Goal: Task Accomplishment & Management: Use online tool/utility

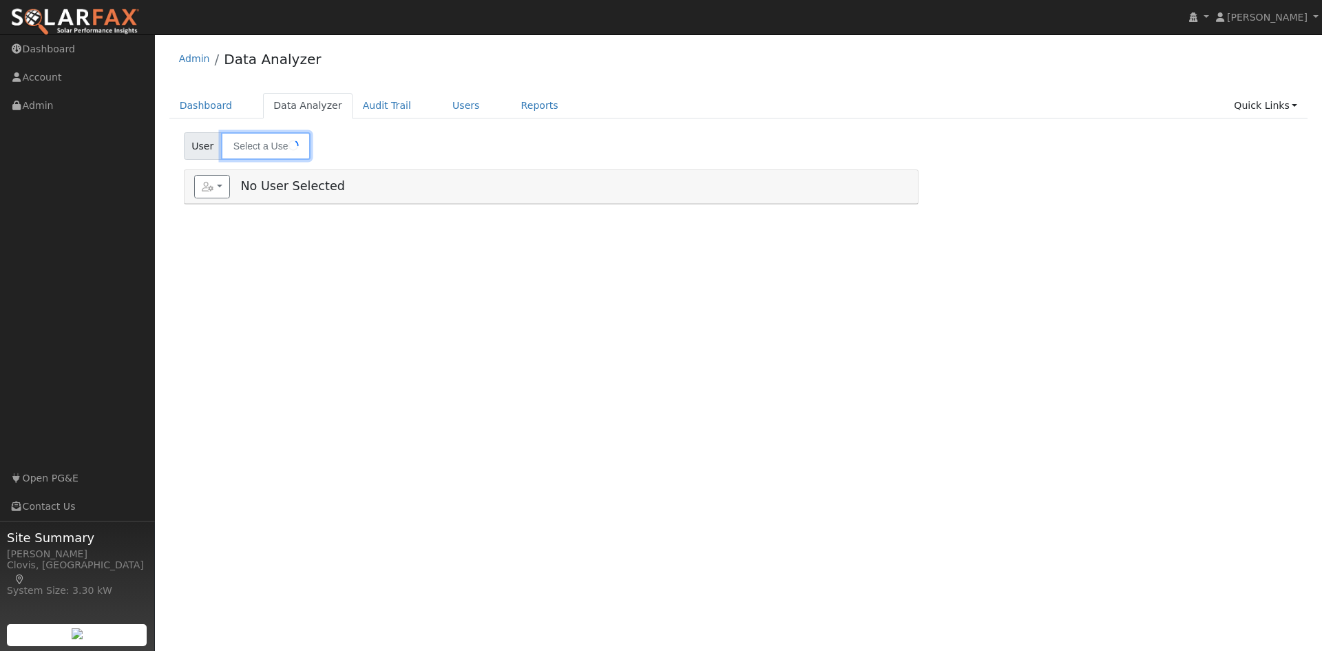
type input "[PERSON_NAME]"
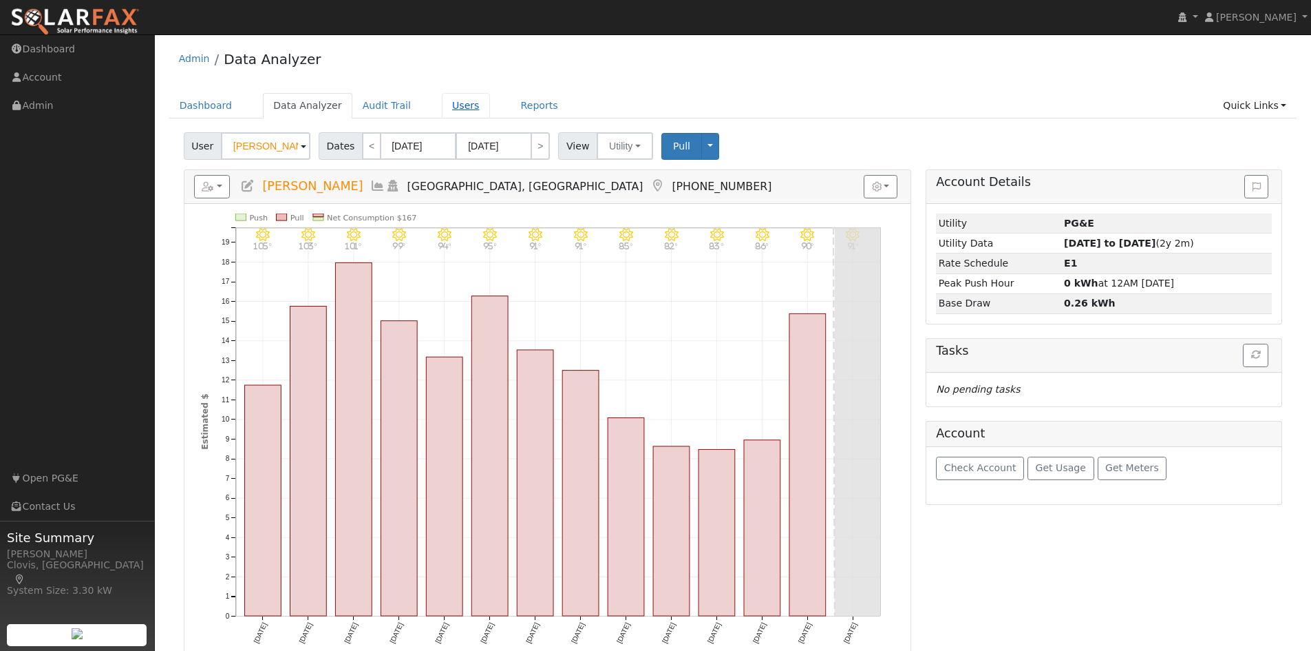
click at [448, 104] on link "Users" at bounding box center [466, 105] width 48 height 25
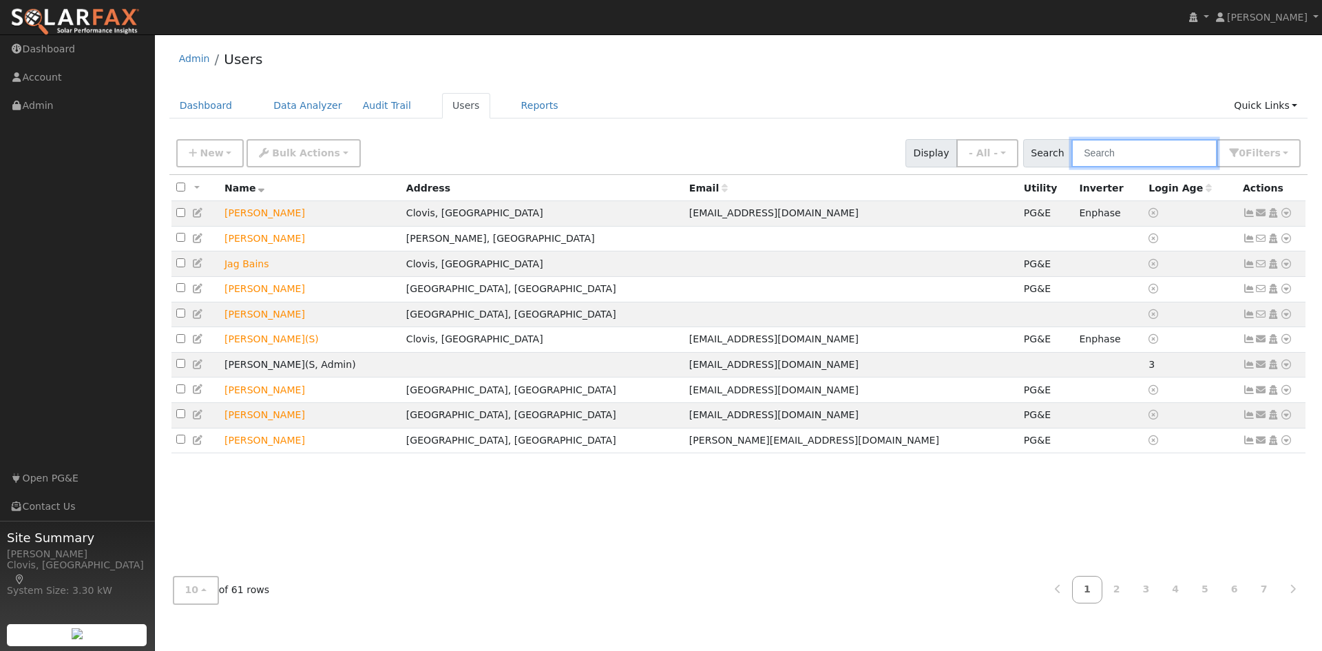
click at [1135, 156] on input "text" at bounding box center [1144, 153] width 146 height 28
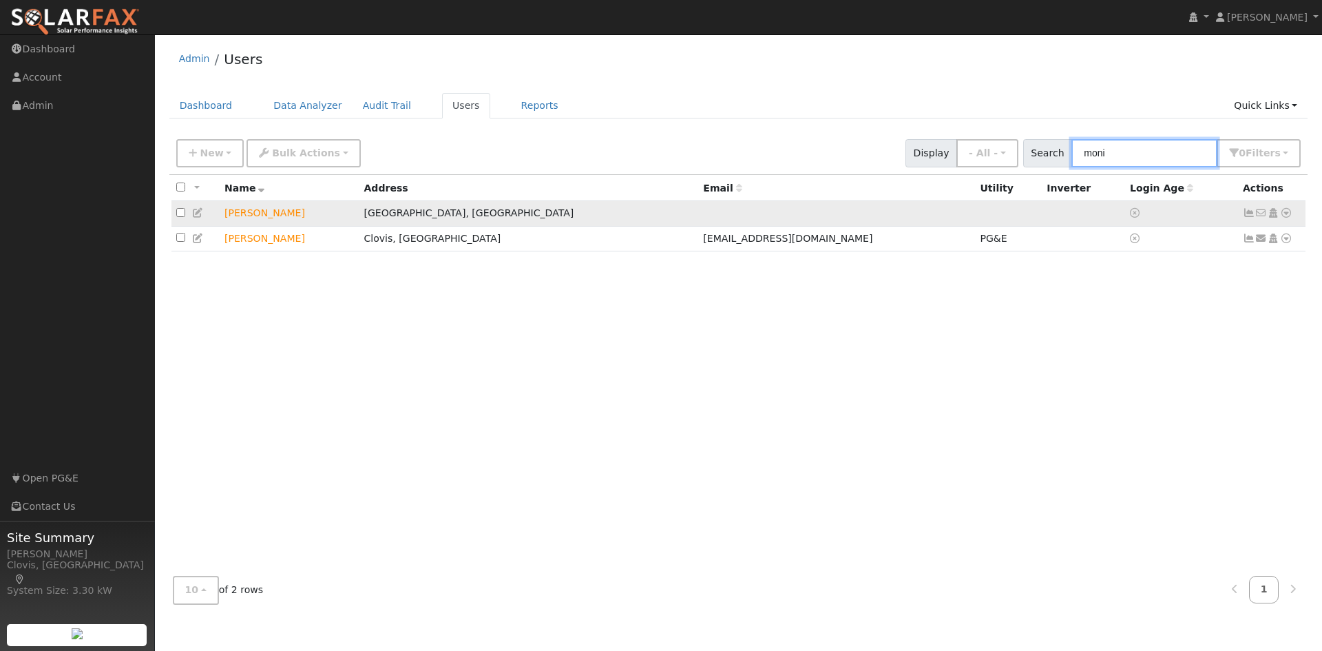
type input "moni"
click at [841, 208] on td at bounding box center [836, 213] width 277 height 25
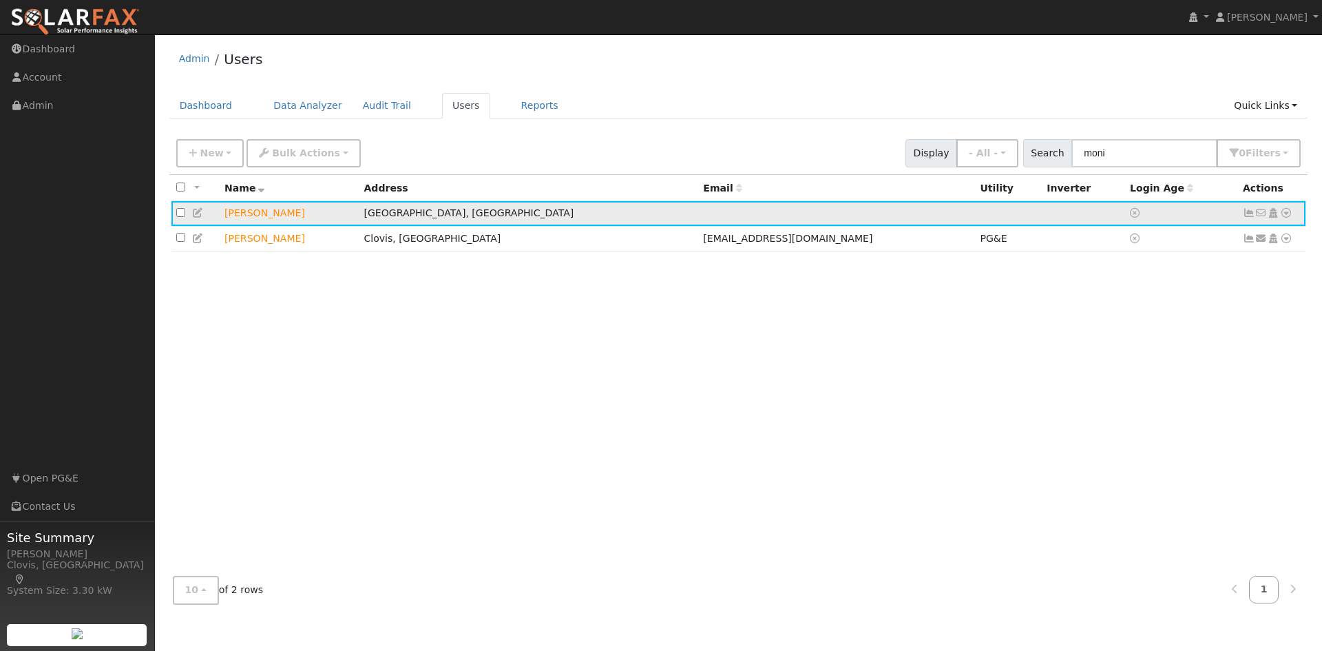
click at [1290, 213] on icon at bounding box center [1286, 213] width 12 height 10
click at [1147, 319] on link "Utility" at bounding box center [1143, 317] width 96 height 19
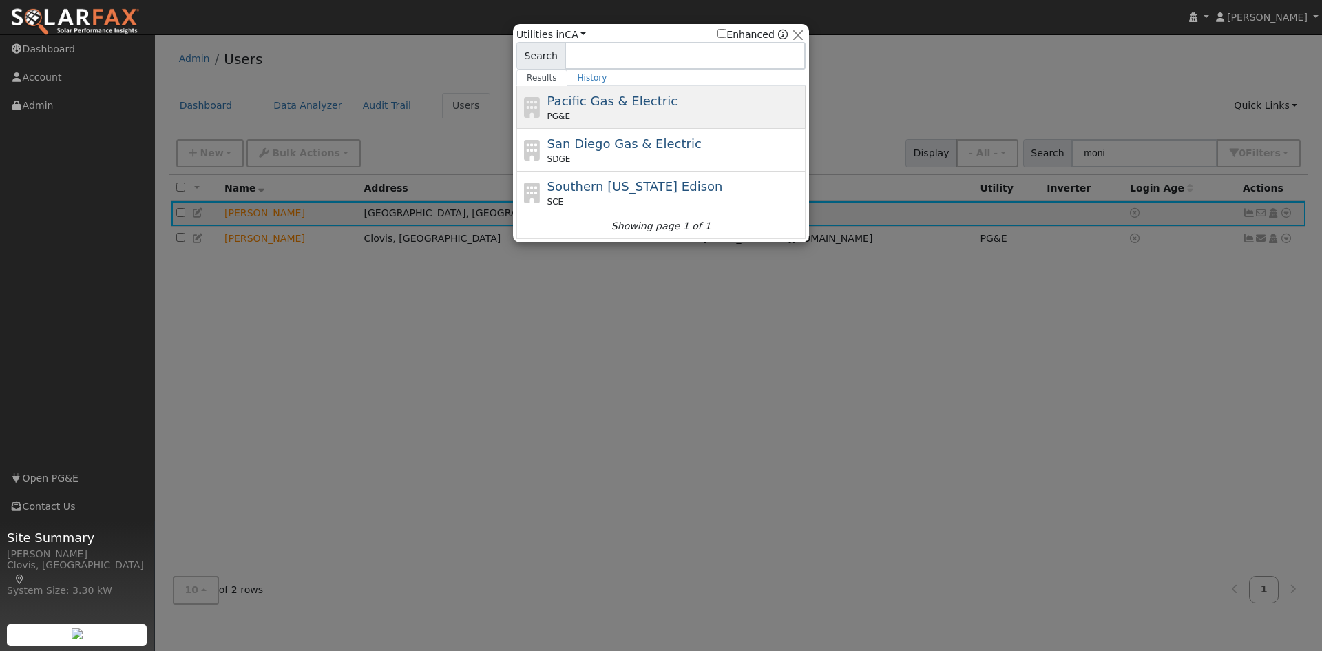
click at [622, 118] on div "PG&E" at bounding box center [674, 116] width 255 height 12
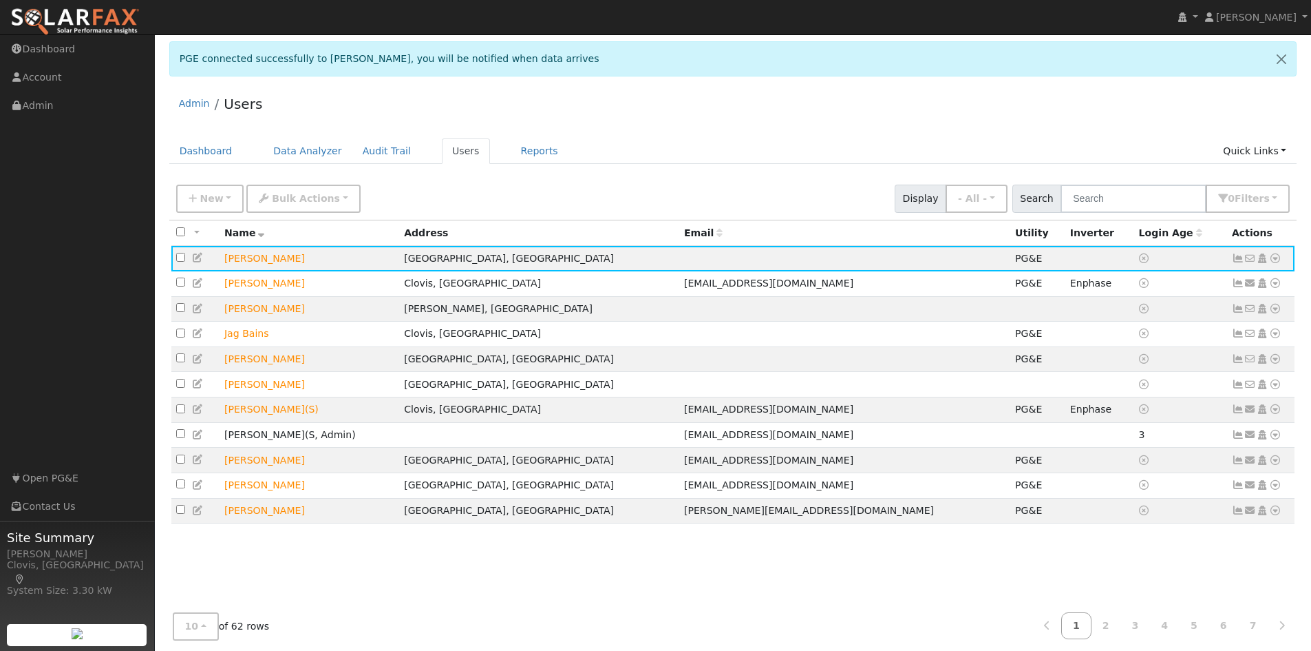
click at [896, 136] on div "Admin Users Dashboard Data Analyzer Audit Trail Users Reports Quick Links Quick…" at bounding box center [733, 372] width 1143 height 573
click at [1280, 260] on icon at bounding box center [1275, 258] width 12 height 10
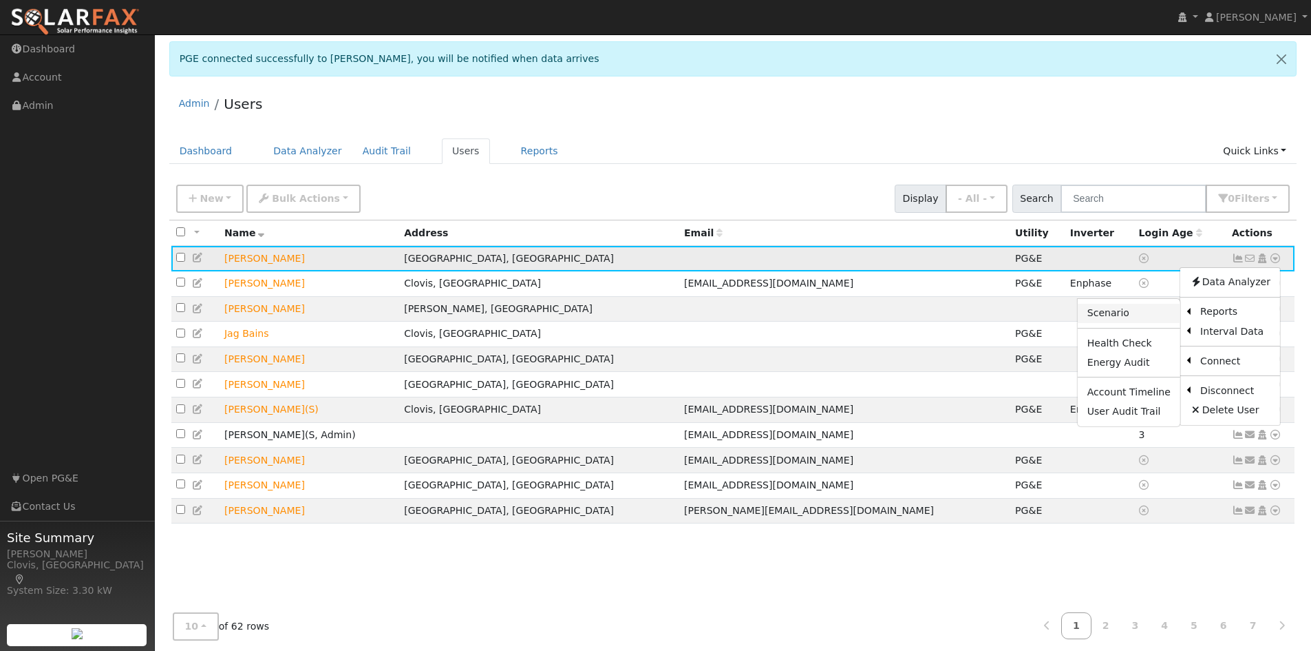
click at [1162, 316] on link "Scenario" at bounding box center [1129, 313] width 103 height 19
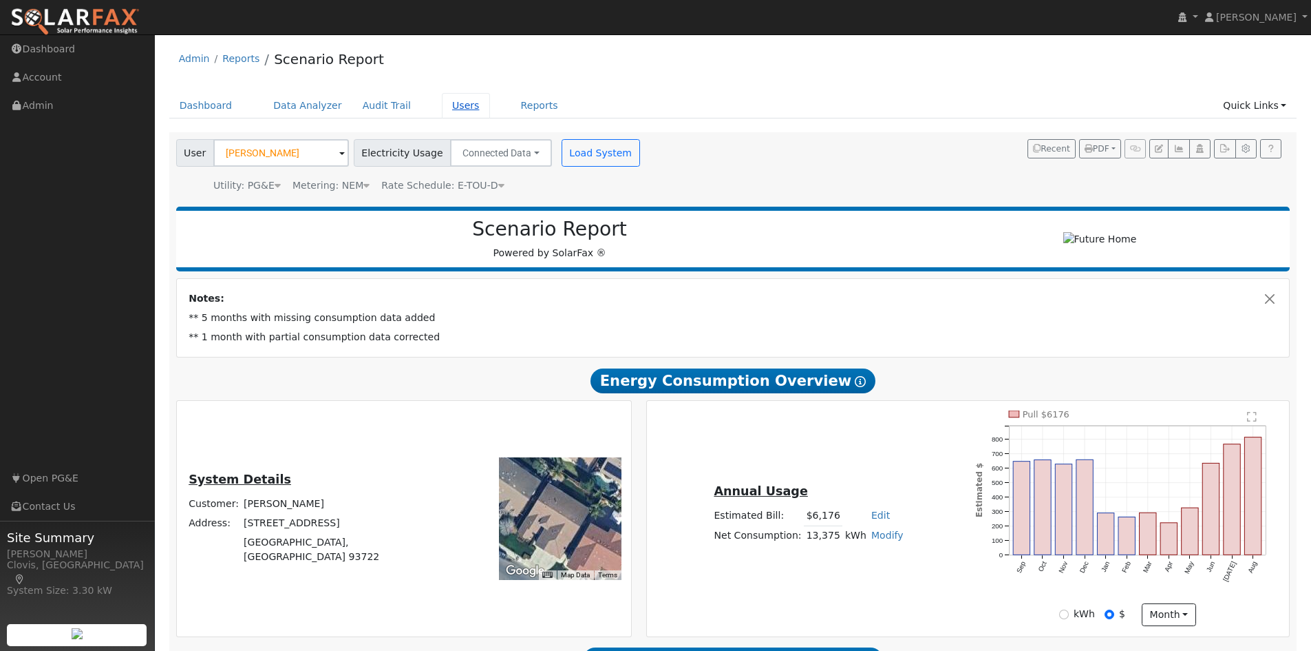
click at [451, 101] on link "Users" at bounding box center [466, 105] width 48 height 25
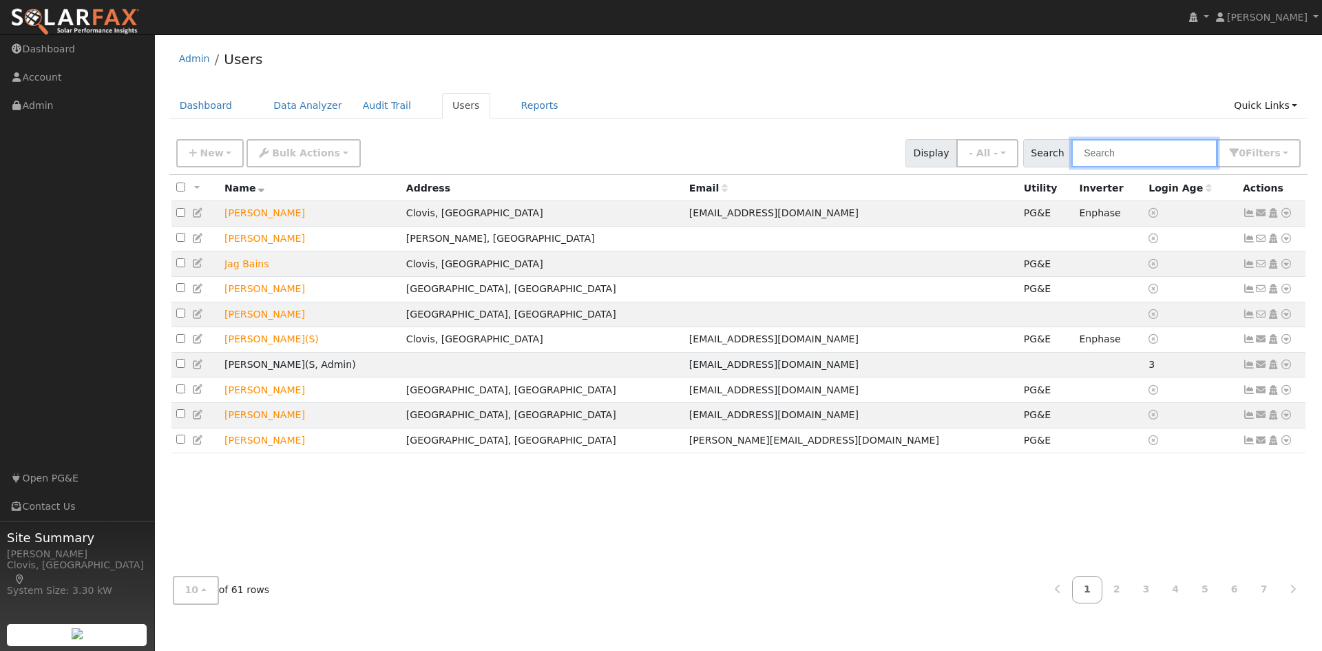
click at [1162, 151] on input "text" at bounding box center [1144, 153] width 146 height 28
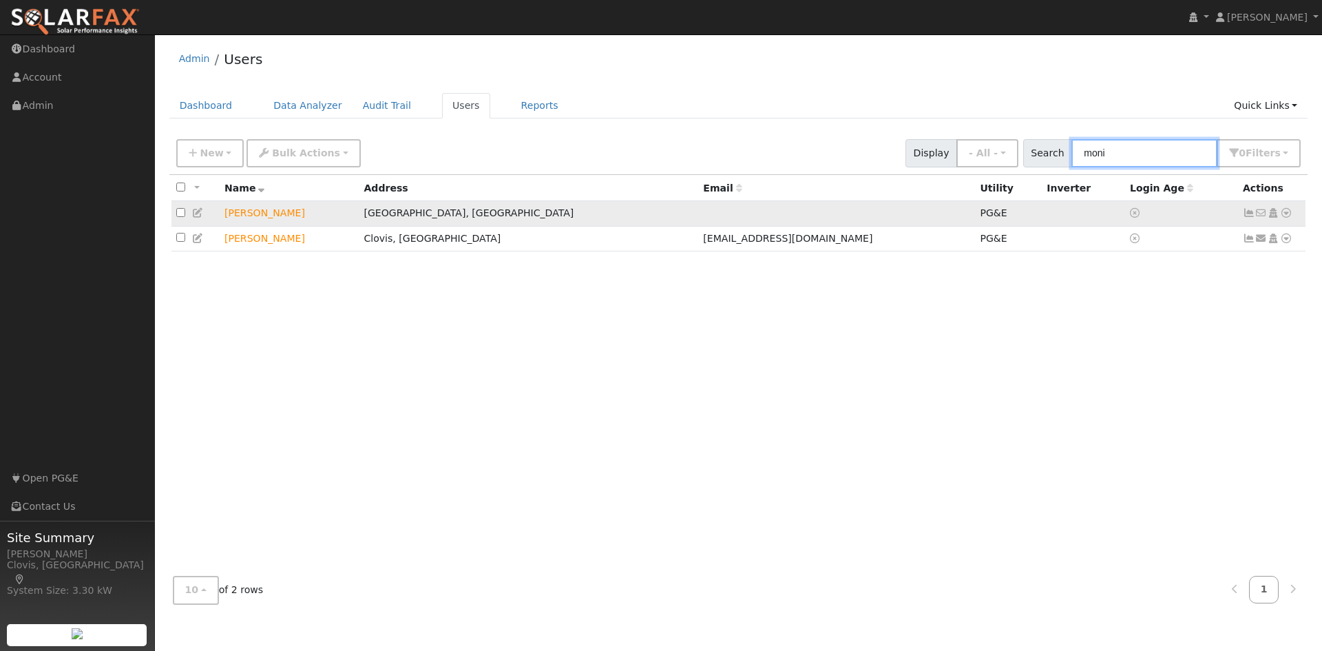
type input "moni"
click at [1290, 215] on icon at bounding box center [1286, 213] width 12 height 10
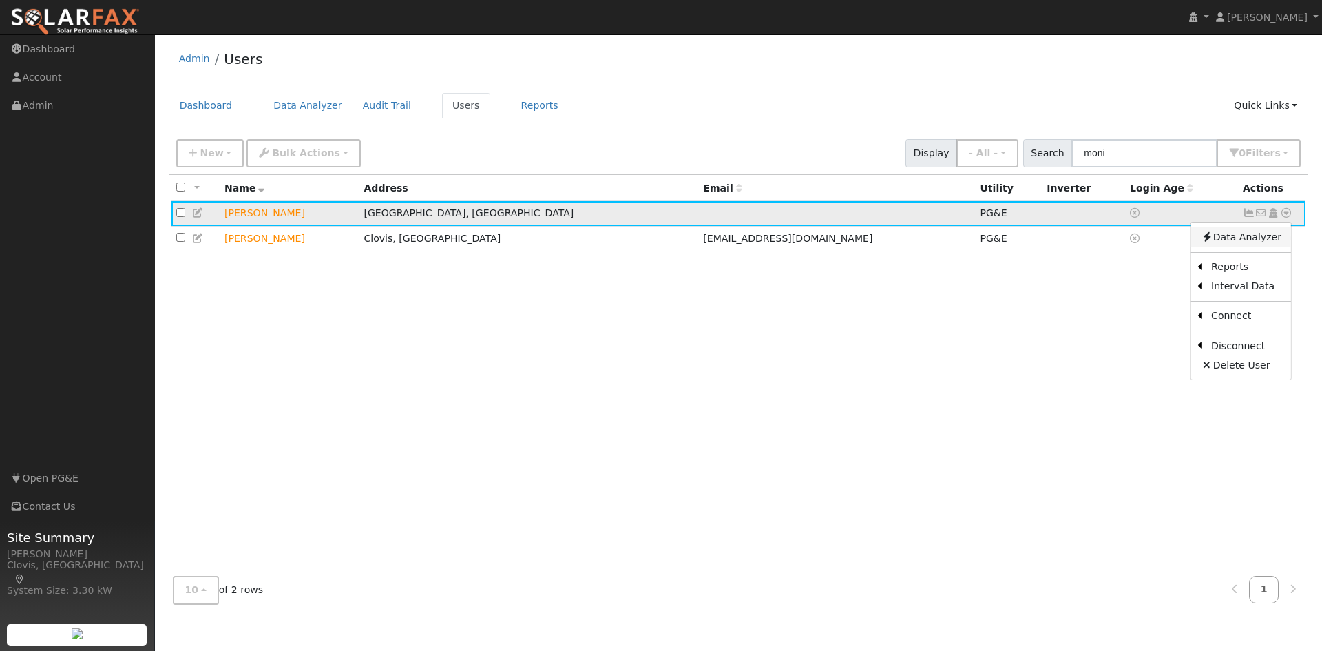
click at [1240, 246] on link "Data Analyzer" at bounding box center [1241, 236] width 100 height 19
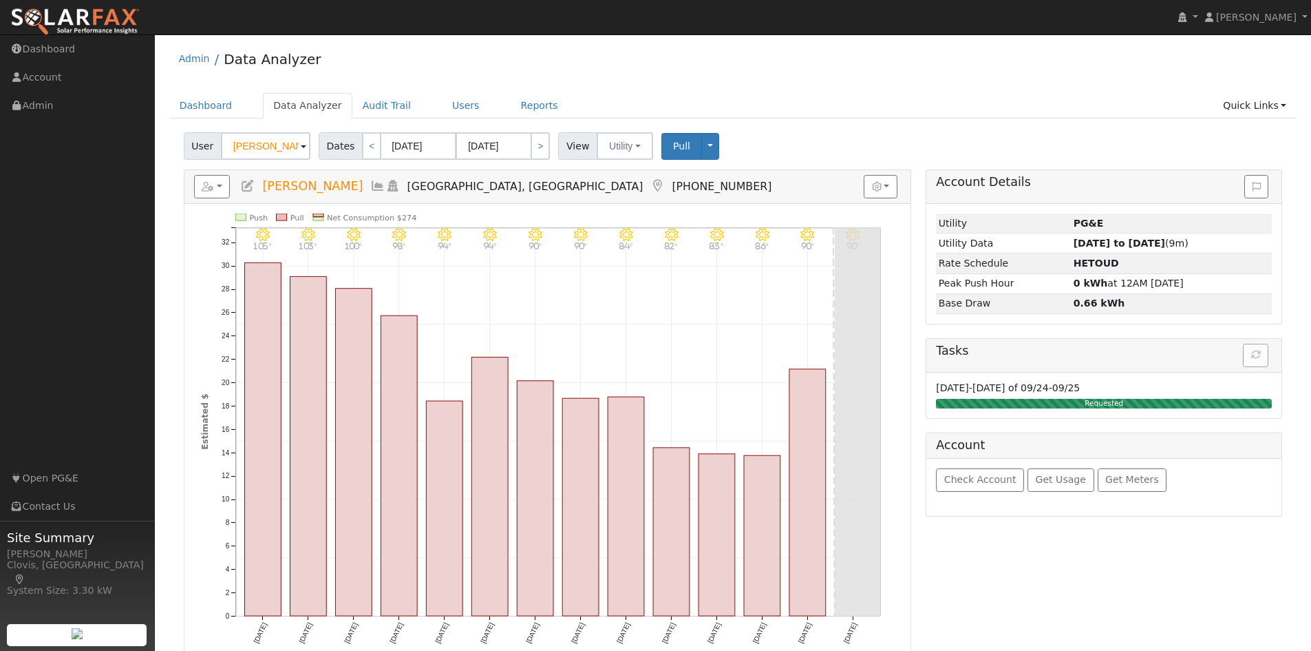
click at [929, 101] on ul "Dashboard Data Analyzer Audit Trail Users Reports Quick Links Quick Add Quick C…" at bounding box center [733, 105] width 1128 height 25
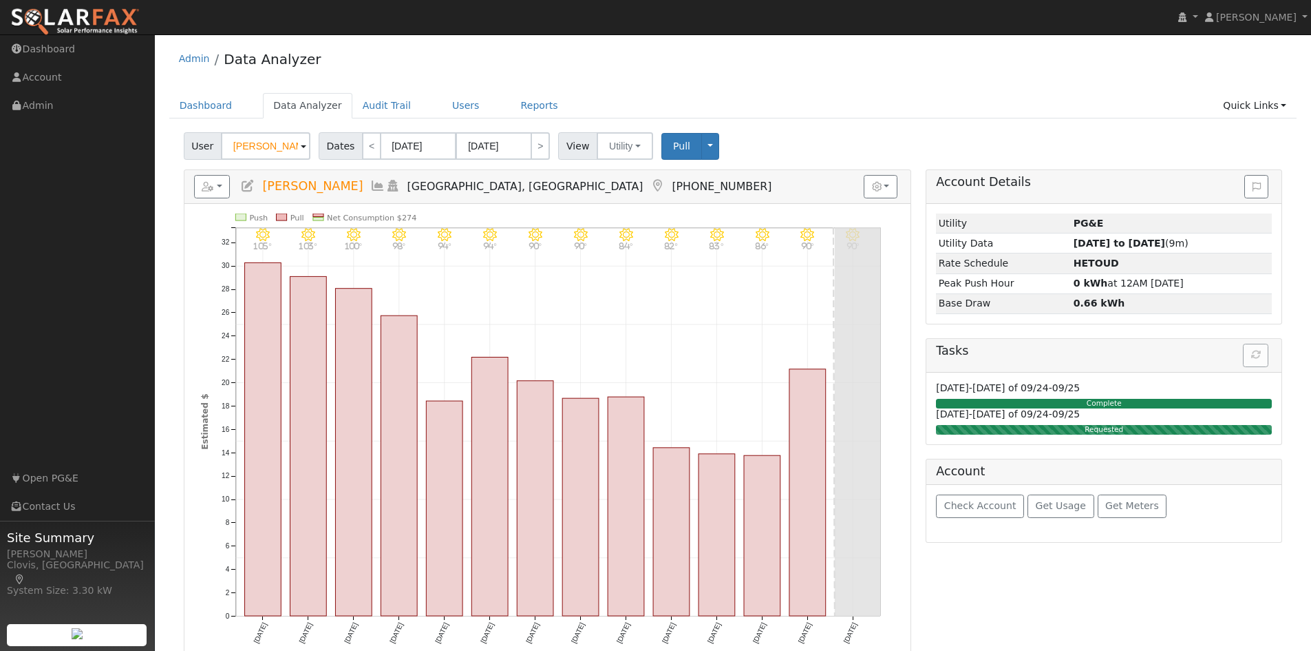
click at [979, 123] on div "Dashboard Data Analyzer Audit Trail Users Reports Quick Links Quick Add Quick C…" at bounding box center [733, 112] width 1128 height 39
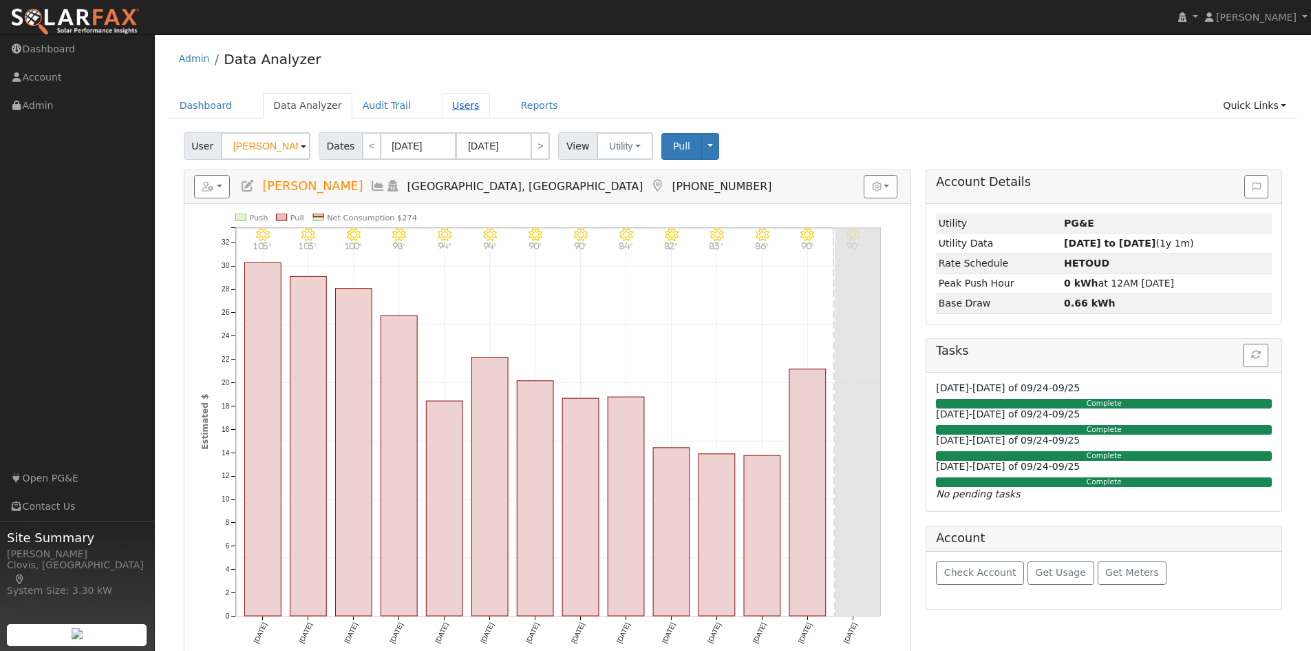
click at [458, 103] on link "Users" at bounding box center [466, 105] width 48 height 25
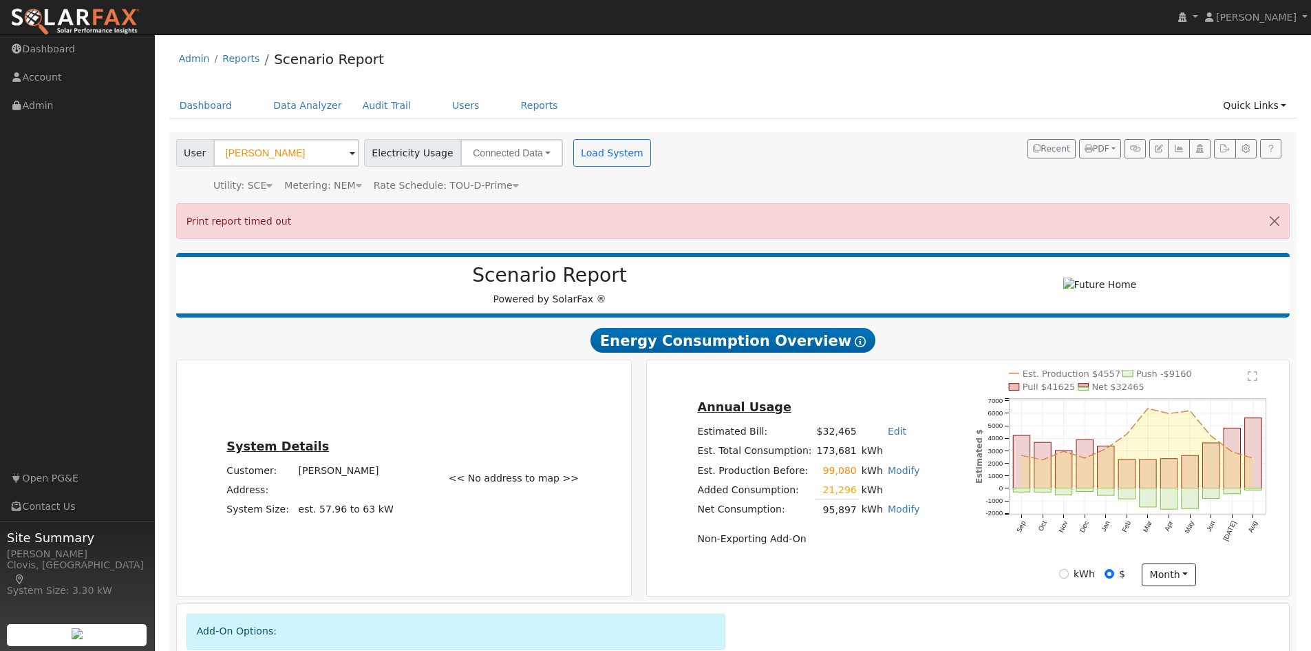
scroll to position [1404, 0]
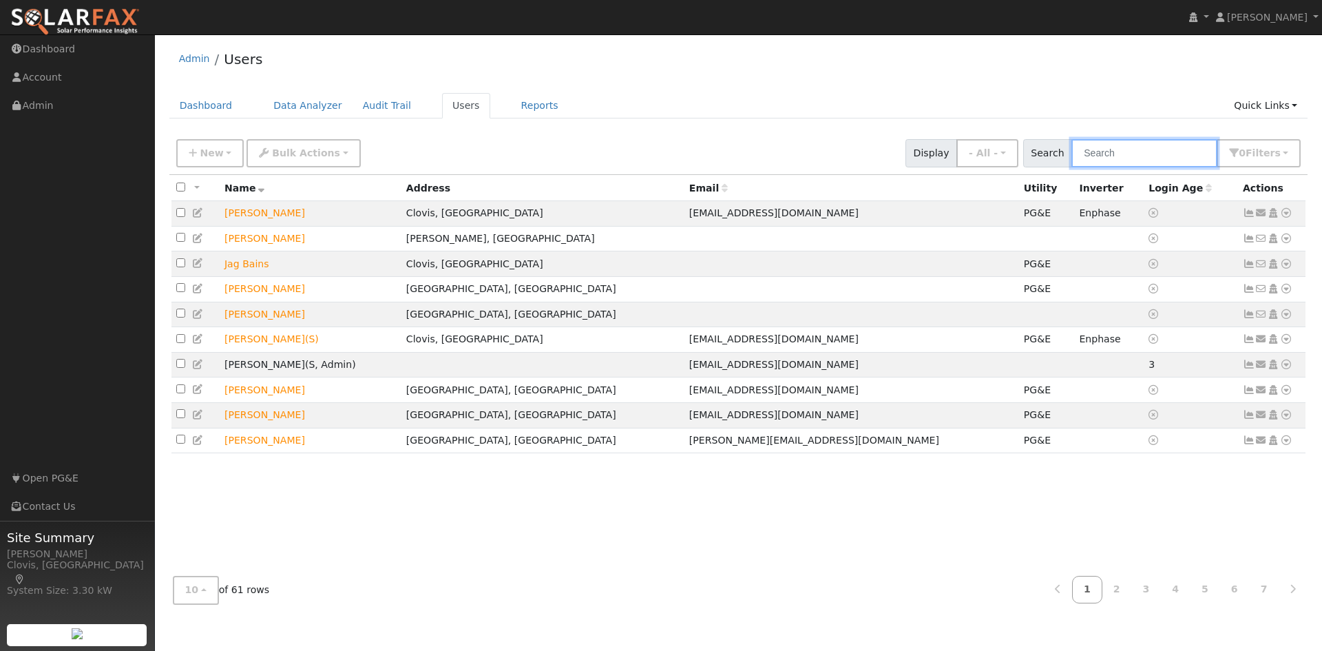
click at [1121, 158] on input "text" at bounding box center [1144, 153] width 146 height 28
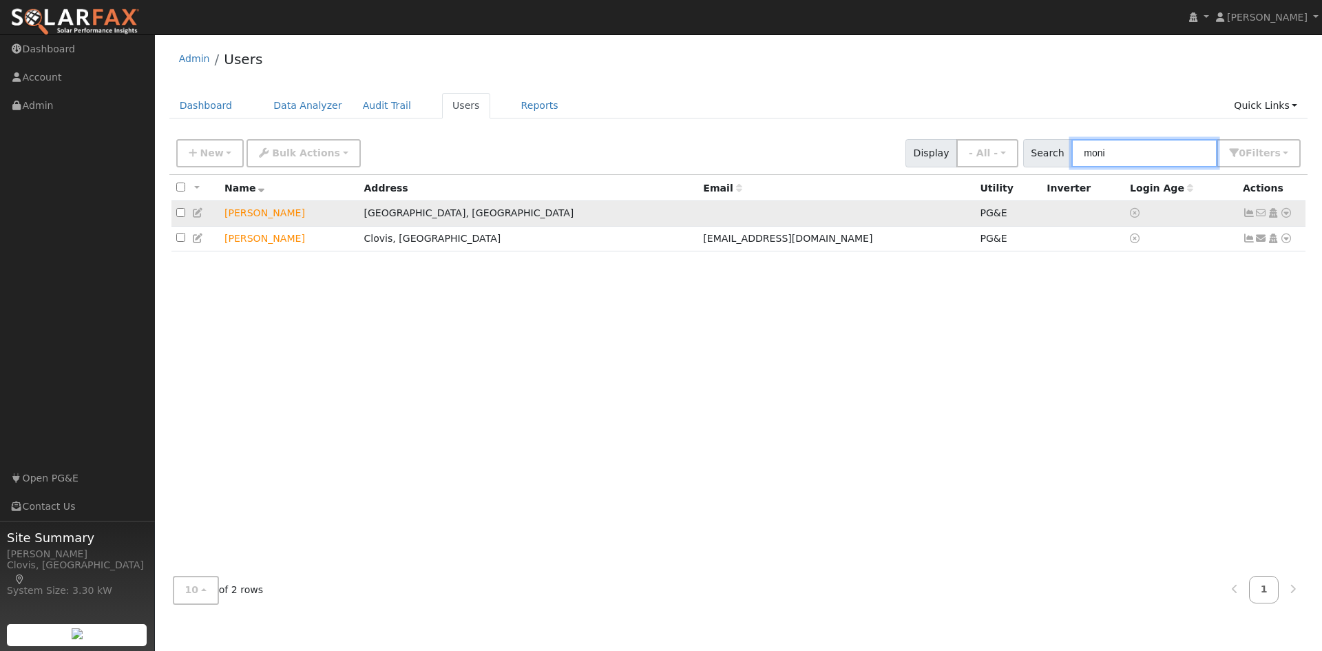
type input "moni"
click at [1285, 218] on icon at bounding box center [1286, 213] width 12 height 10
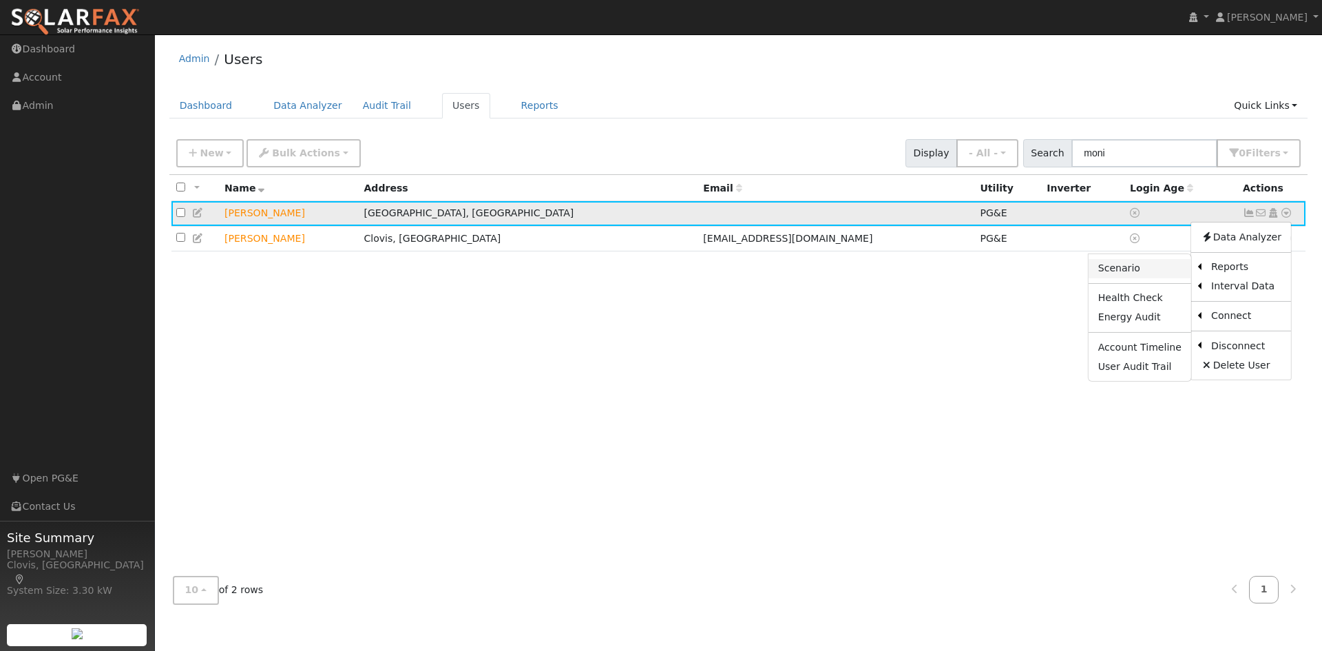
click at [1168, 271] on link "Scenario" at bounding box center [1139, 268] width 103 height 19
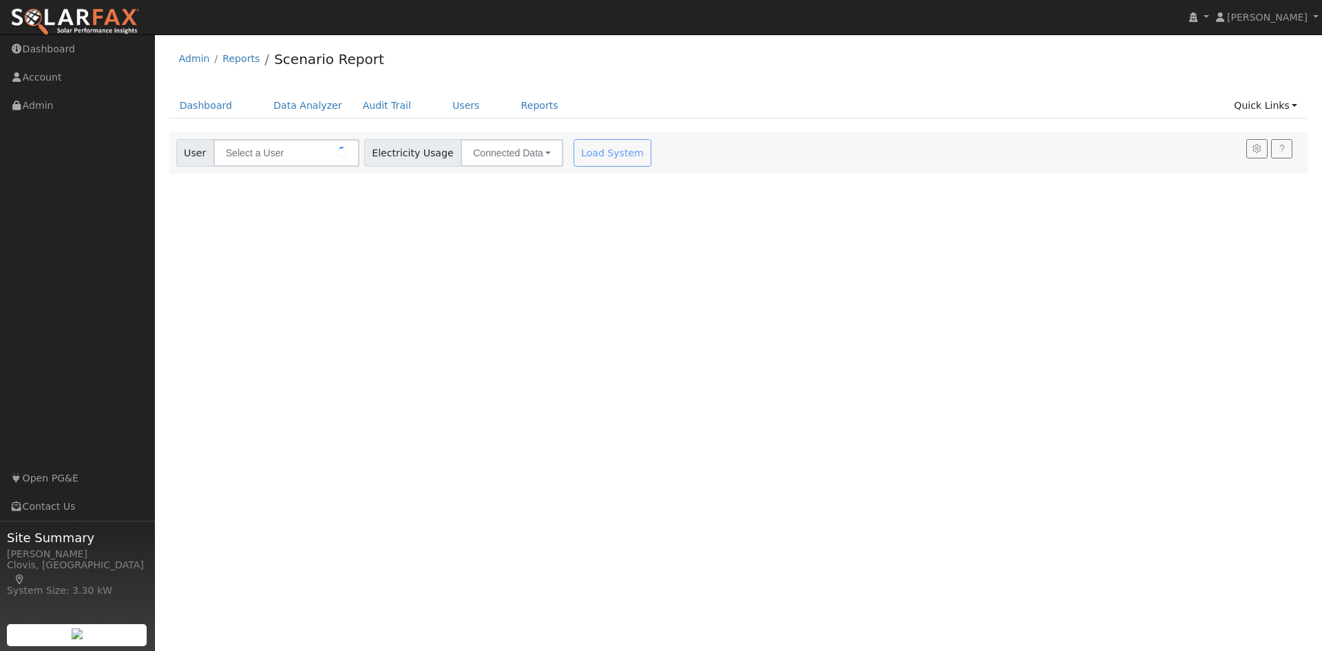
type input "Monique Markarian"
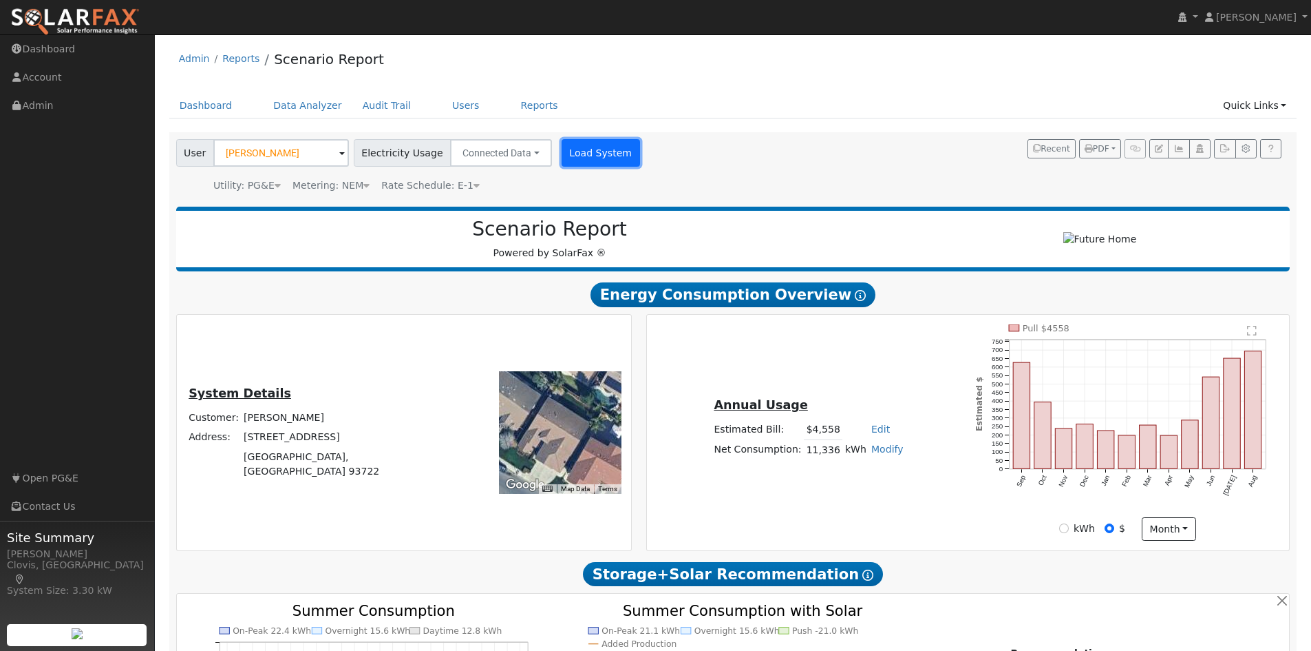
click at [593, 149] on button "Load System" at bounding box center [601, 153] width 78 height 28
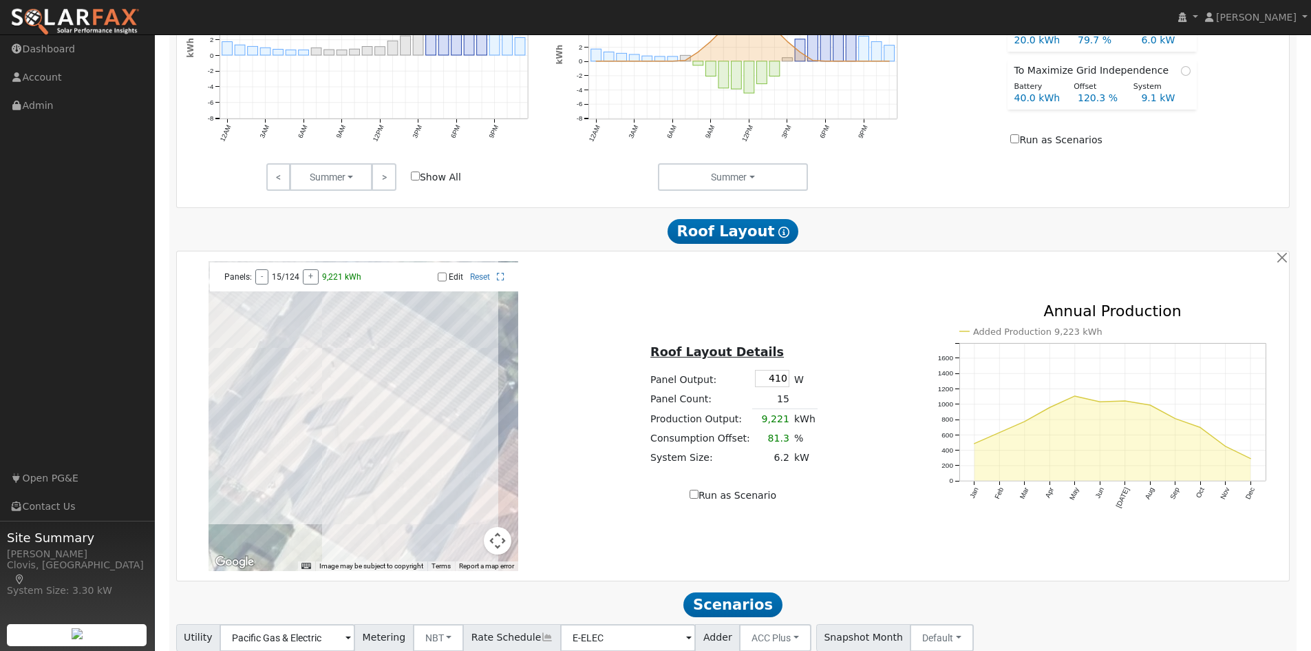
scroll to position [701, 0]
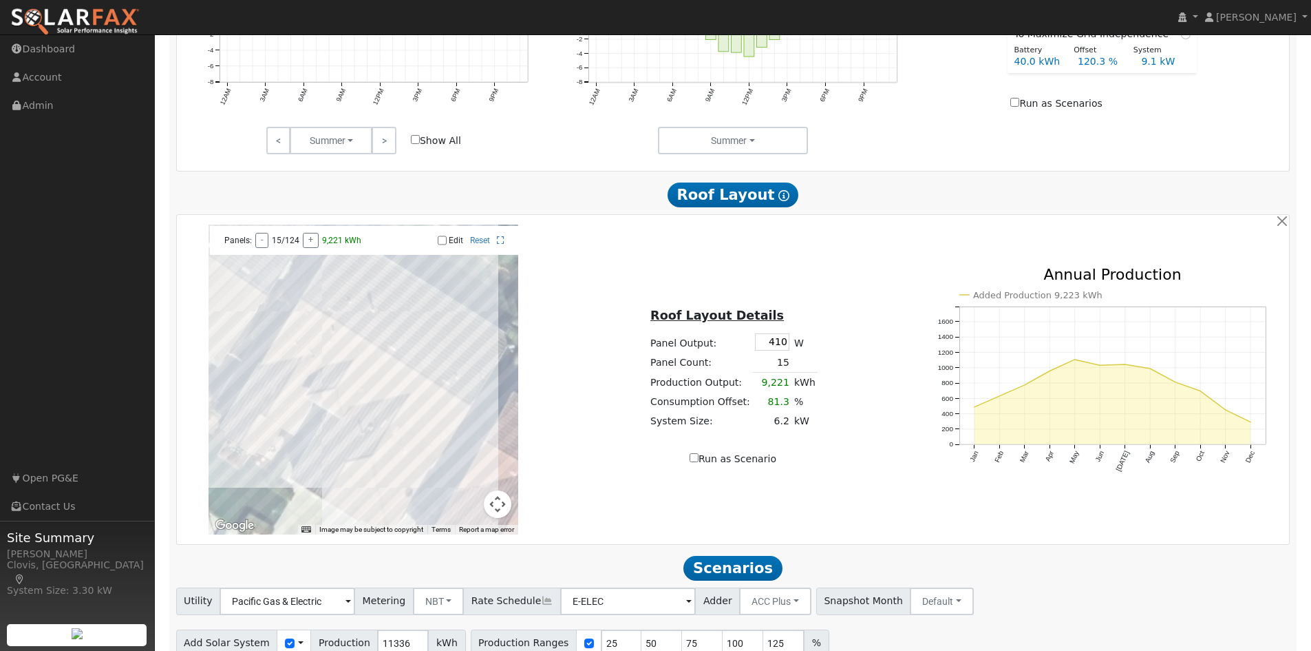
click at [440, 245] on input "Edit" at bounding box center [442, 240] width 9 height 10
checkbox input "true"
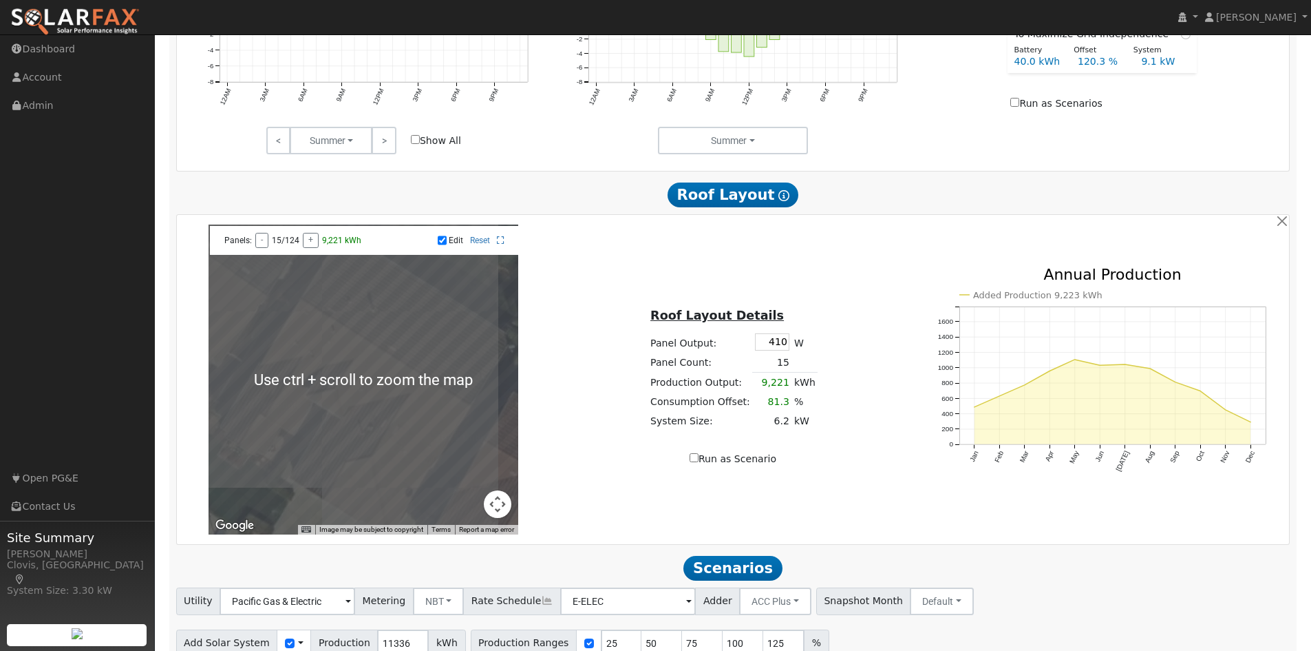
click at [260, 430] on div at bounding box center [364, 379] width 310 height 310
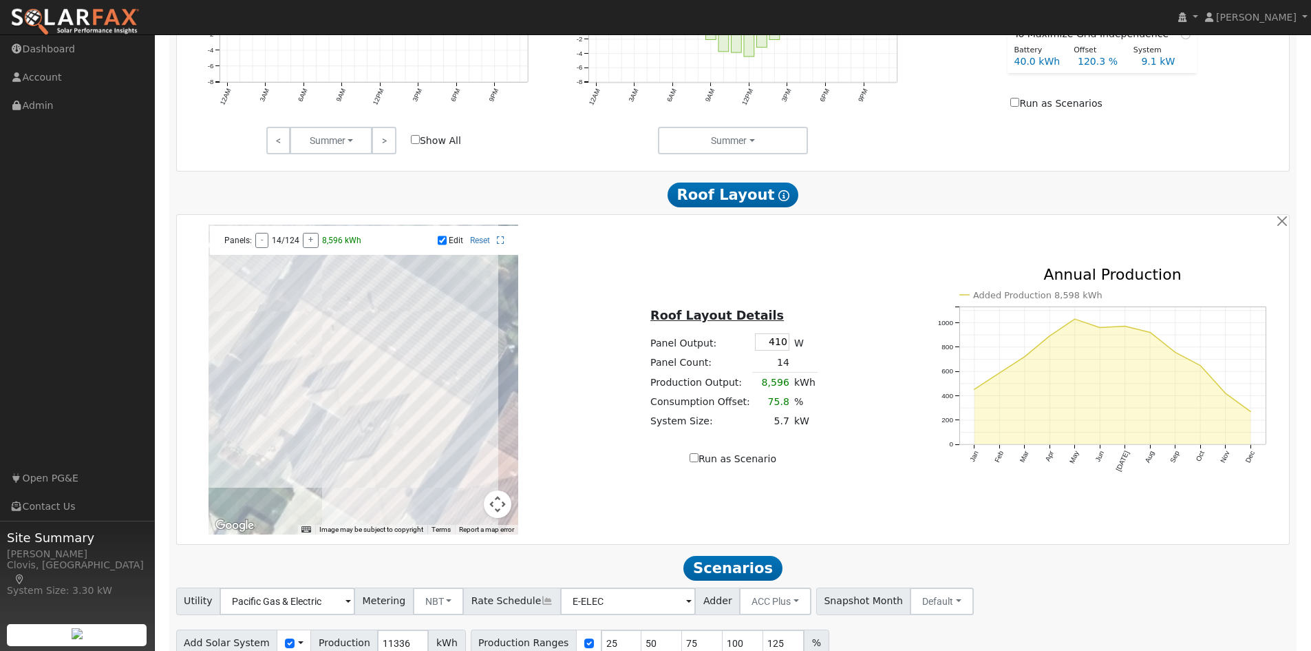
click at [259, 445] on div at bounding box center [364, 379] width 310 height 310
click at [361, 472] on div at bounding box center [364, 379] width 310 height 310
click at [359, 481] on div at bounding box center [364, 379] width 310 height 310
click at [393, 440] on div at bounding box center [364, 379] width 310 height 310
click at [353, 357] on div at bounding box center [364, 379] width 310 height 310
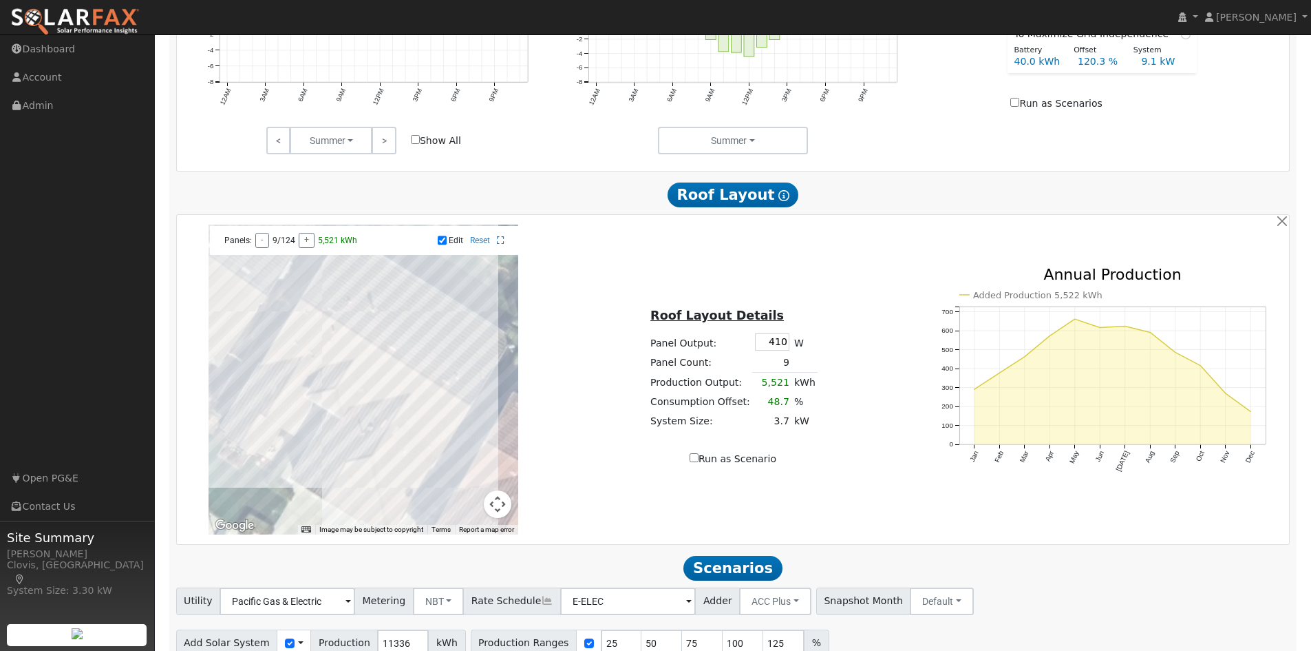
click at [344, 334] on div at bounding box center [364, 379] width 310 height 310
click at [334, 341] on div at bounding box center [364, 379] width 310 height 310
click at [319, 337] on div at bounding box center [364, 379] width 310 height 310
click at [317, 345] on div at bounding box center [364, 379] width 310 height 310
click at [317, 337] on div at bounding box center [364, 379] width 310 height 310
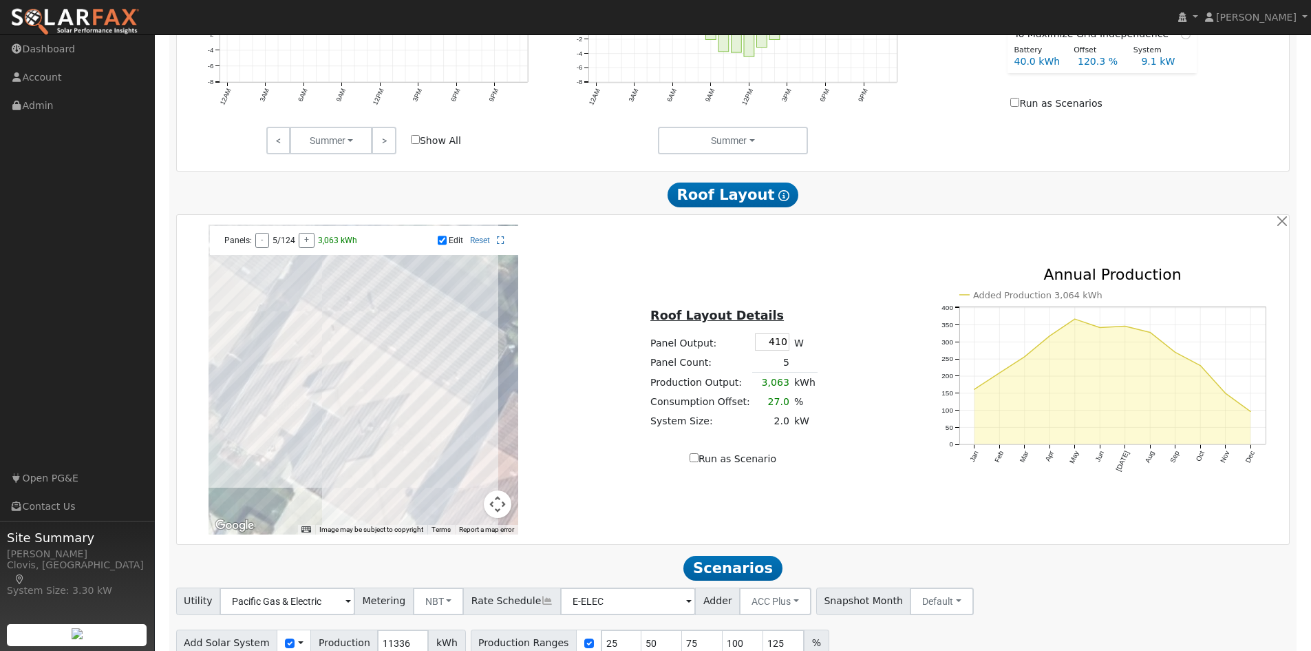
click at [379, 364] on div at bounding box center [364, 379] width 310 height 310
drag, startPoint x: 379, startPoint y: 371, endPoint x: 371, endPoint y: 378, distance: 10.2
click at [377, 373] on div at bounding box center [364, 379] width 310 height 310
click at [371, 378] on div at bounding box center [364, 379] width 310 height 310
click at [393, 378] on div at bounding box center [364, 379] width 310 height 310
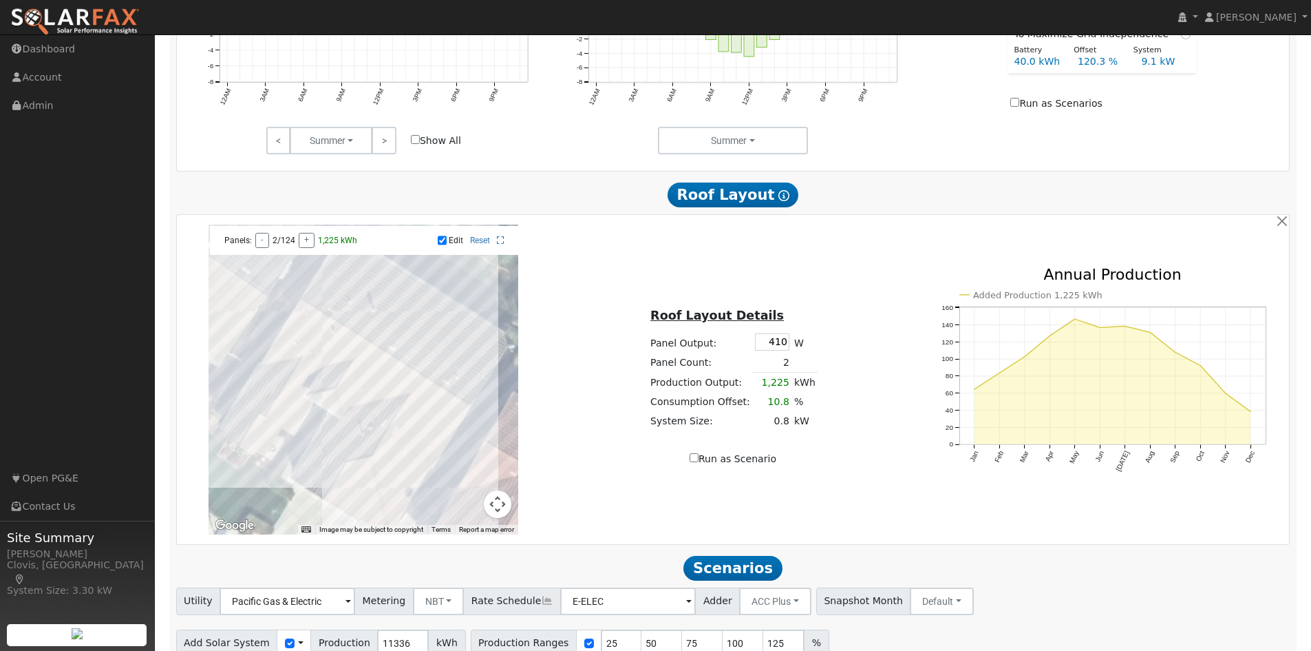
click at [374, 372] on div at bounding box center [364, 379] width 310 height 310
click at [395, 372] on div at bounding box center [364, 379] width 310 height 310
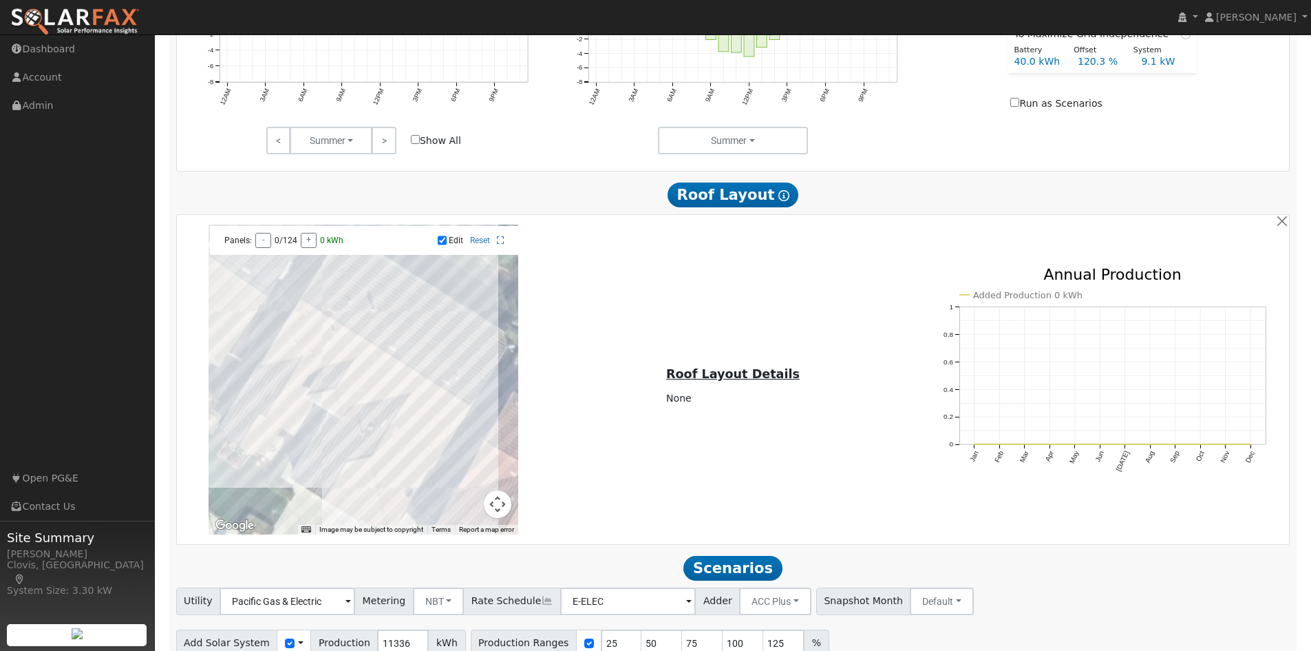
click at [238, 424] on div at bounding box center [364, 379] width 310 height 310
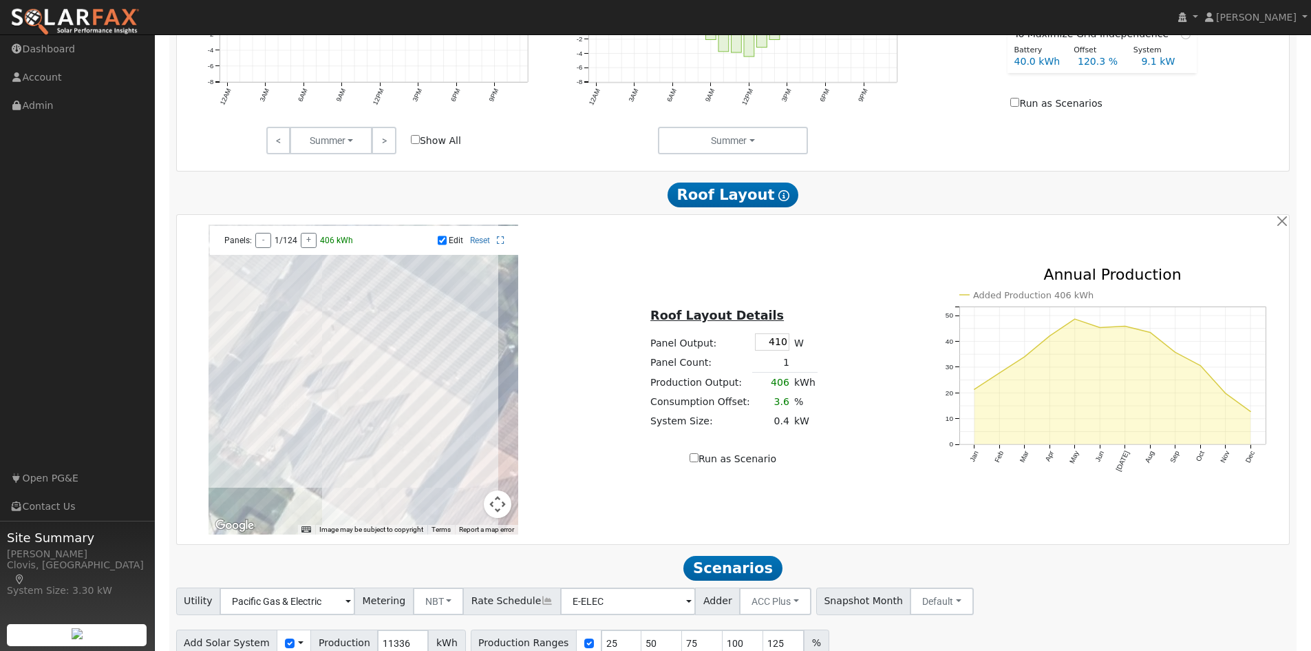
click at [228, 421] on div at bounding box center [364, 379] width 310 height 310
click at [239, 402] on div at bounding box center [364, 379] width 310 height 310
click at [249, 404] on div at bounding box center [364, 379] width 310 height 310
click at [261, 392] on div at bounding box center [364, 379] width 310 height 310
click at [251, 386] on div at bounding box center [364, 379] width 310 height 310
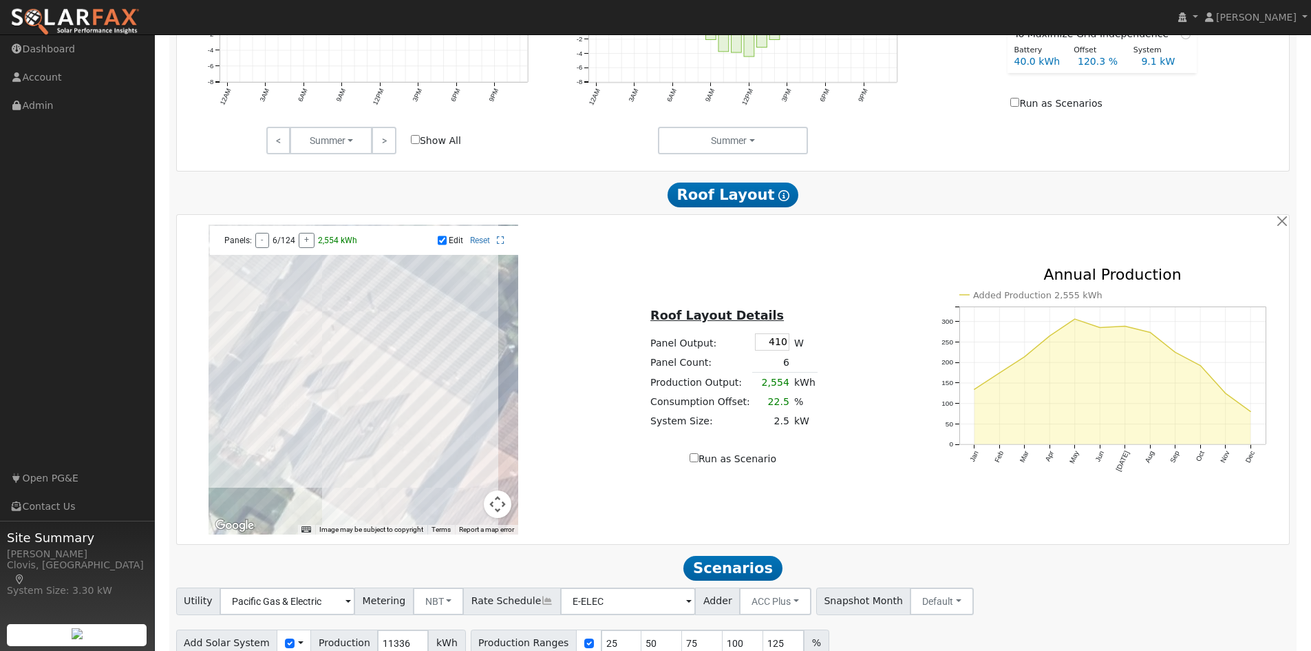
click at [251, 386] on div at bounding box center [364, 379] width 310 height 310
click at [257, 386] on div at bounding box center [364, 379] width 310 height 310
drag, startPoint x: 257, startPoint y: 399, endPoint x: 249, endPoint y: 399, distance: 8.3
click at [257, 400] on div at bounding box center [364, 379] width 310 height 310
click at [244, 398] on div at bounding box center [364, 379] width 310 height 310
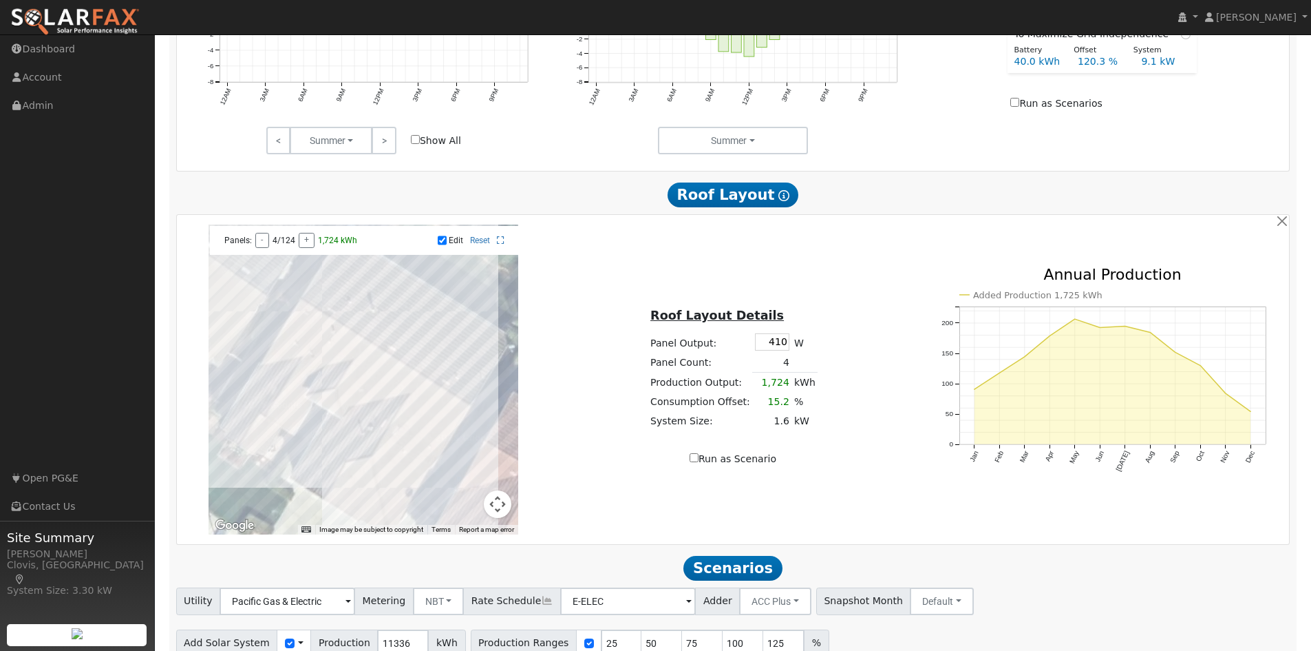
click at [252, 386] on div at bounding box center [364, 379] width 310 height 310
click at [260, 386] on div at bounding box center [364, 379] width 310 height 310
click at [228, 414] on div at bounding box center [364, 379] width 310 height 310
click at [237, 420] on div at bounding box center [364, 379] width 310 height 310
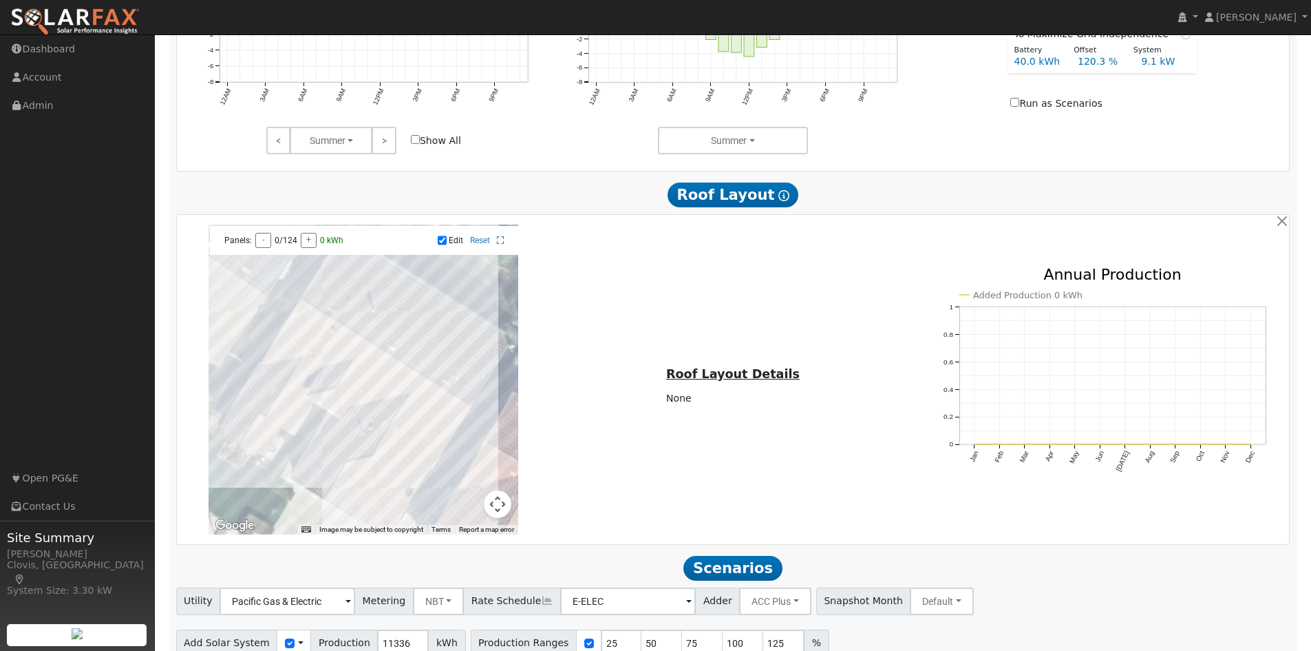
drag, startPoint x: 310, startPoint y: 321, endPoint x: 304, endPoint y: 325, distance: 8.0
click at [310, 321] on div at bounding box center [364, 379] width 310 height 310
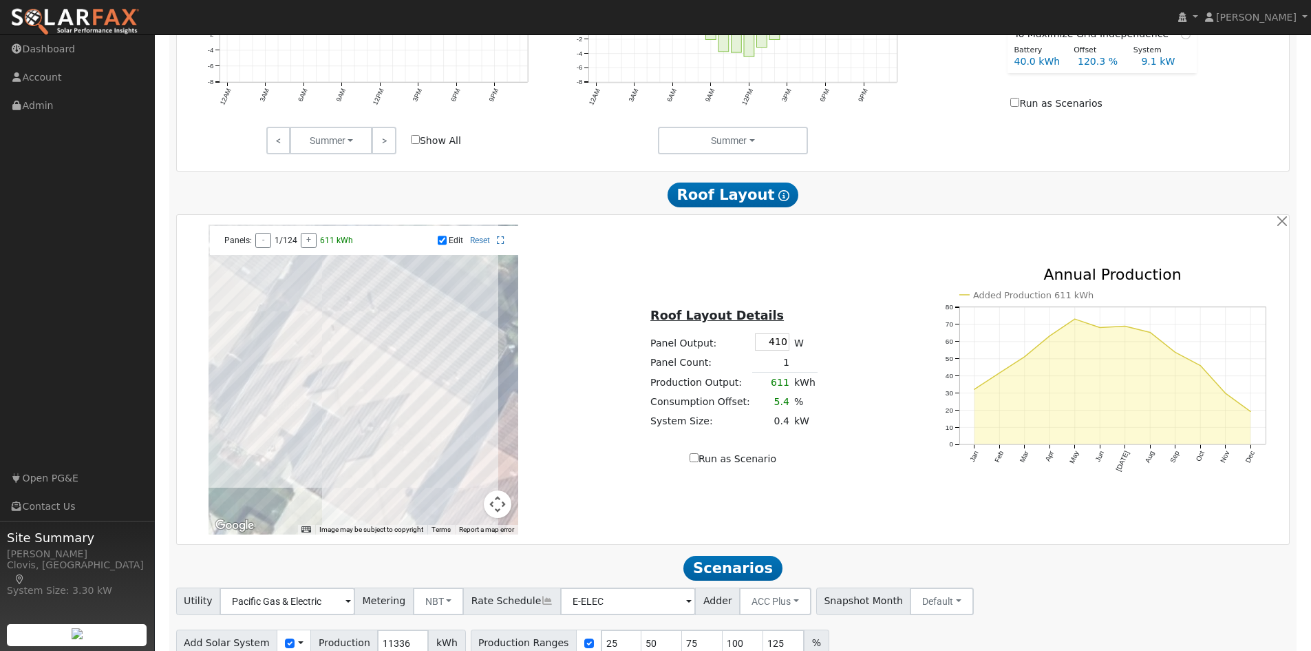
click at [302, 326] on div at bounding box center [364, 379] width 310 height 310
click at [321, 337] on div at bounding box center [364, 379] width 310 height 310
click at [341, 345] on div at bounding box center [364, 379] width 310 height 310
click at [344, 341] on div at bounding box center [364, 379] width 310 height 310
click at [371, 355] on div at bounding box center [364, 379] width 310 height 310
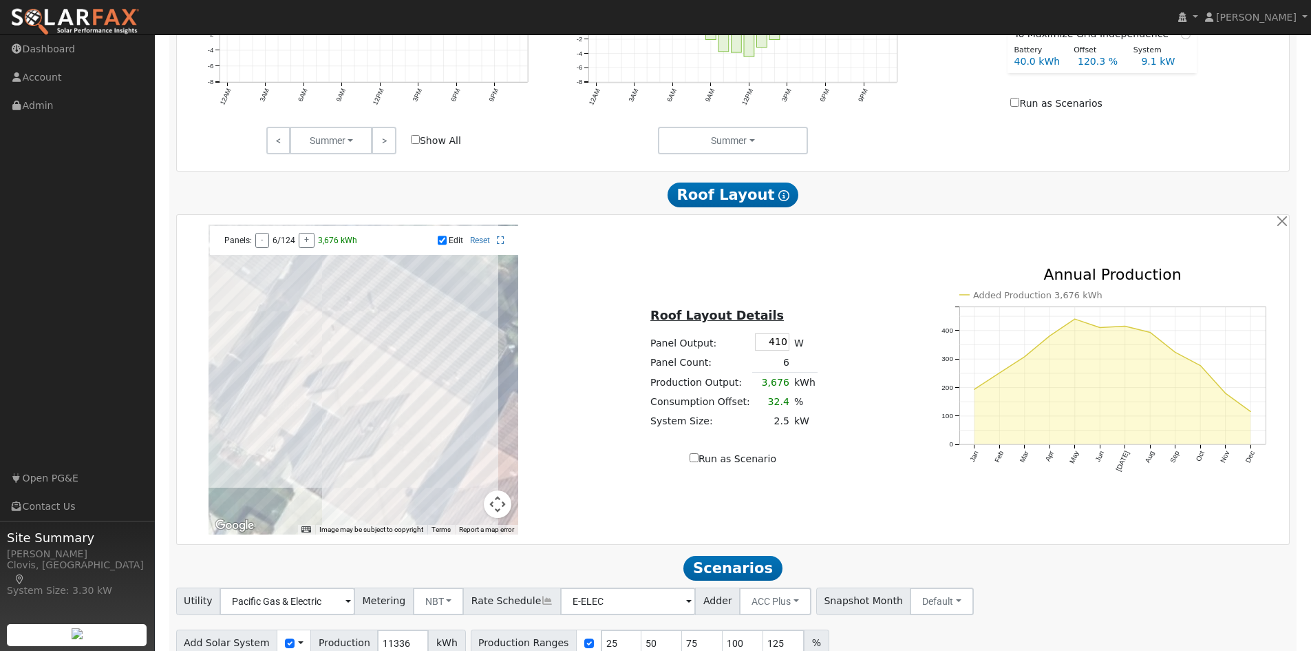
click at [361, 363] on div at bounding box center [364, 379] width 310 height 310
click at [377, 372] on div at bounding box center [364, 379] width 310 height 310
click at [380, 365] on div at bounding box center [364, 379] width 310 height 310
drag, startPoint x: 398, startPoint y: 373, endPoint x: 397, endPoint y: 380, distance: 7.0
click at [399, 374] on div at bounding box center [364, 379] width 310 height 310
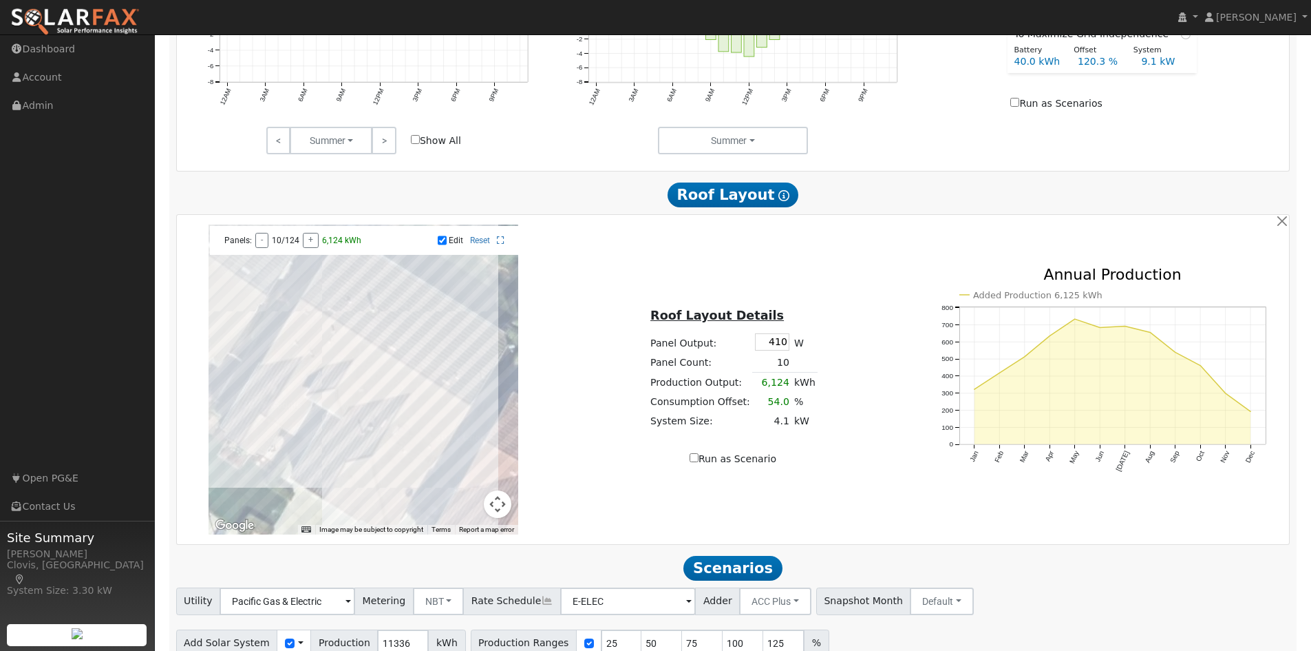
click at [397, 381] on div at bounding box center [364, 379] width 310 height 310
click at [408, 392] on div at bounding box center [364, 379] width 310 height 310
click at [418, 387] on div at bounding box center [364, 379] width 310 height 310
click at [434, 398] on div at bounding box center [364, 379] width 310 height 310
click at [434, 406] on div at bounding box center [364, 379] width 310 height 310
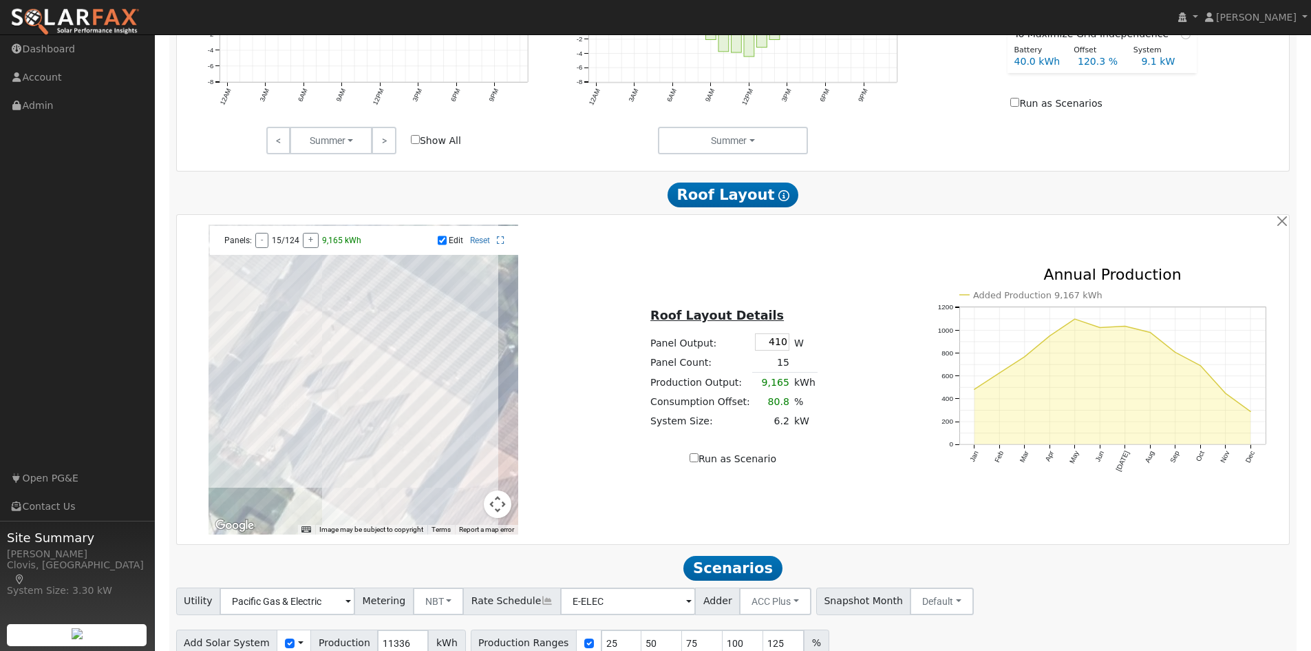
click at [444, 416] on div at bounding box center [364, 379] width 310 height 310
click at [452, 408] on div at bounding box center [364, 379] width 310 height 310
click at [439, 428] on div at bounding box center [364, 379] width 310 height 310
click at [421, 415] on div at bounding box center [364, 379] width 310 height 310
click at [373, 383] on div at bounding box center [364, 379] width 310 height 310
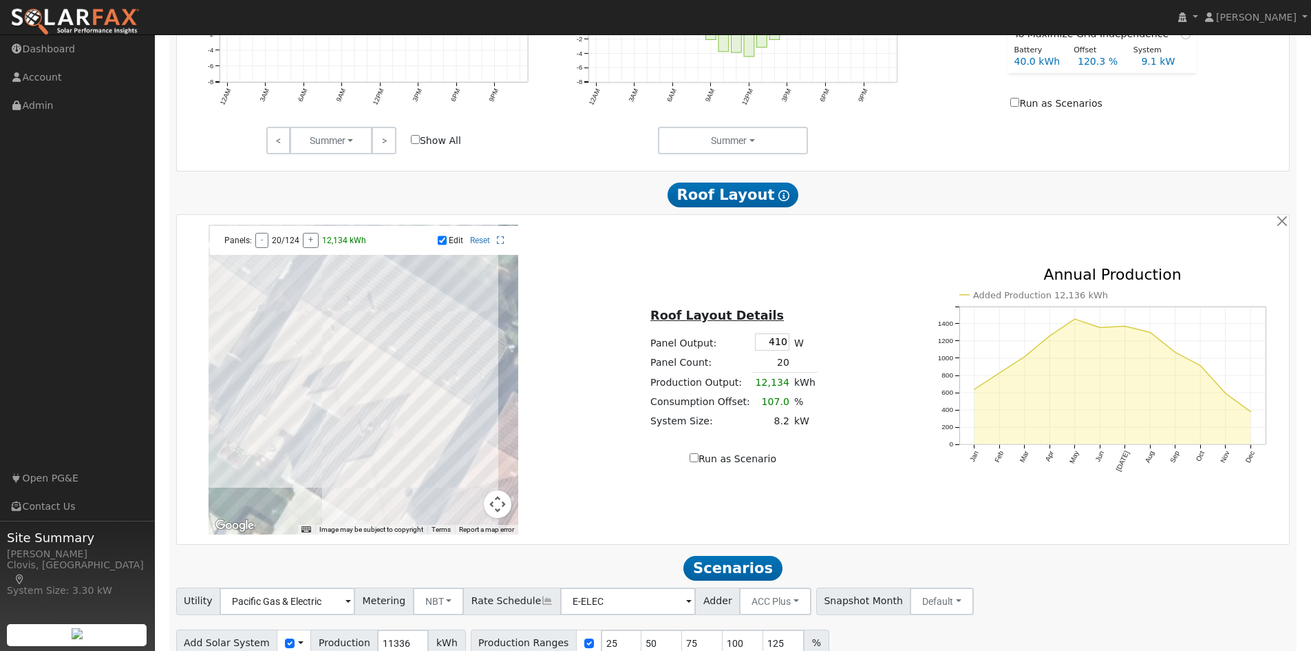
drag, startPoint x: 348, startPoint y: 342, endPoint x: 367, endPoint y: 353, distance: 21.6
click at [351, 343] on div at bounding box center [364, 379] width 310 height 310
click at [369, 354] on div at bounding box center [364, 379] width 310 height 310
click at [349, 341] on div at bounding box center [364, 379] width 310 height 310
click at [310, 319] on div at bounding box center [364, 379] width 310 height 310
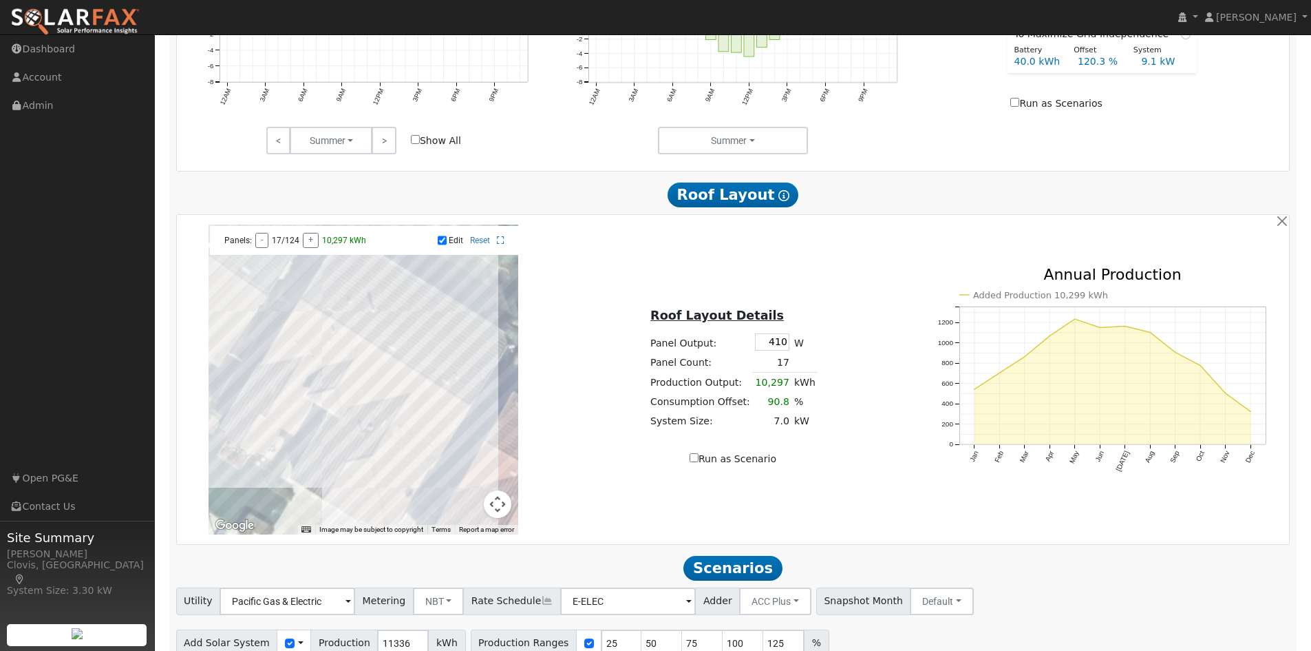
click at [386, 367] on div at bounding box center [364, 379] width 310 height 310
click at [403, 374] on div at bounding box center [364, 379] width 310 height 310
drag, startPoint x: 416, startPoint y: 382, endPoint x: 428, endPoint y: 389, distance: 13.0
click at [418, 383] on div at bounding box center [364, 379] width 310 height 310
click at [430, 390] on div at bounding box center [364, 379] width 310 height 310
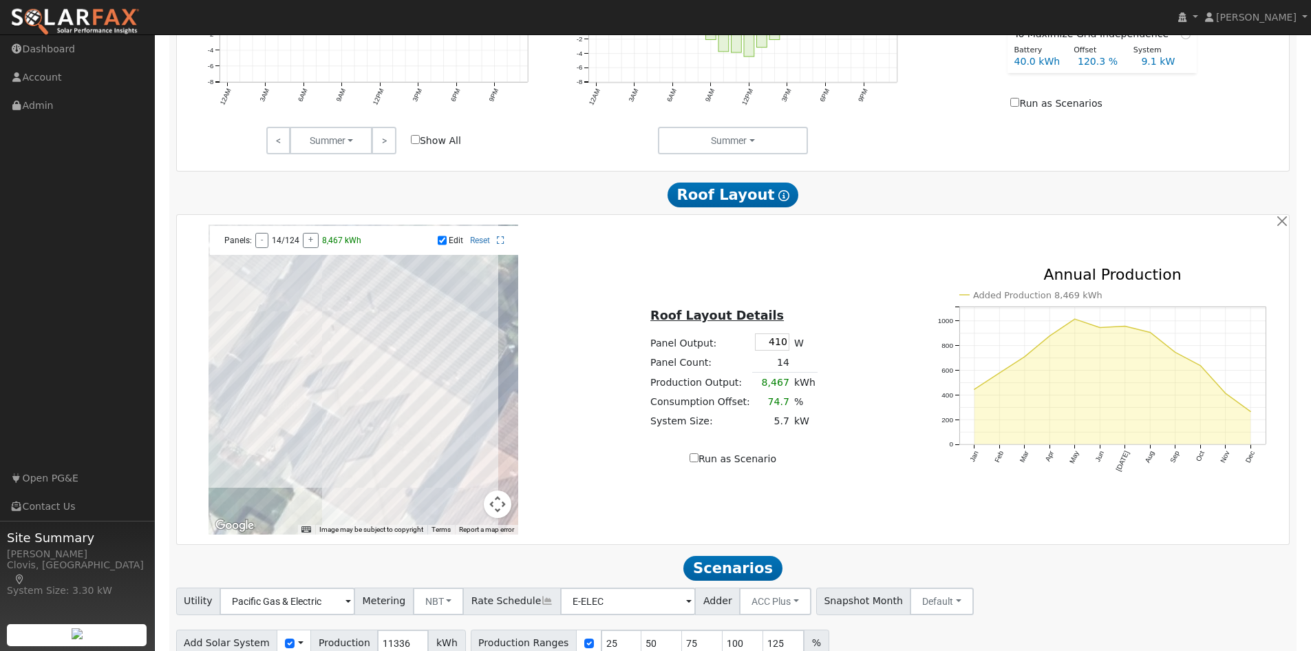
click at [440, 397] on div at bounding box center [364, 379] width 310 height 310
click at [448, 403] on div at bounding box center [364, 379] width 310 height 310
click at [440, 397] on div at bounding box center [364, 379] width 310 height 310
click at [419, 386] on div at bounding box center [364, 379] width 310 height 310
click at [297, 339] on div at bounding box center [364, 379] width 310 height 310
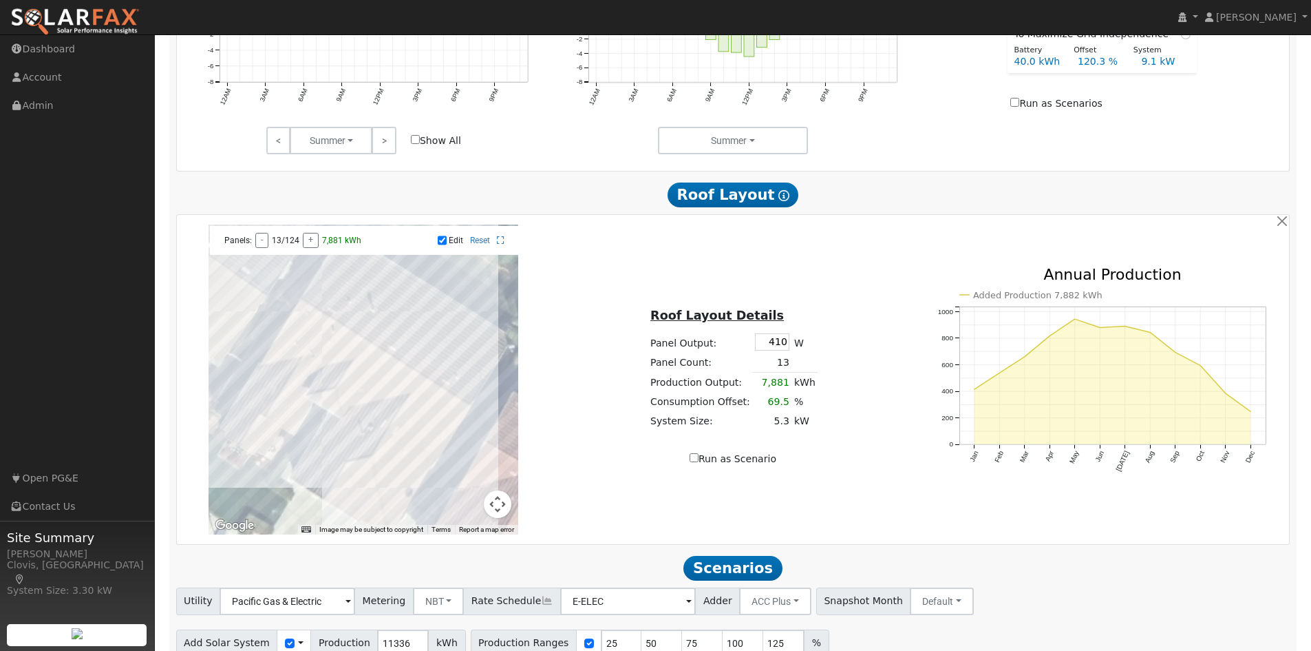
click at [313, 349] on div at bounding box center [364, 379] width 310 height 310
click at [339, 357] on div at bounding box center [364, 379] width 310 height 310
click at [386, 392] on div at bounding box center [364, 379] width 310 height 310
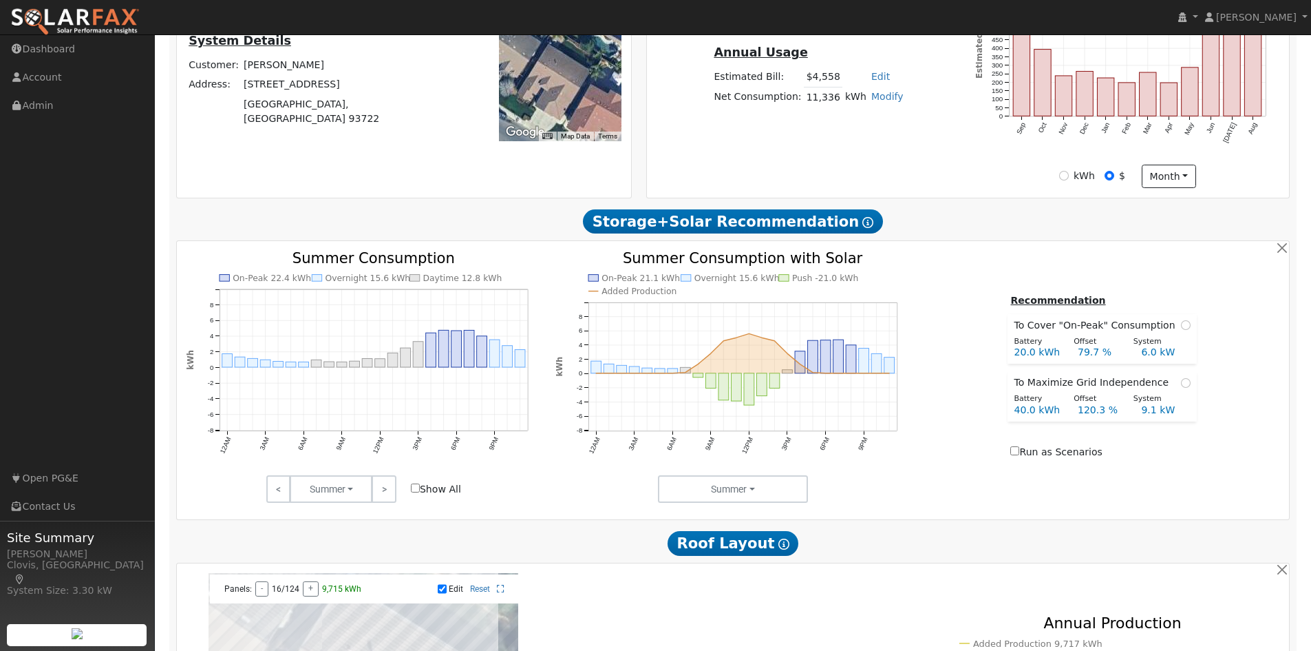
scroll to position [150, 0]
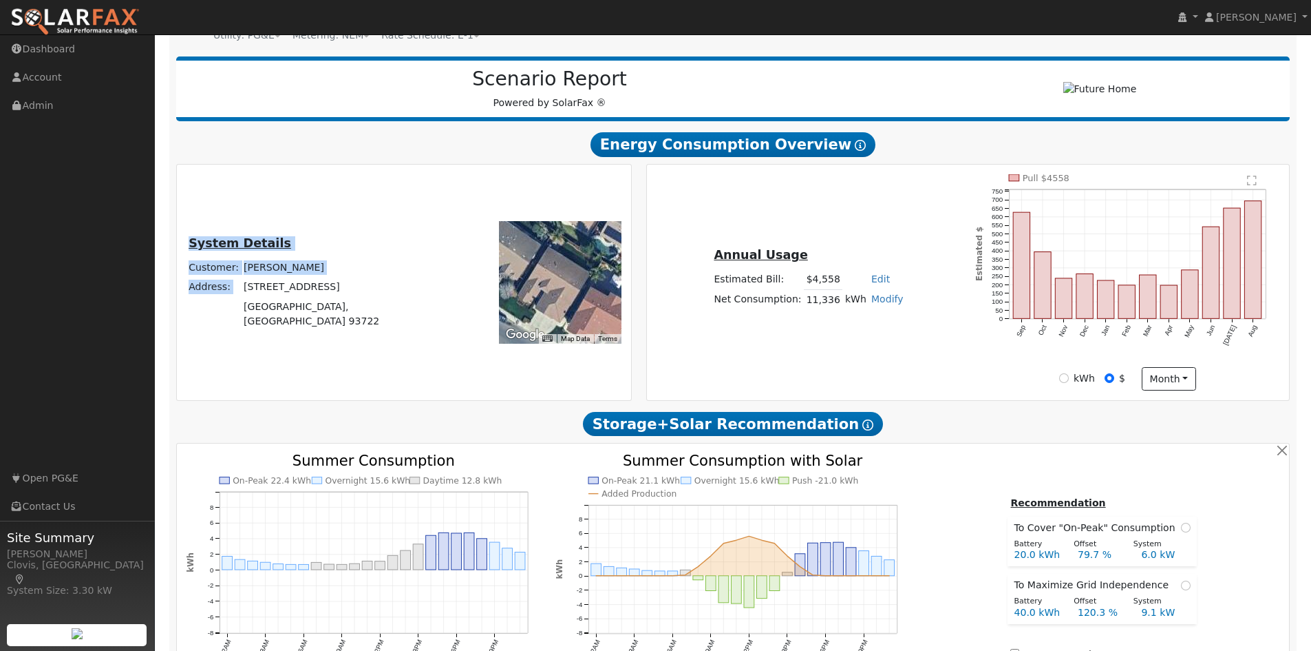
drag, startPoint x: 281, startPoint y: 302, endPoint x: 405, endPoint y: 304, distance: 123.9
click at [405, 304] on div "System Details Customer: Monique Markarian Address: 6220 West Menlo Avenue Fres…" at bounding box center [310, 282] width 262 height 97
drag, startPoint x: 281, startPoint y: 297, endPoint x: 410, endPoint y: 325, distance: 131.6
click at [410, 325] on div "System Details Customer: Monique Markarian Address: 6220 West Menlo Avenue Fres…" at bounding box center [310, 282] width 262 height 97
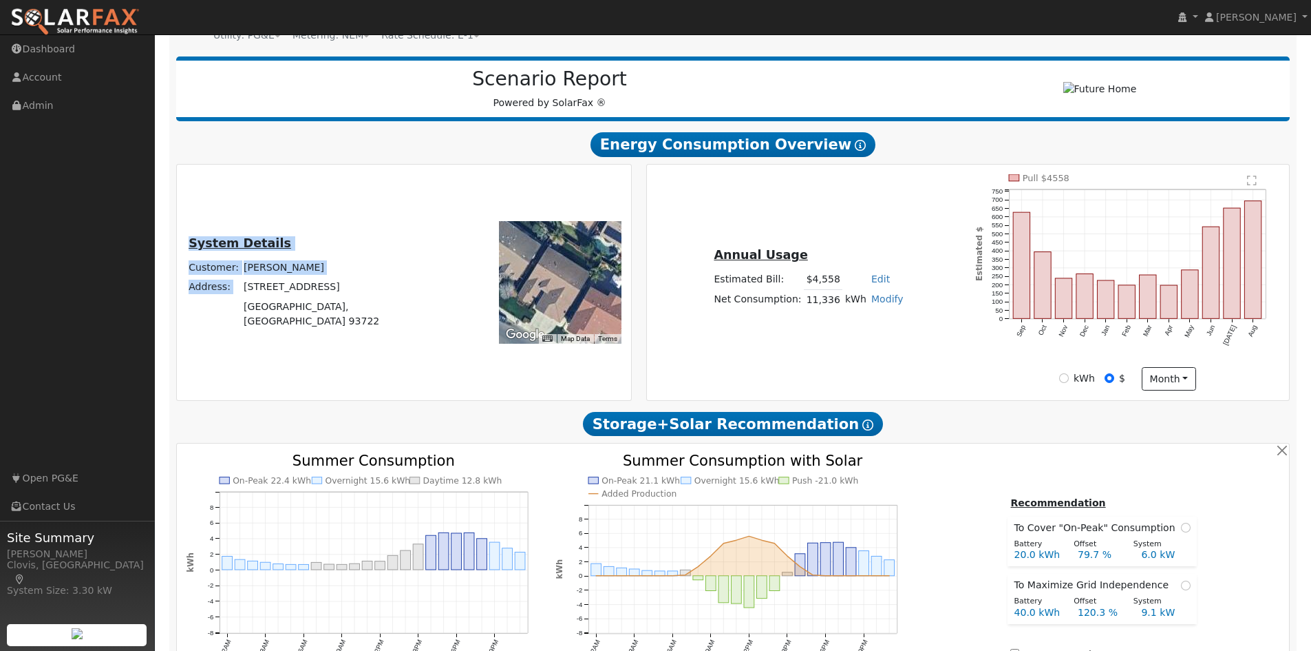
copy table "System Details Customer: Monique Markarian Address:"
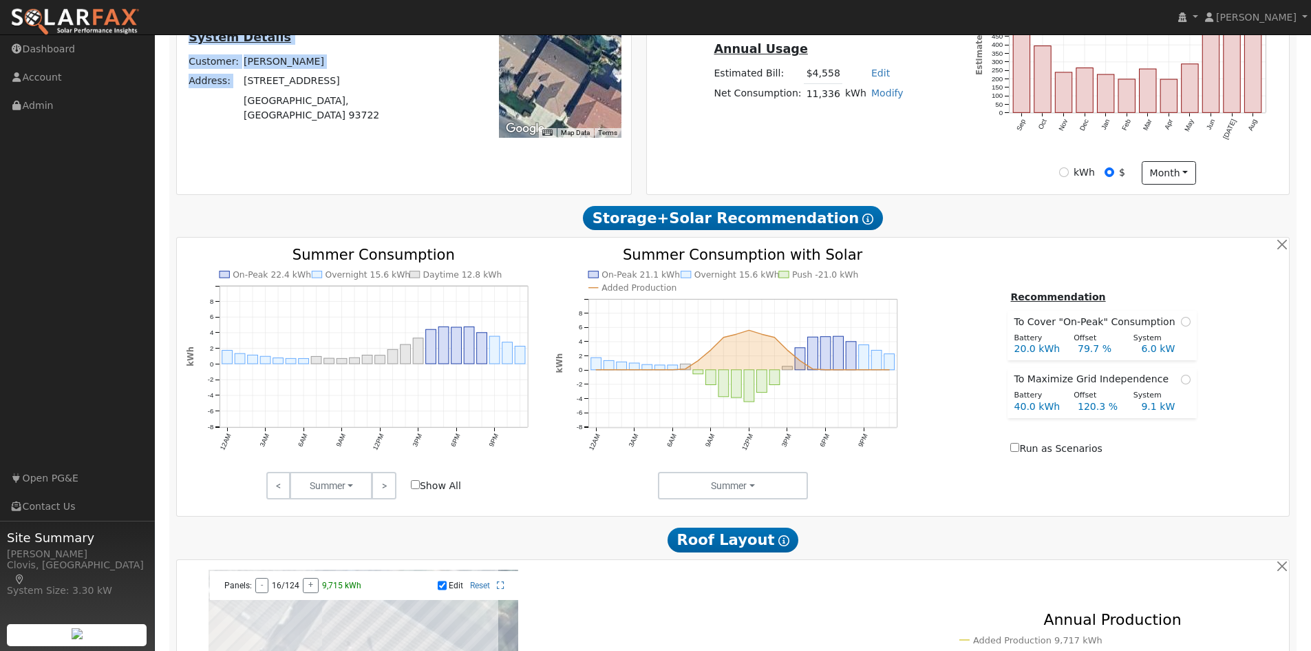
scroll to position [357, 0]
click at [1181, 326] on input "radio" at bounding box center [1186, 321] width 10 height 10
radio input "true"
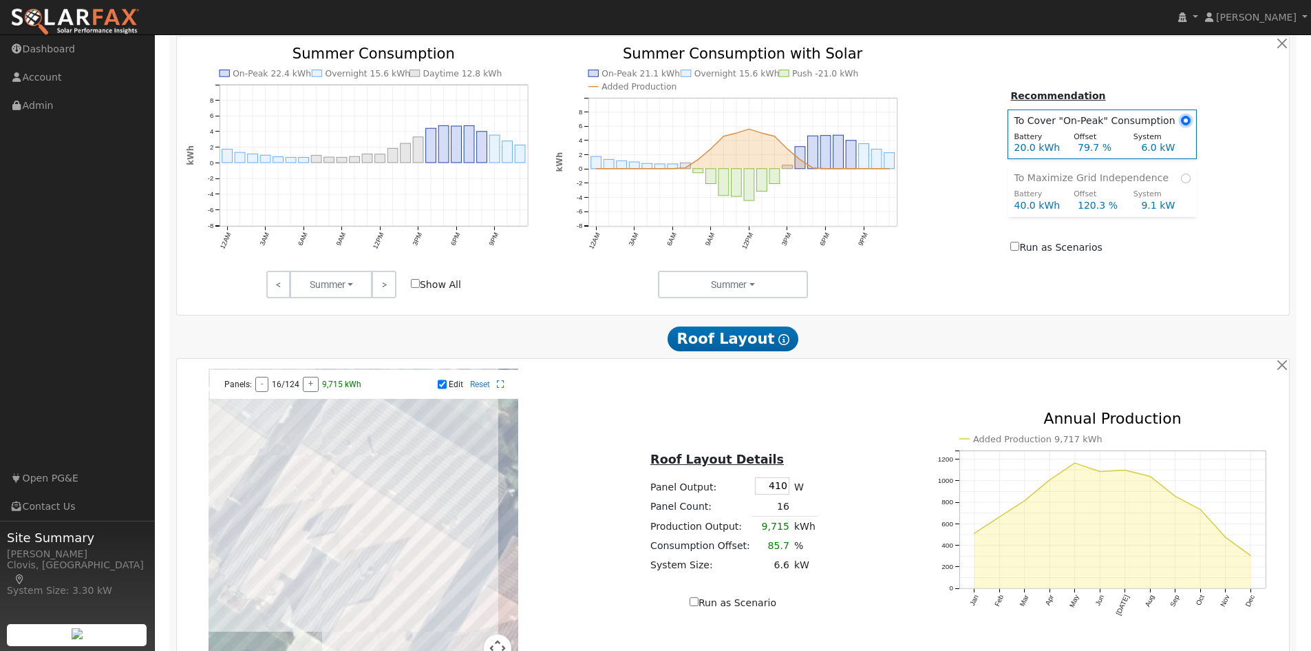
scroll to position [632, 0]
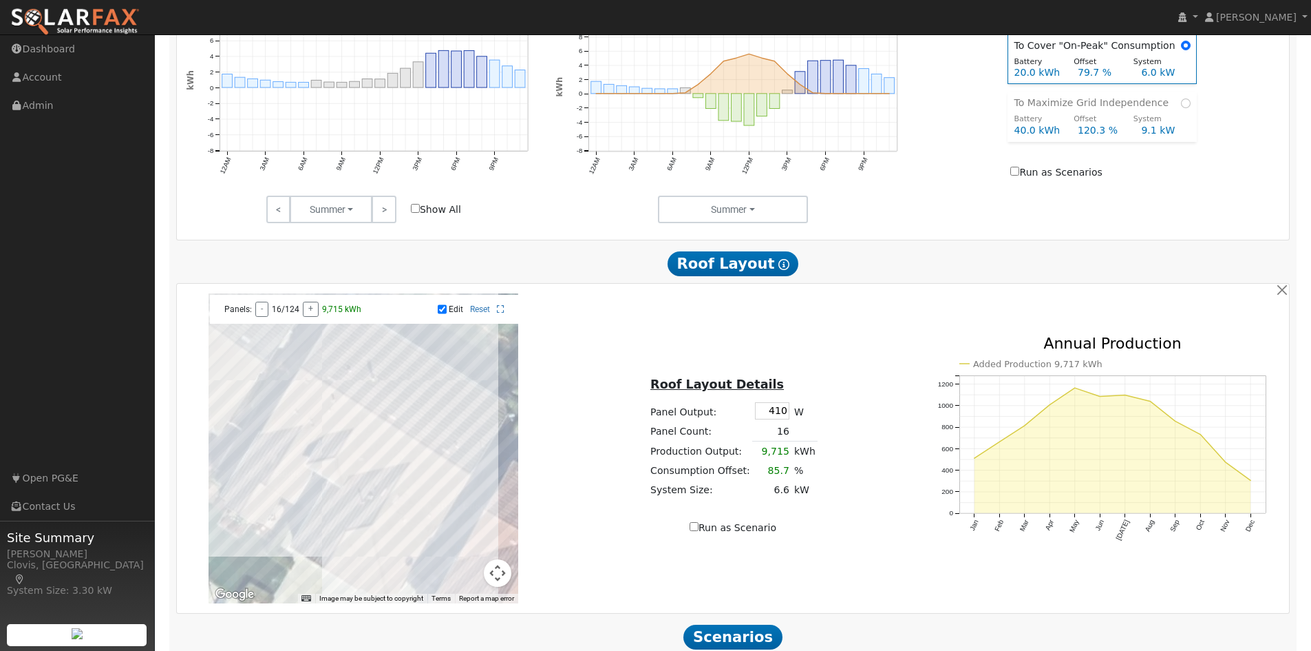
click at [1031, 178] on label "Run as Scenarios" at bounding box center [1057, 172] width 92 height 14
click at [1020, 176] on input "Run as Scenarios" at bounding box center [1015, 171] width 9 height 9
checkbox input "true"
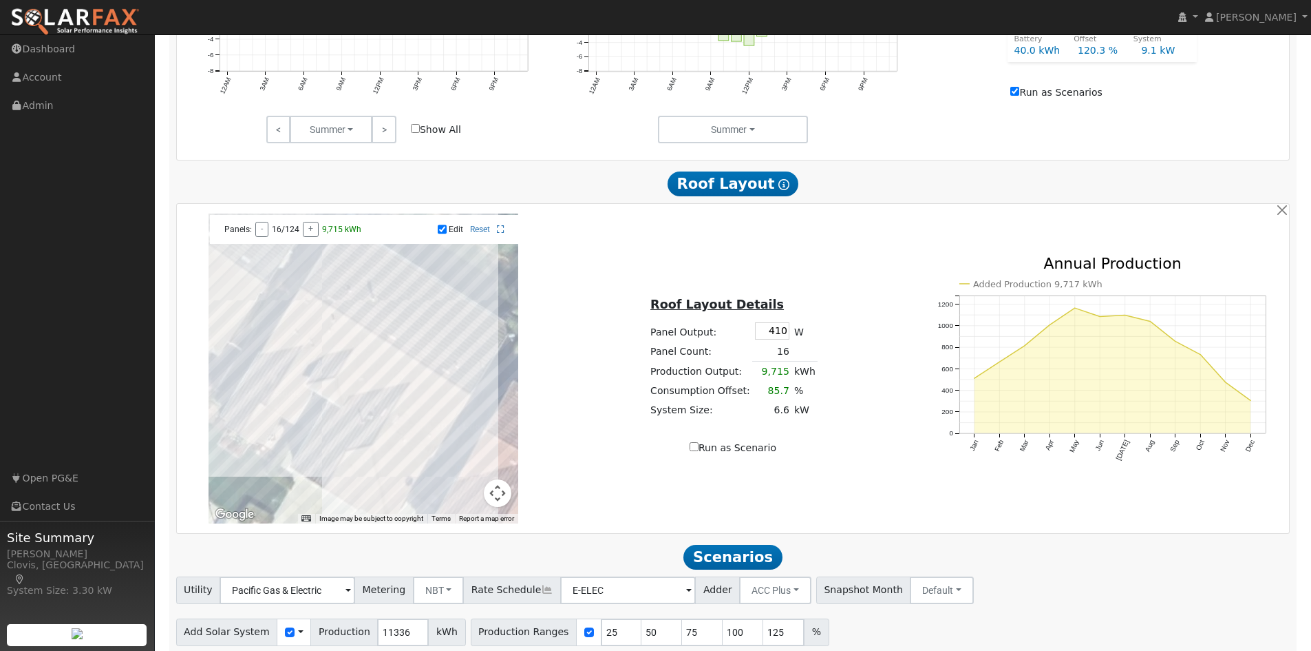
scroll to position [770, 0]
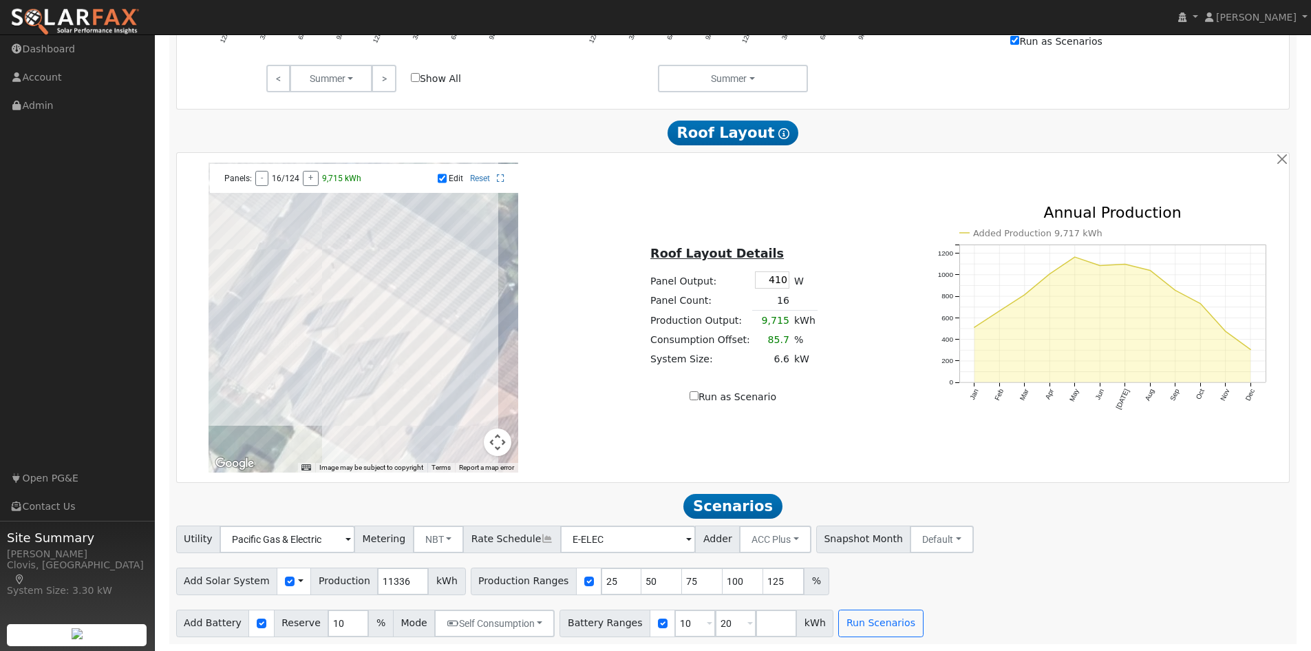
click at [914, 335] on div "Roof Layout Details Panel Output: 410 W Panel Count: 16 Production Output: 9,71…" at bounding box center [734, 317] width 370 height 173
click at [756, 626] on input "number" at bounding box center [776, 623] width 41 height 28
type input "30"
click at [1015, 555] on div "Utility Pacific Gas & Electric Metering NBT NEM NBT Rate Schedule E-ELEC Adder …" at bounding box center [733, 581] width 1129 height 112
click at [900, 611] on button "Run Scenarios" at bounding box center [921, 623] width 85 height 28
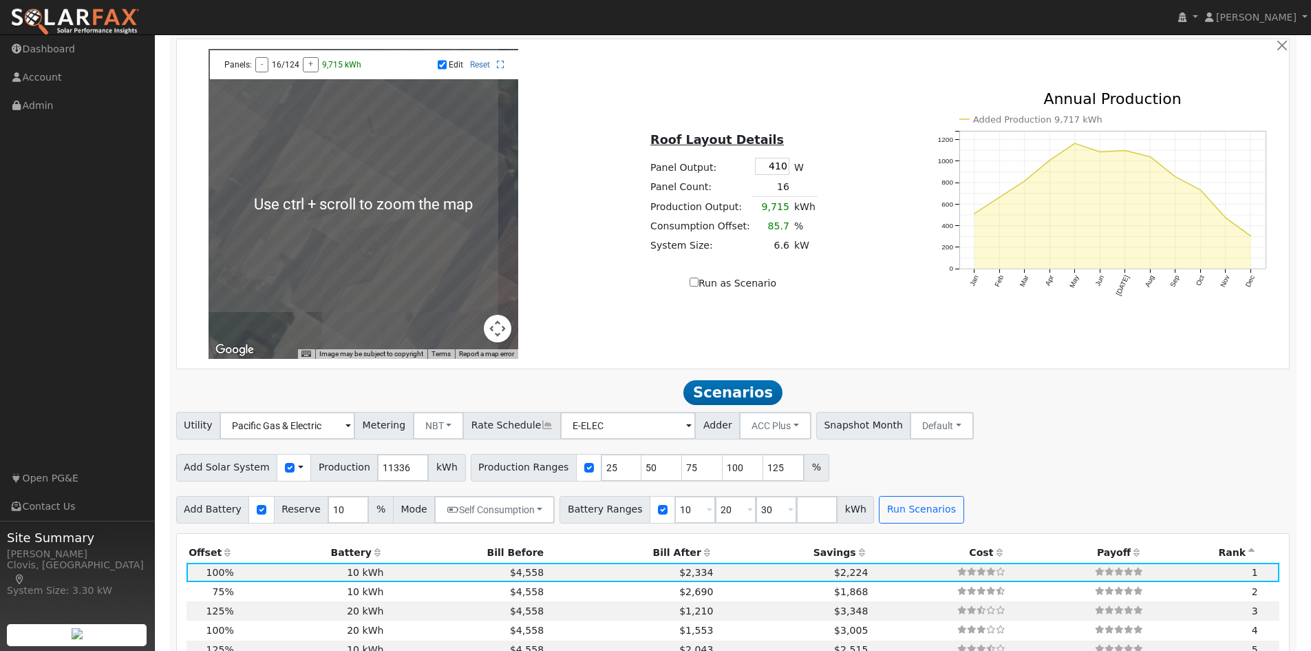
scroll to position [1083, 0]
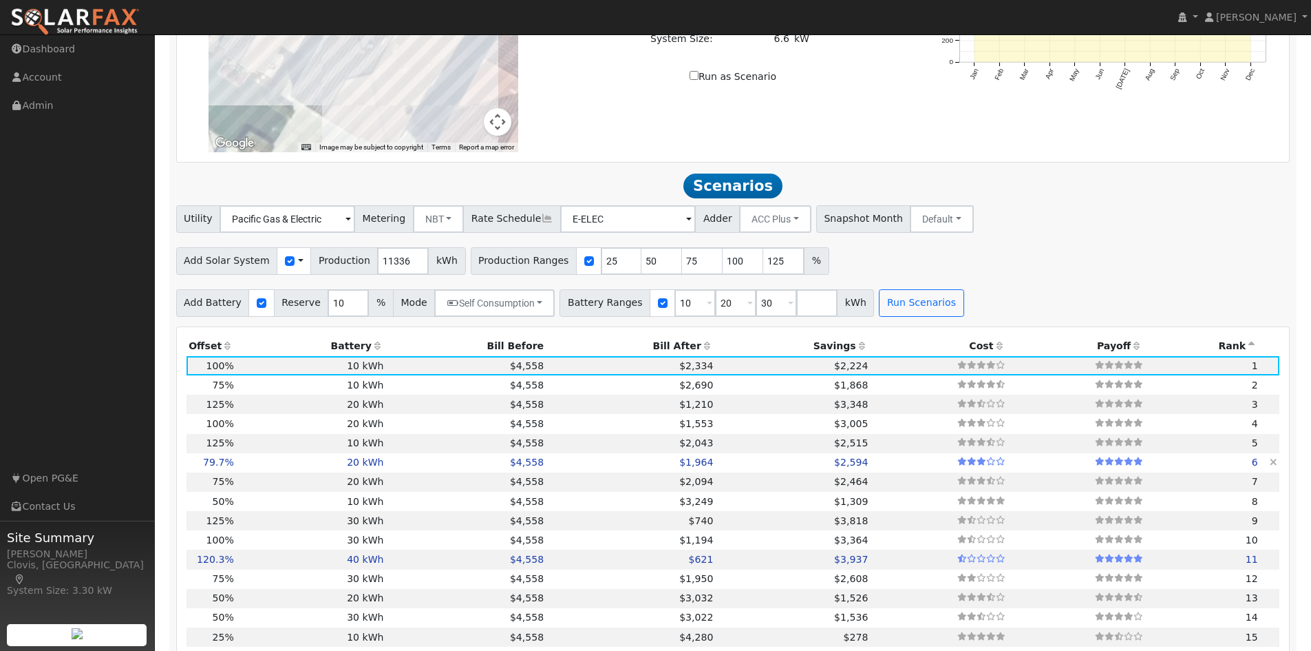
click at [255, 467] on td "20 kWh" at bounding box center [311, 462] width 150 height 19
type input "6.0"
type input "$18,066"
type input "$28,000"
type input "$13,820"
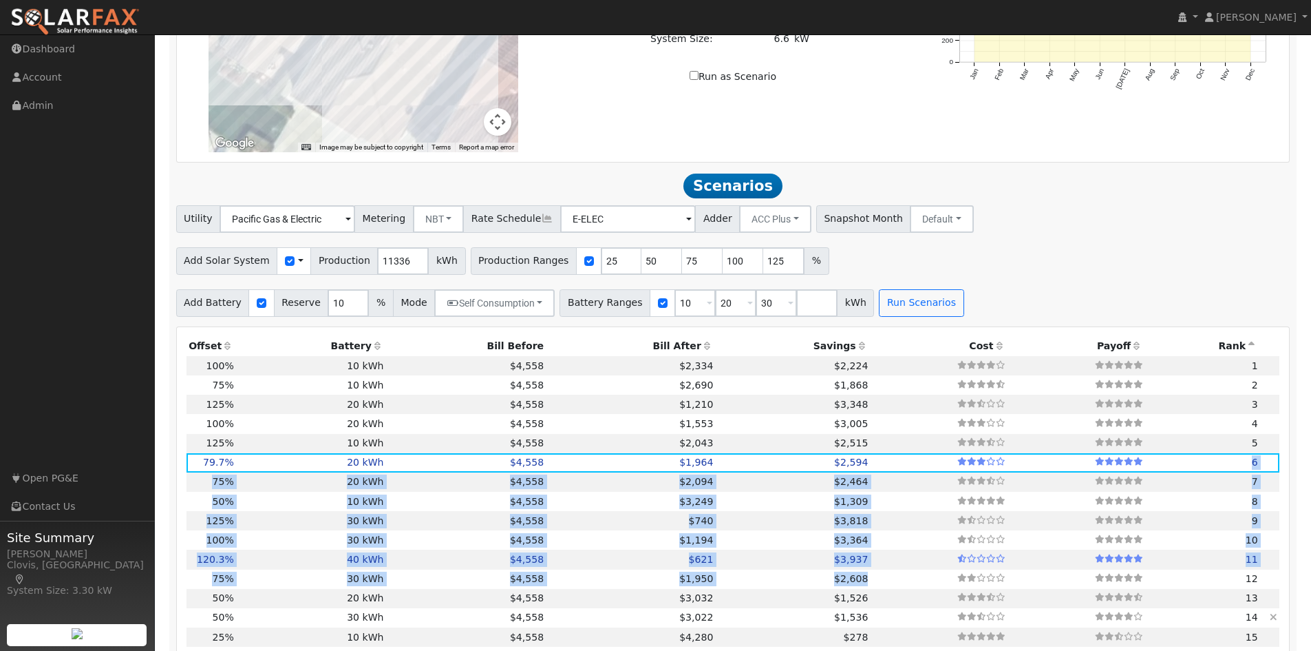
drag, startPoint x: 1096, startPoint y: 476, endPoint x: 1131, endPoint y: 614, distance: 142.1
click at [1131, 609] on tbody "11,336 kWh 100% 10 kWh 10% $4,558 $2,334 $2,224 1 8,502 kWh 75% 10 kWh 10% $4,5…" at bounding box center [734, 520] width 1094 height 329
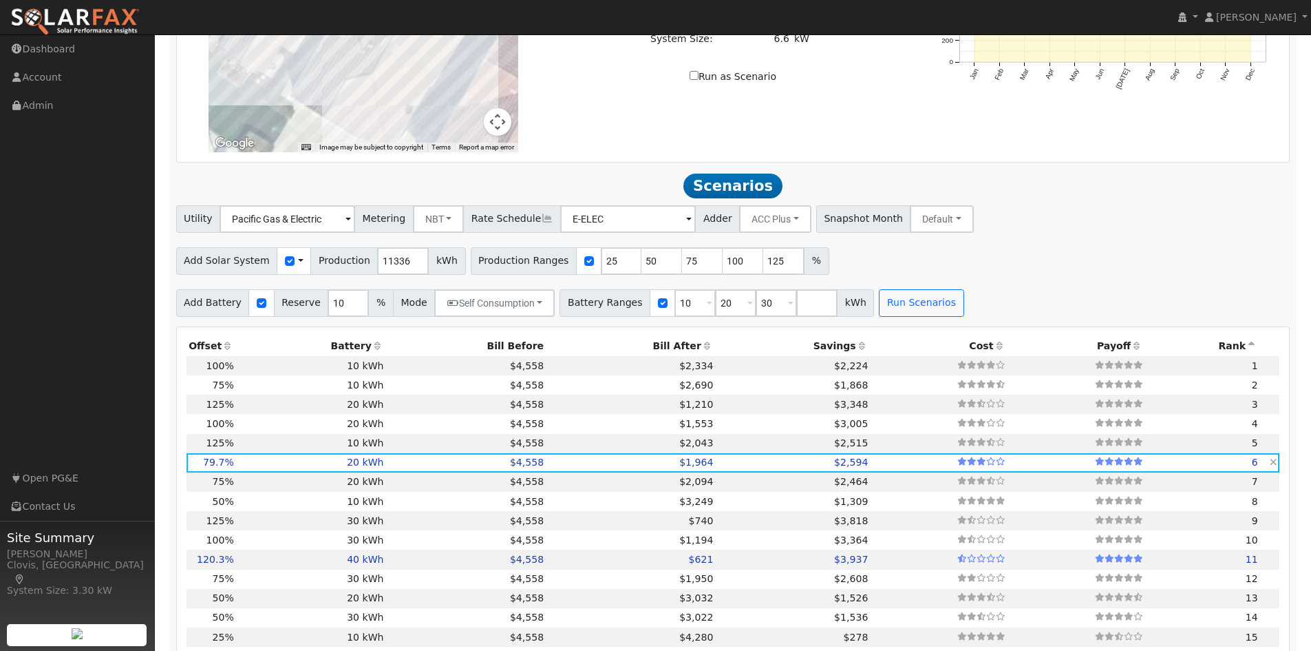
click at [1009, 465] on td at bounding box center [1078, 462] width 138 height 19
click at [1046, 470] on td at bounding box center [1078, 462] width 138 height 19
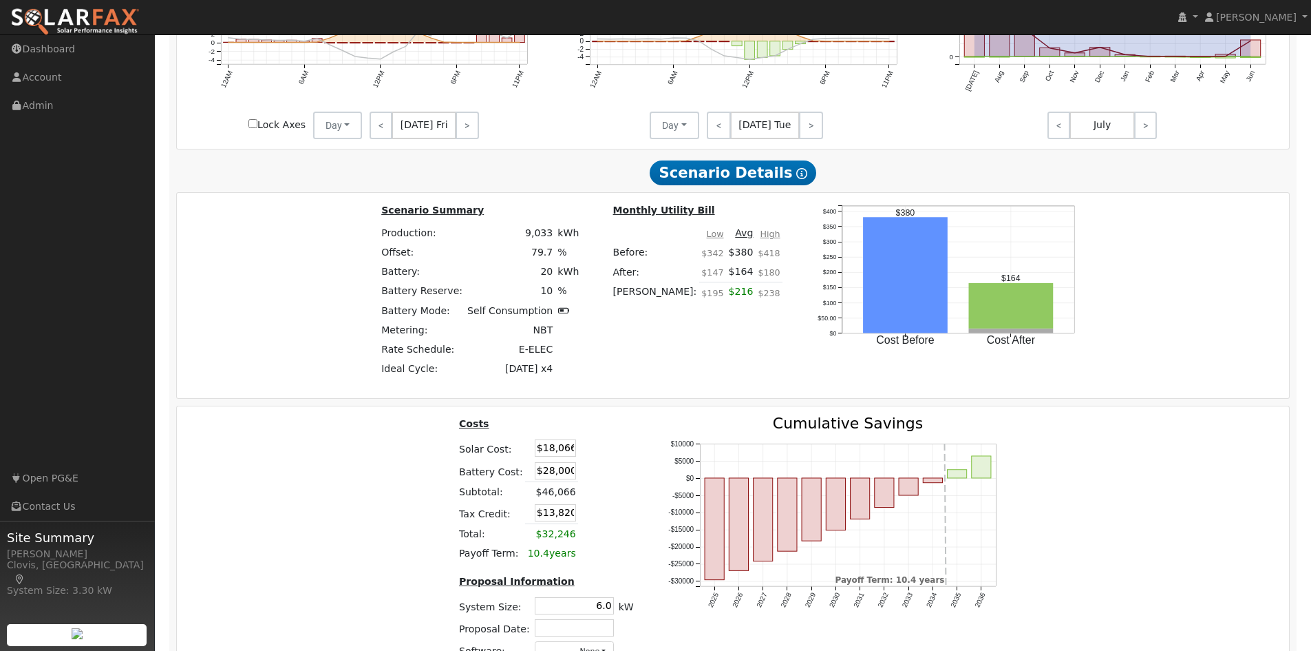
scroll to position [1978, 0]
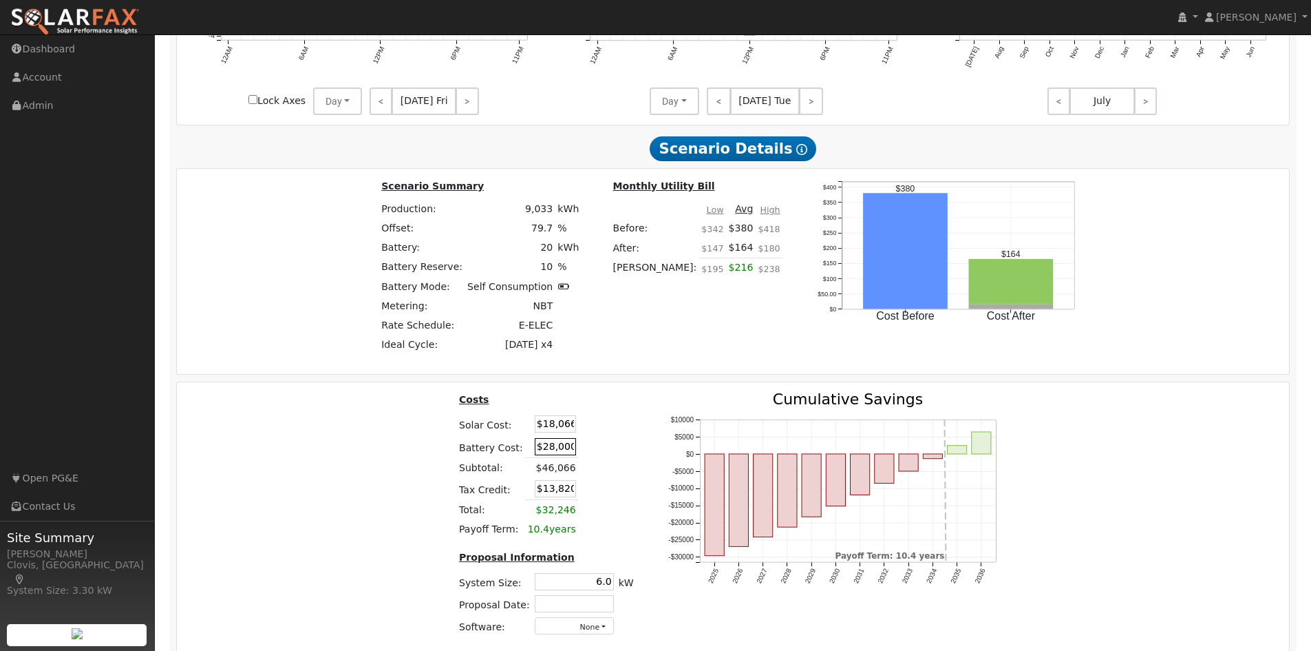
click at [536, 455] on input "$28,000" at bounding box center [555, 446] width 41 height 17
click at [540, 455] on input "$28,000" at bounding box center [555, 446] width 41 height 17
type input "$25,000"
type input "$12,920"
click at [601, 434] on table "Costs Solar Cost: $18,066 Battery Cost: $25,000 Subtotal: $46,066 Tax Credit: $…" at bounding box center [546, 465] width 180 height 147
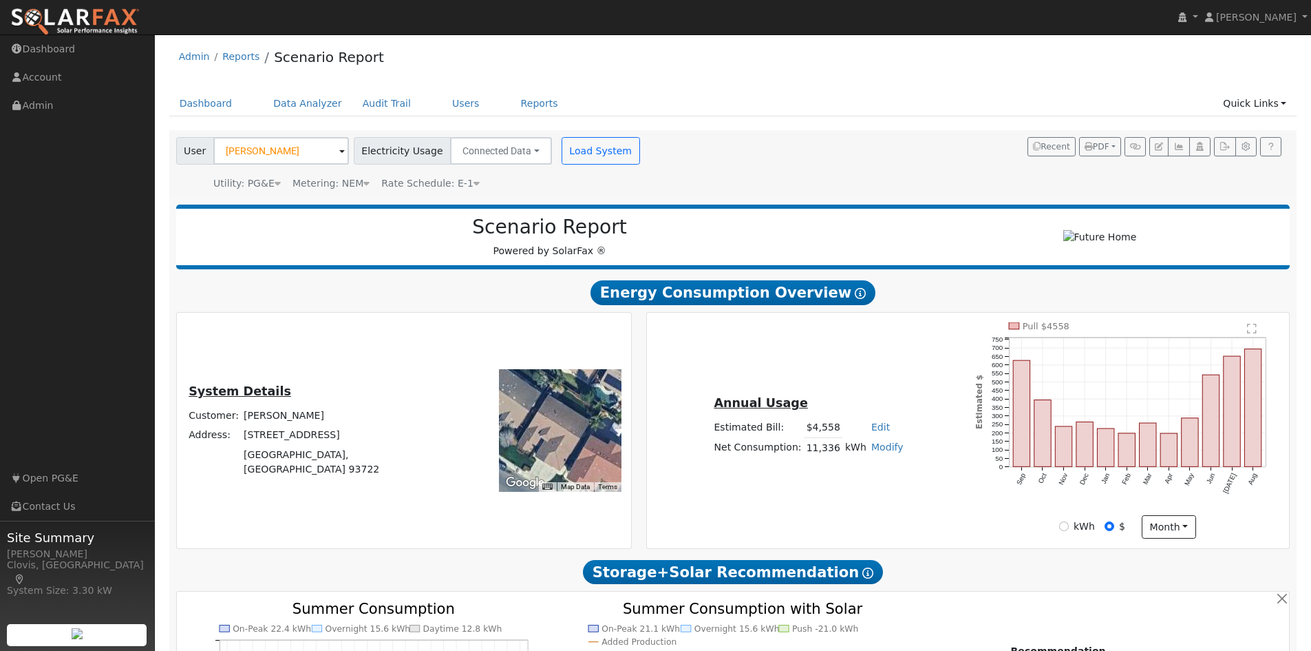
scroll to position [0, 0]
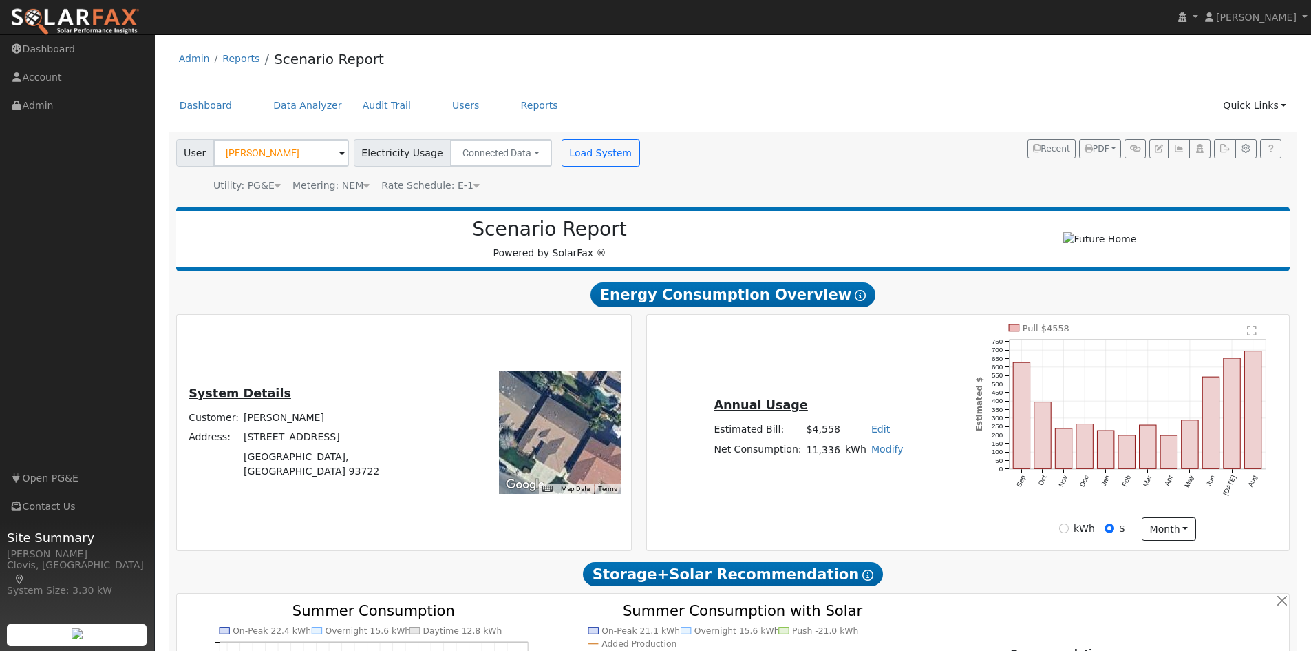
click at [474, 184] on icon at bounding box center [477, 185] width 6 height 10
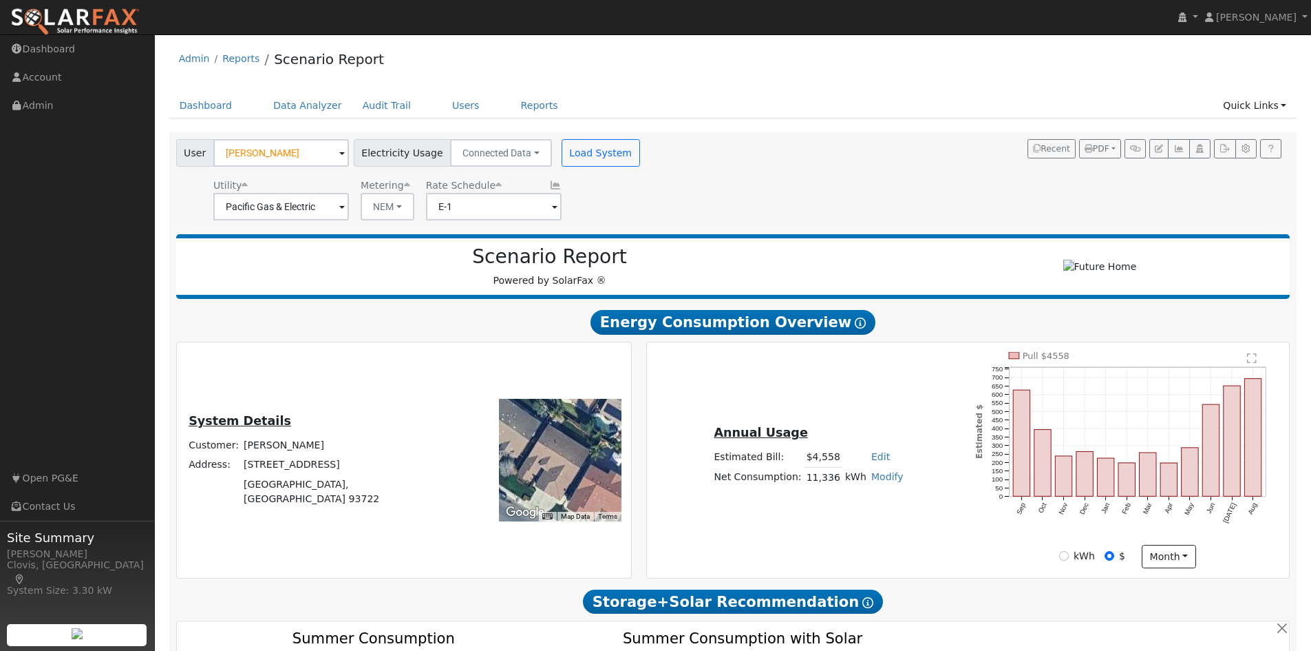
click at [635, 193] on div "User Monique Markarian Account Default Account Default Account 6220 West Menlo …" at bounding box center [730, 177] width 1115 height 86
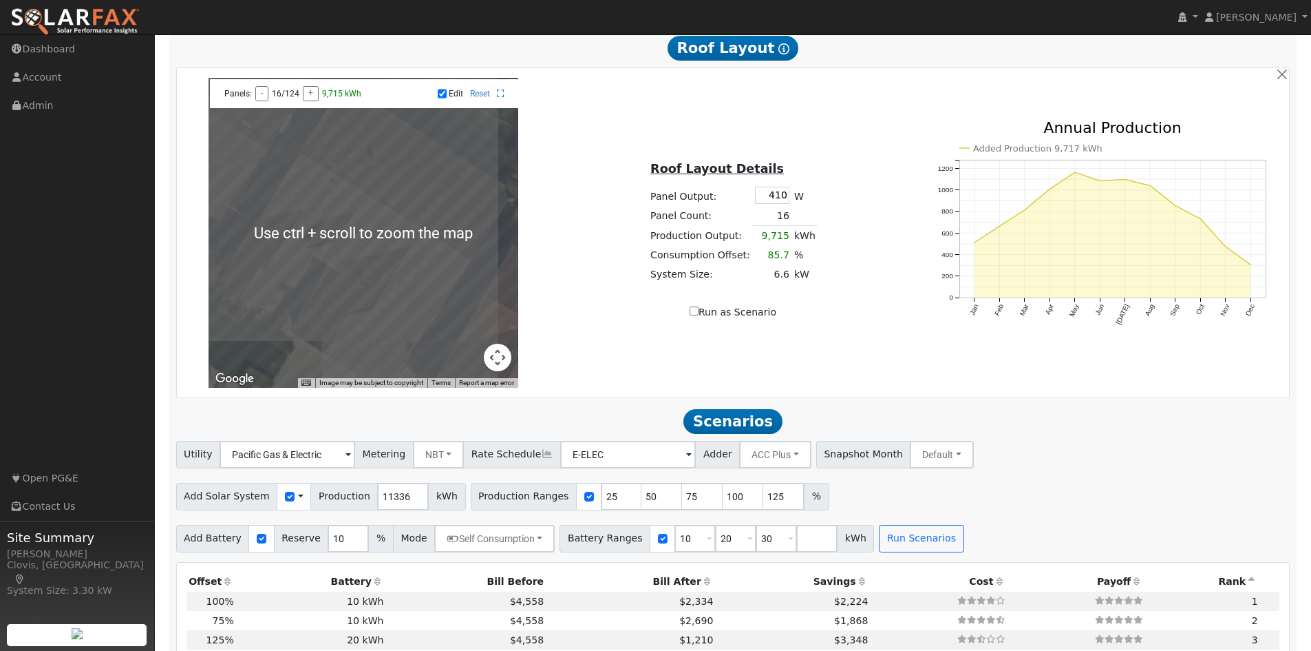
scroll to position [964, 0]
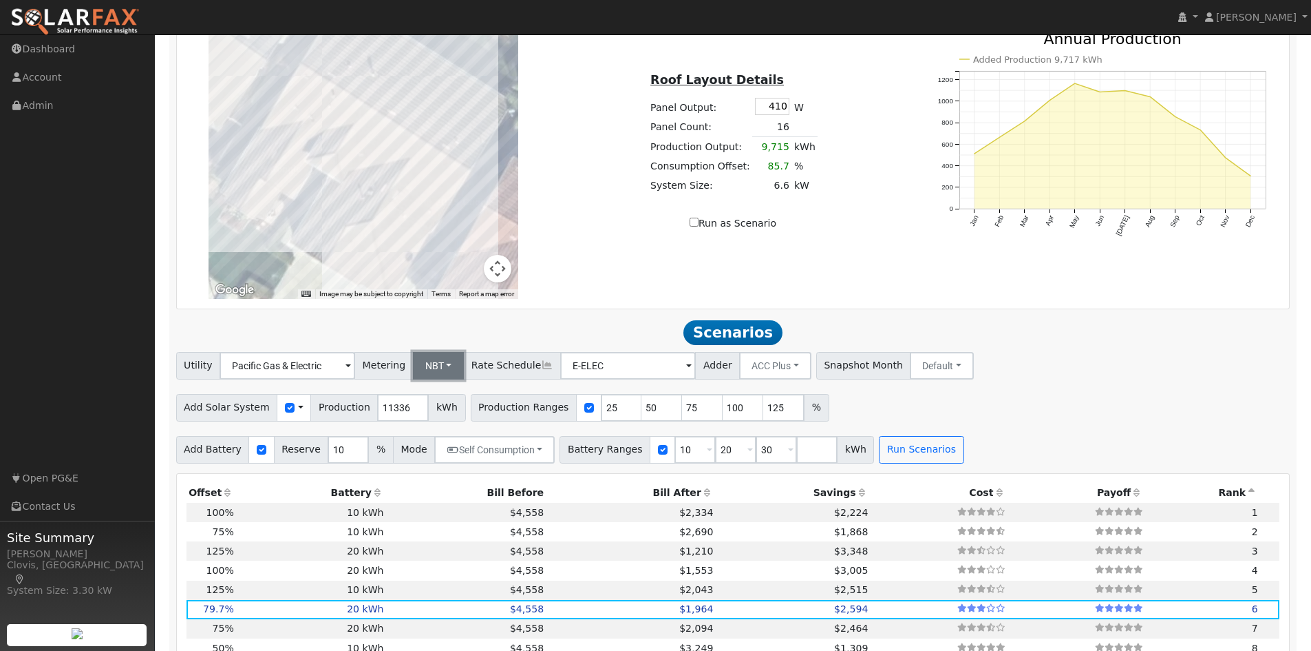
click at [431, 374] on button "NBT" at bounding box center [439, 366] width 52 height 28
click at [604, 379] on input "E-ELEC" at bounding box center [628, 366] width 136 height 28
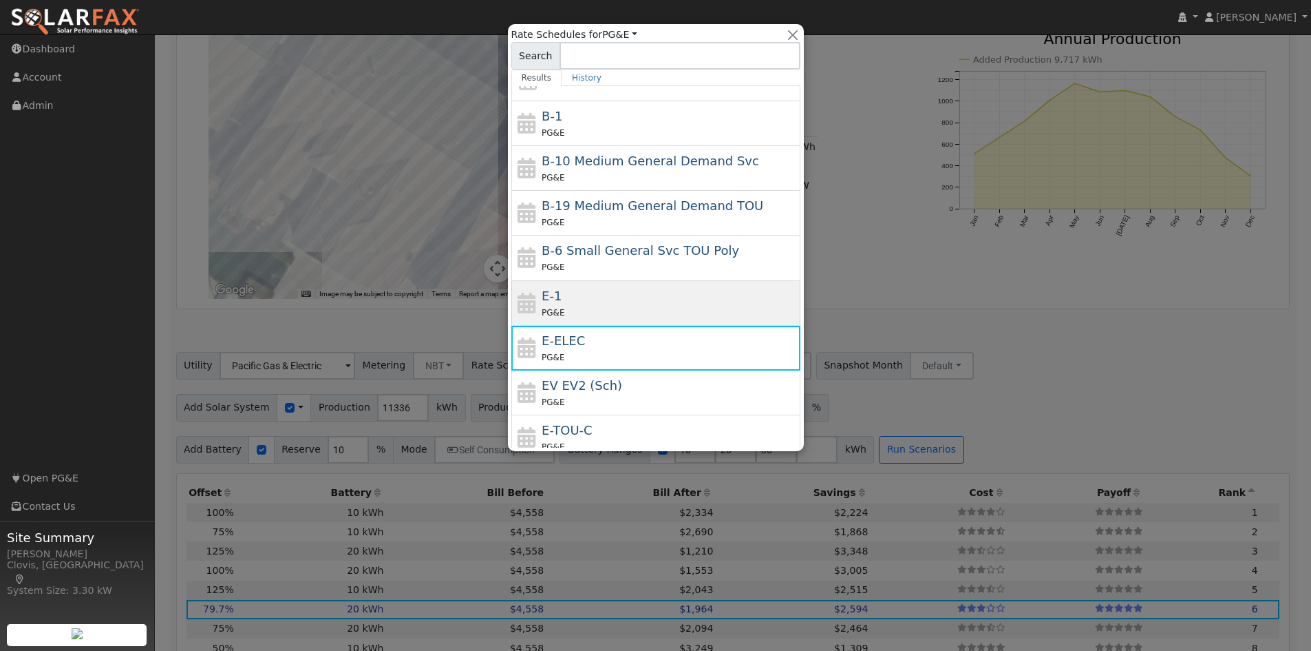
scroll to position [138, 0]
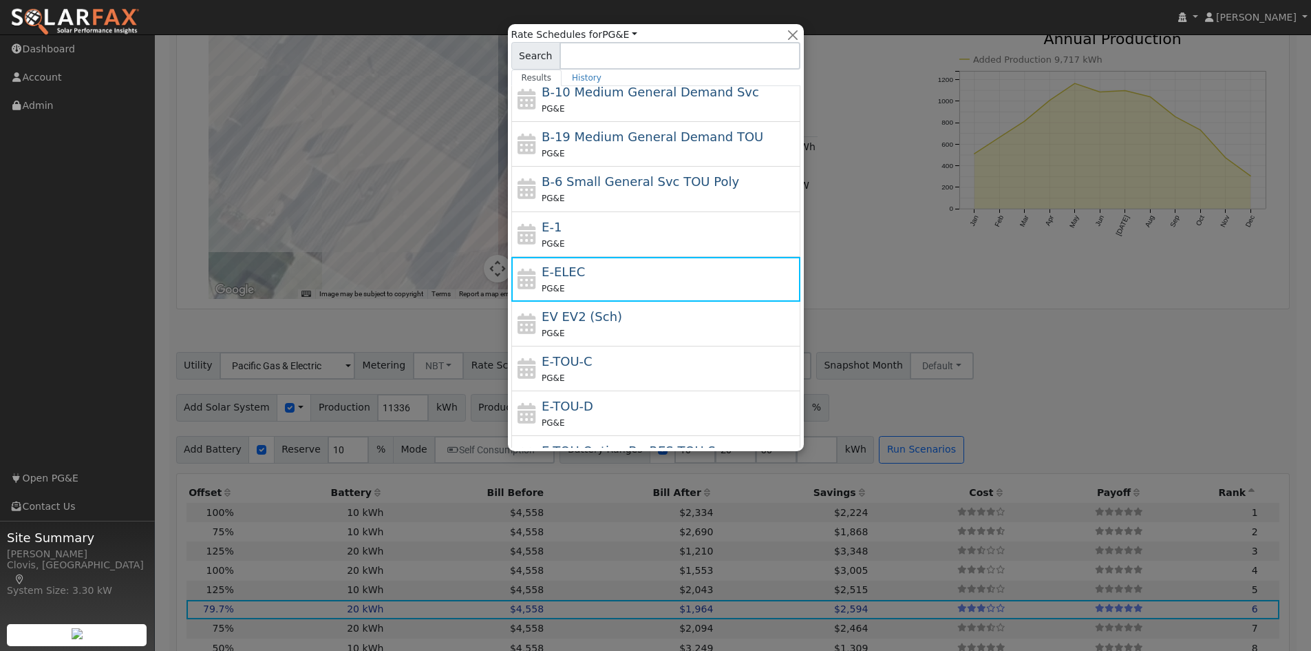
click at [987, 254] on div at bounding box center [655, 325] width 1311 height 651
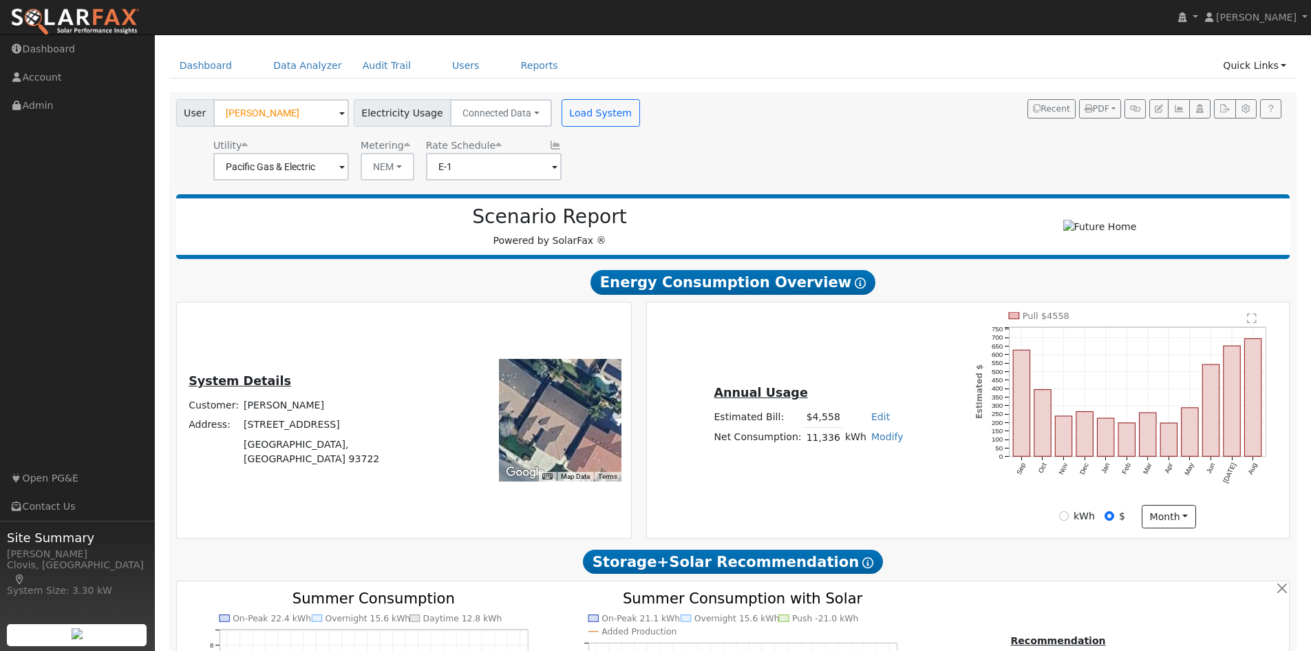
scroll to position [0, 0]
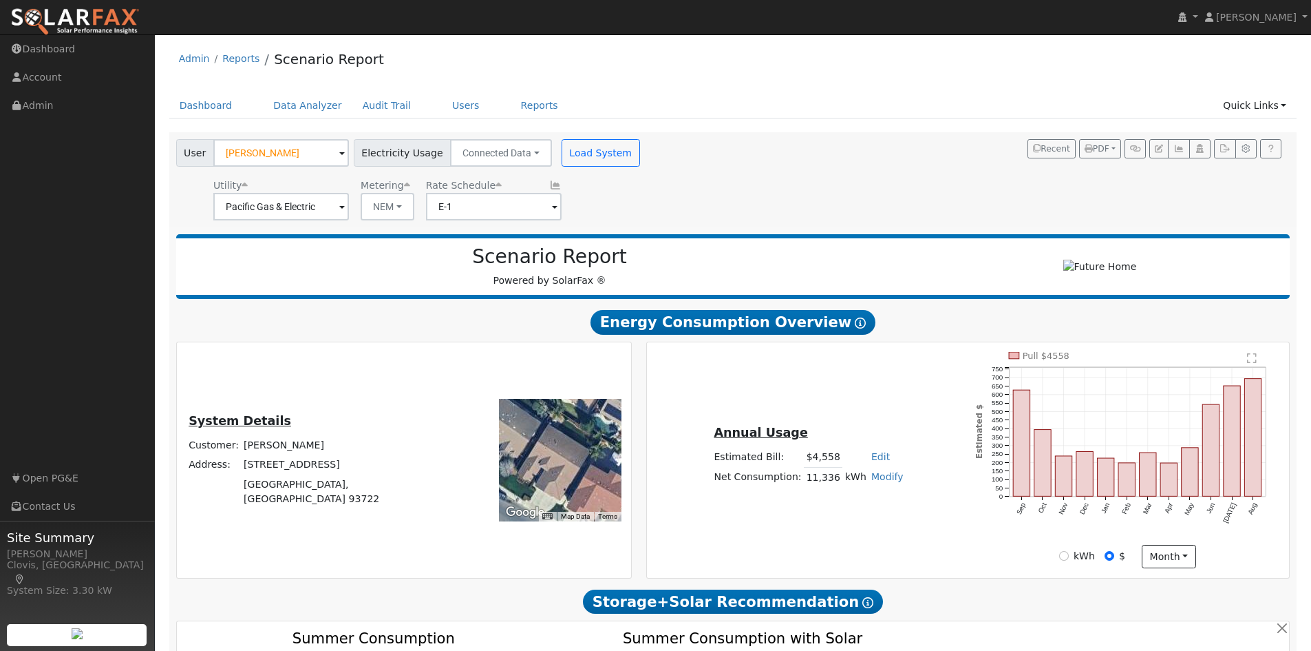
click at [752, 209] on div "User Monique Markarian Account Default Account Default Account 6220 West Menlo …" at bounding box center [730, 177] width 1115 height 86
click at [1234, 151] on button "button" at bounding box center [1224, 148] width 21 height 19
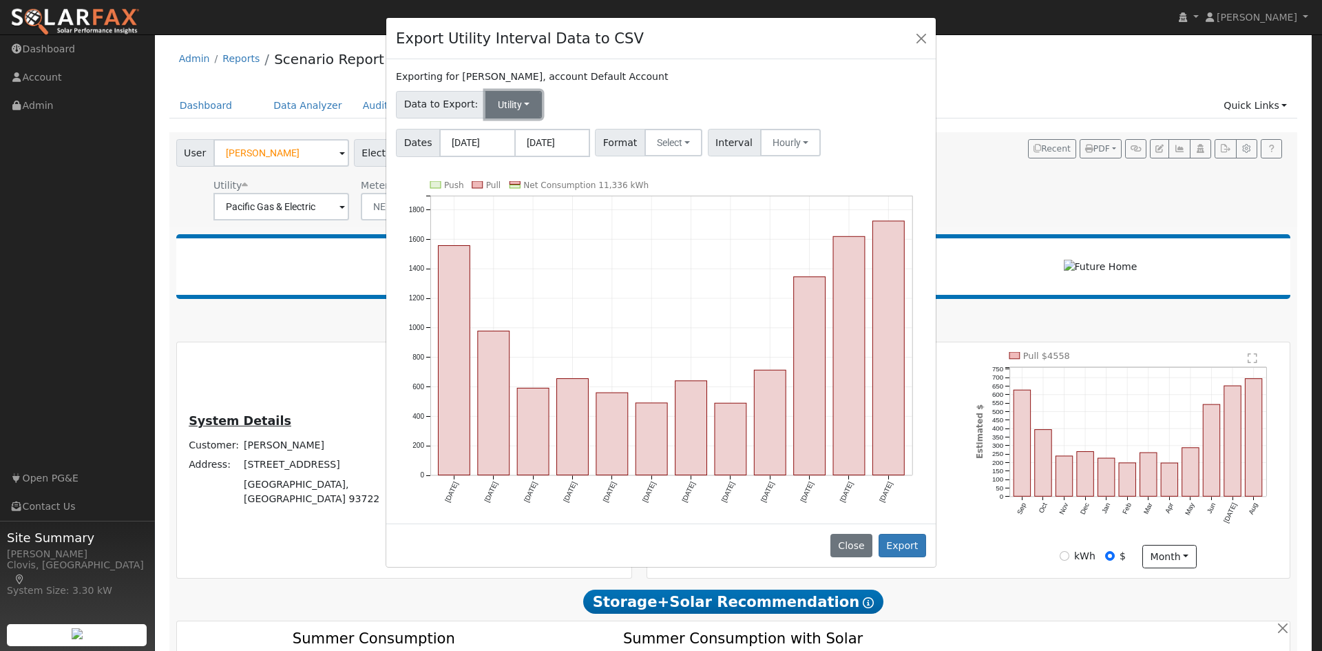
click at [518, 103] on button "Utility" at bounding box center [513, 105] width 57 height 28
click at [520, 129] on link "Utility" at bounding box center [524, 134] width 96 height 19
click at [686, 151] on button "Select" at bounding box center [673, 143] width 59 height 28
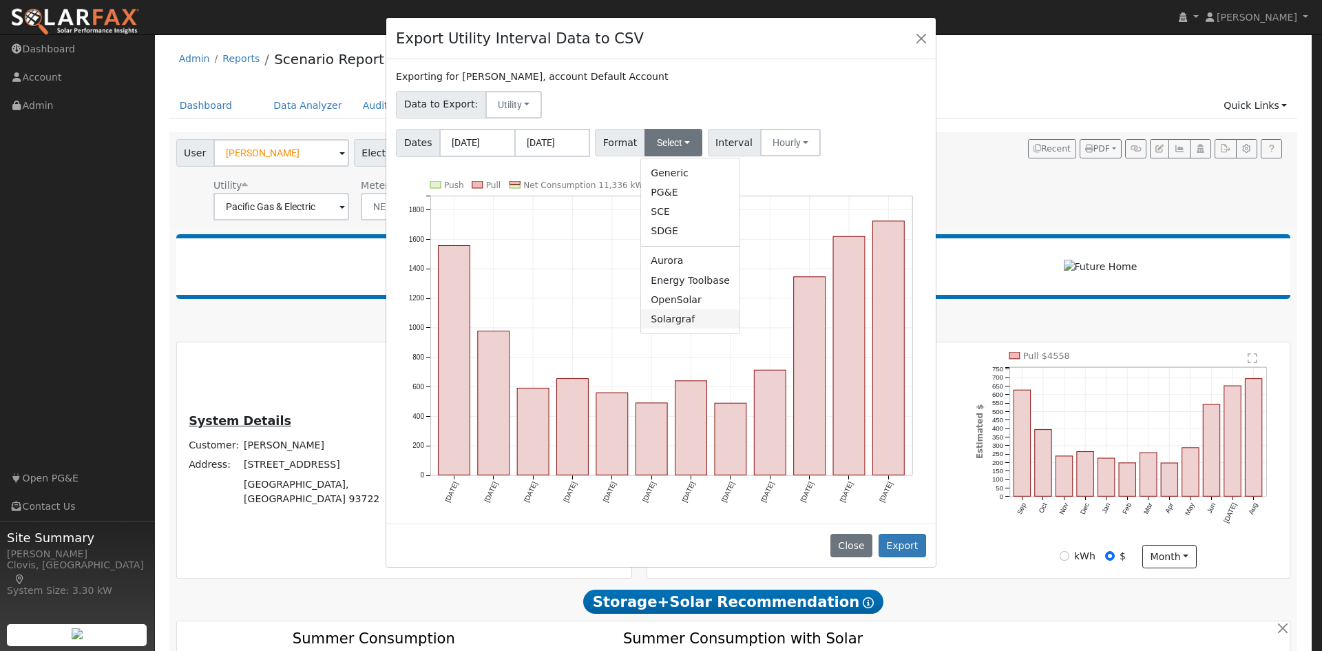
click at [694, 324] on link "Solargraf" at bounding box center [690, 318] width 98 height 19
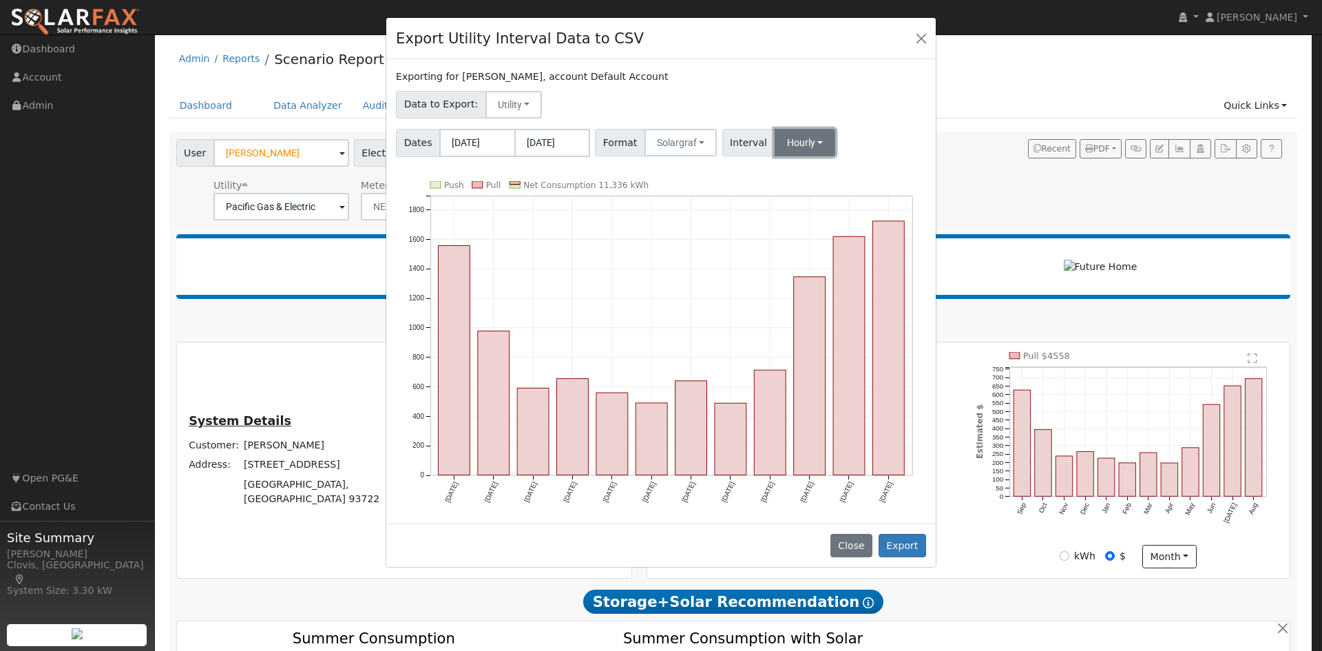
click at [775, 144] on button "Hourly" at bounding box center [804, 143] width 61 height 28
click at [789, 169] on link "15 Minute" at bounding box center [818, 172] width 96 height 19
click at [847, 141] on div "Dates 09/01/2024 08/31/2025 Format Solargraf Generic PG&E SCE SDGE Aurora Energ…" at bounding box center [661, 140] width 535 height 33
click at [902, 546] on button "Export" at bounding box center [902, 545] width 48 height 23
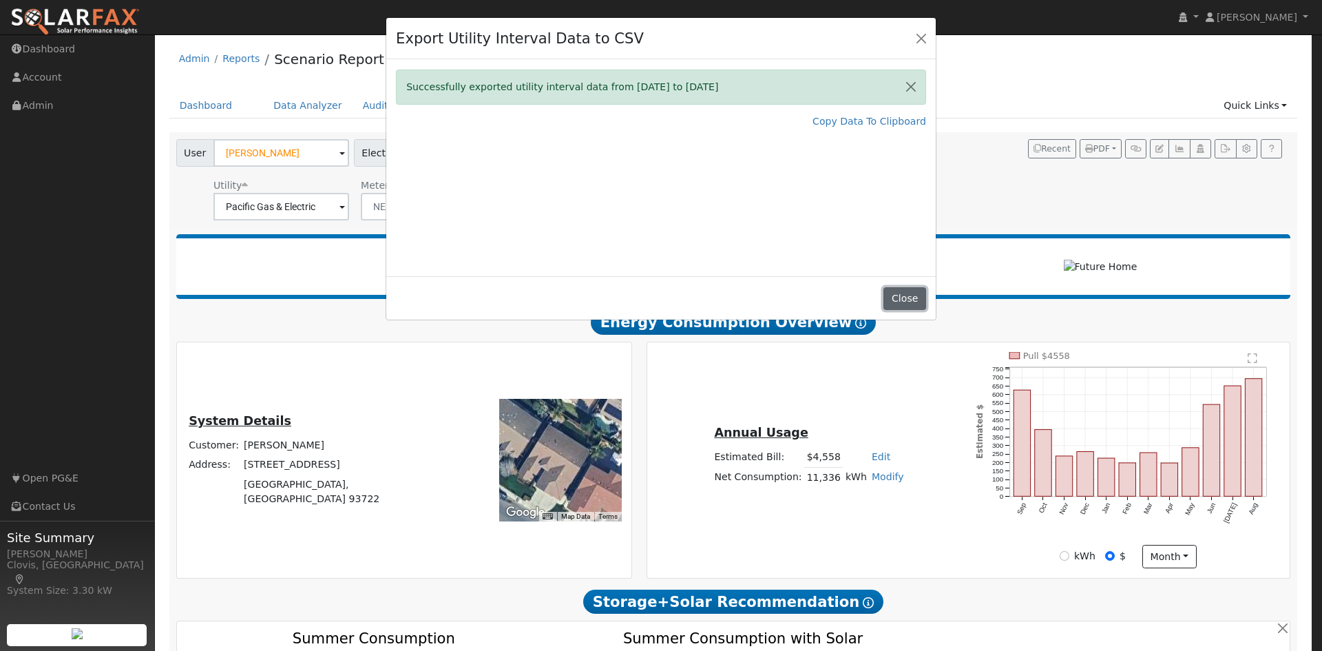
click at [894, 296] on button "Close" at bounding box center [904, 298] width 42 height 23
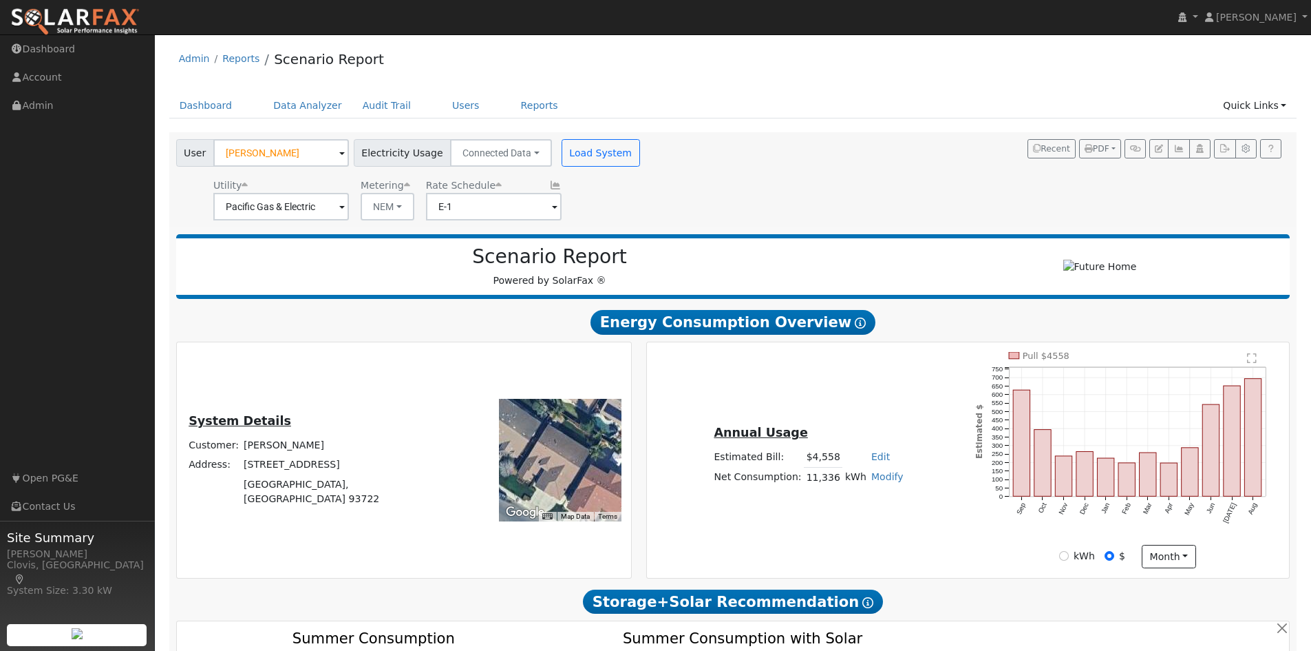
click at [1096, 66] on div "Admin Reports Scenario Report" at bounding box center [733, 62] width 1128 height 42
click at [1221, 146] on icon "button" at bounding box center [1225, 149] width 10 height 8
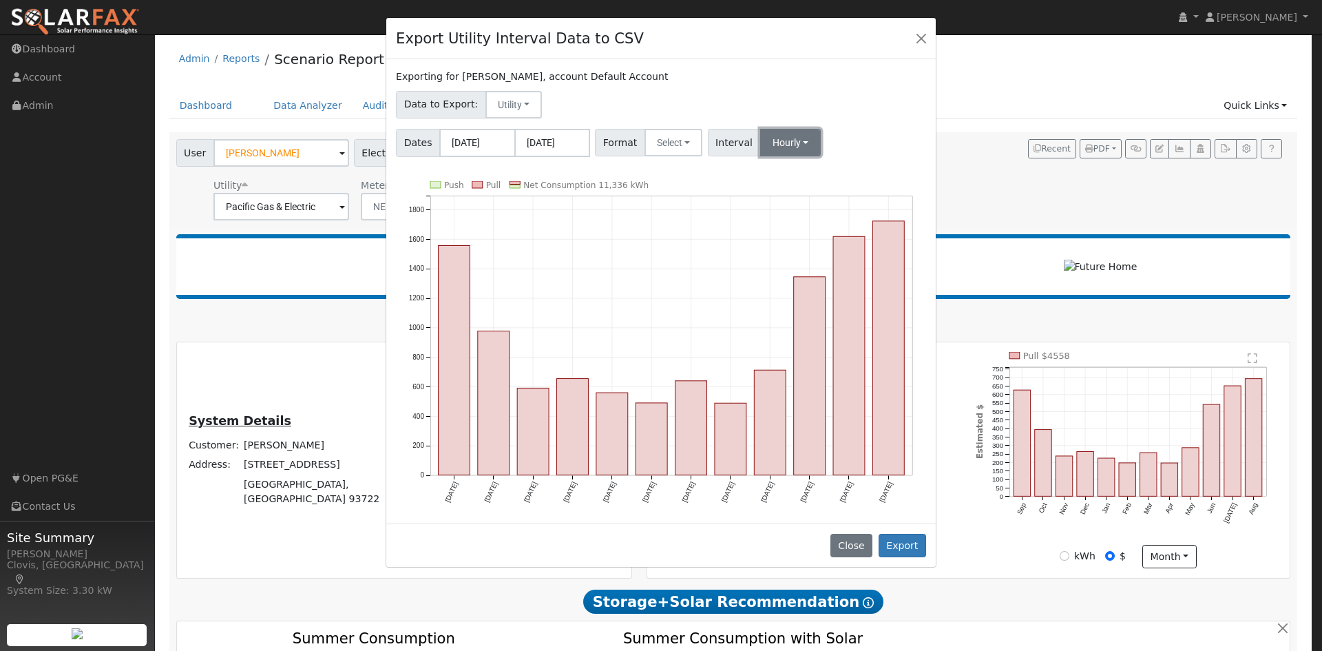
click at [772, 143] on button "Hourly" at bounding box center [790, 143] width 61 height 28
click at [844, 142] on div "Dates 09/01/2024 08/31/2025 Format Select Generic PG&E SCE SDGE Aurora Energy T…" at bounding box center [661, 140] width 535 height 33
click at [680, 149] on button "Select" at bounding box center [673, 143] width 59 height 28
click at [786, 146] on button "Hourly" at bounding box center [790, 143] width 61 height 28
click at [790, 175] on link "15 Minute" at bounding box center [803, 172] width 96 height 19
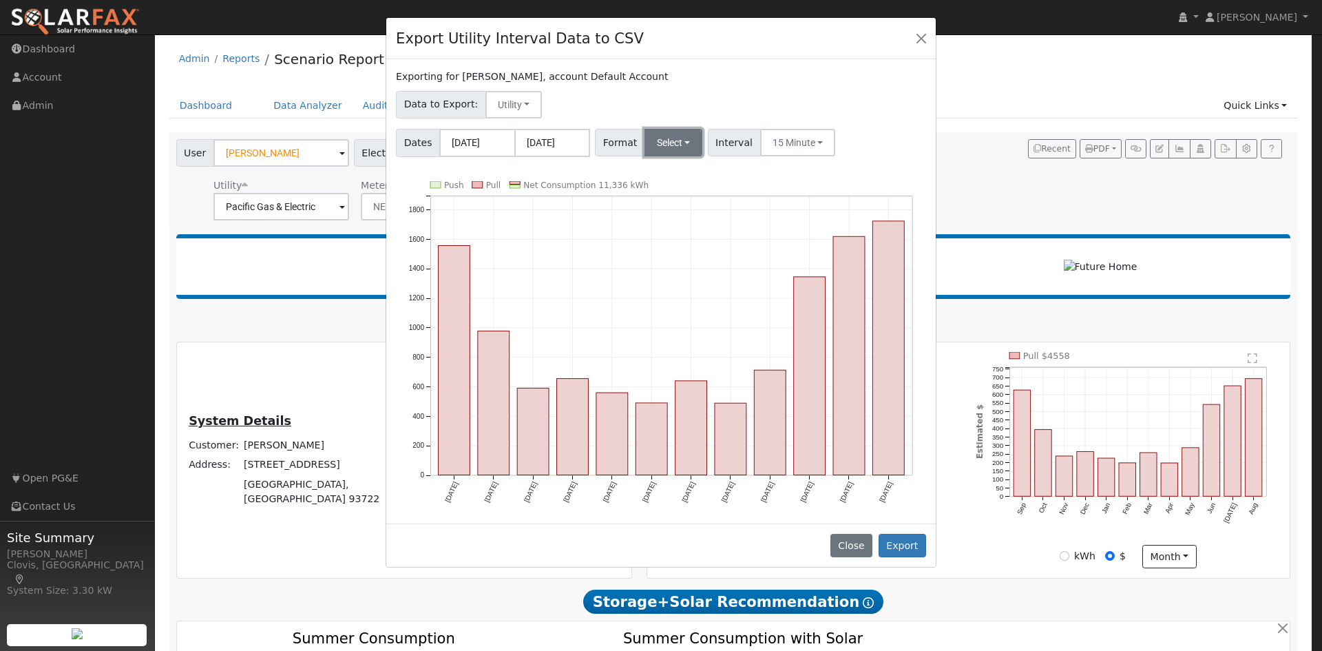
click at [686, 149] on button "Select" at bounding box center [673, 143] width 59 height 28
click at [689, 193] on link "PG&E" at bounding box center [690, 191] width 98 height 19
click at [682, 151] on button "PG&E" at bounding box center [673, 143] width 58 height 28
click at [688, 192] on link "PG&E" at bounding box center [690, 191] width 98 height 19
click at [900, 541] on button "Export" at bounding box center [902, 545] width 48 height 23
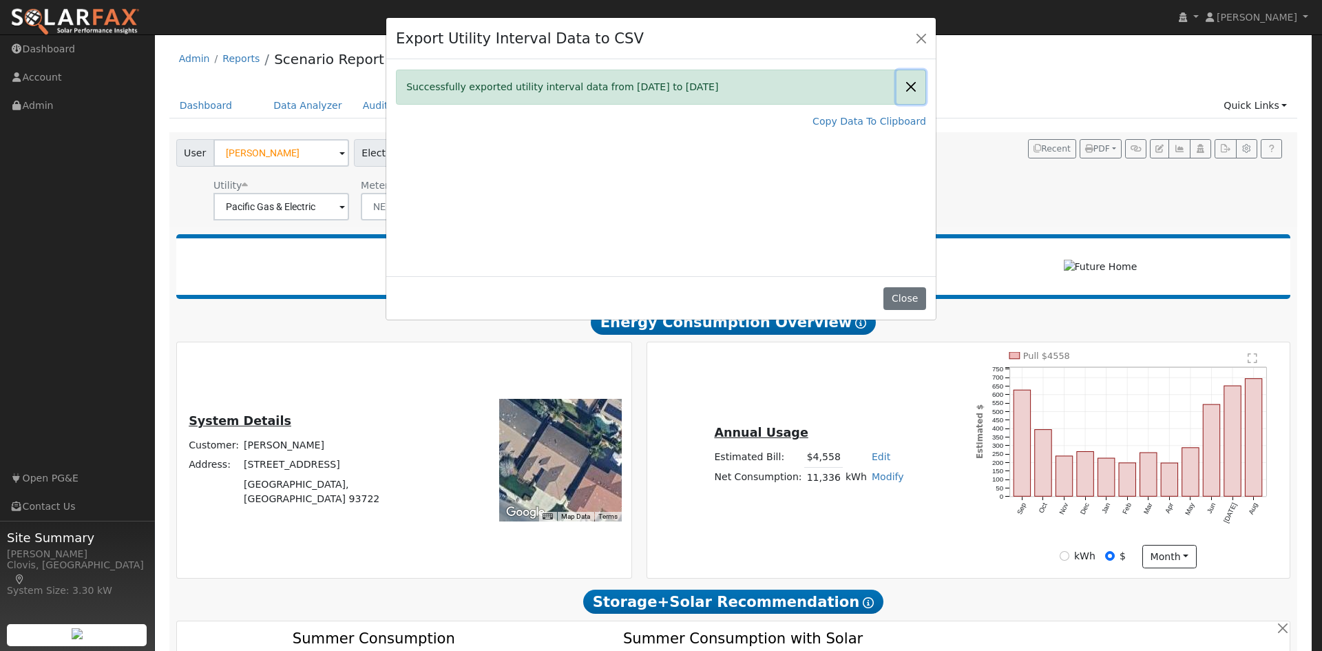
click at [907, 83] on button "Close" at bounding box center [910, 87] width 29 height 34
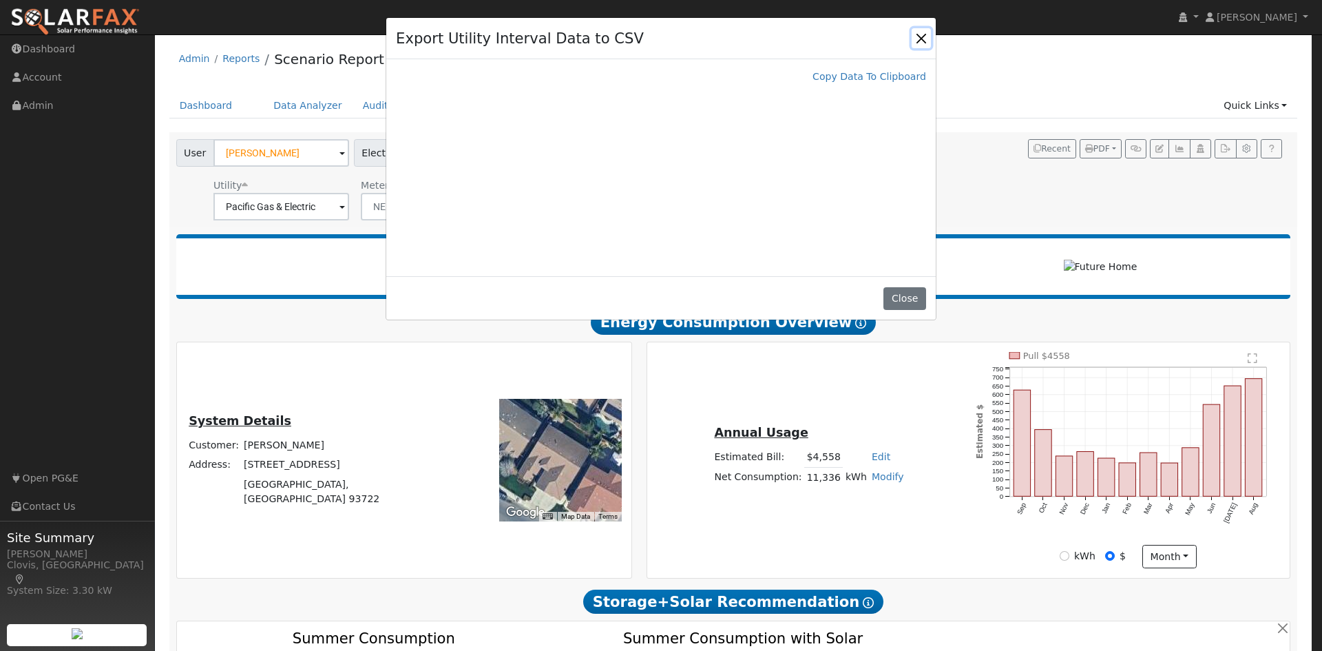
click at [920, 43] on button "Close" at bounding box center [920, 37] width 19 height 19
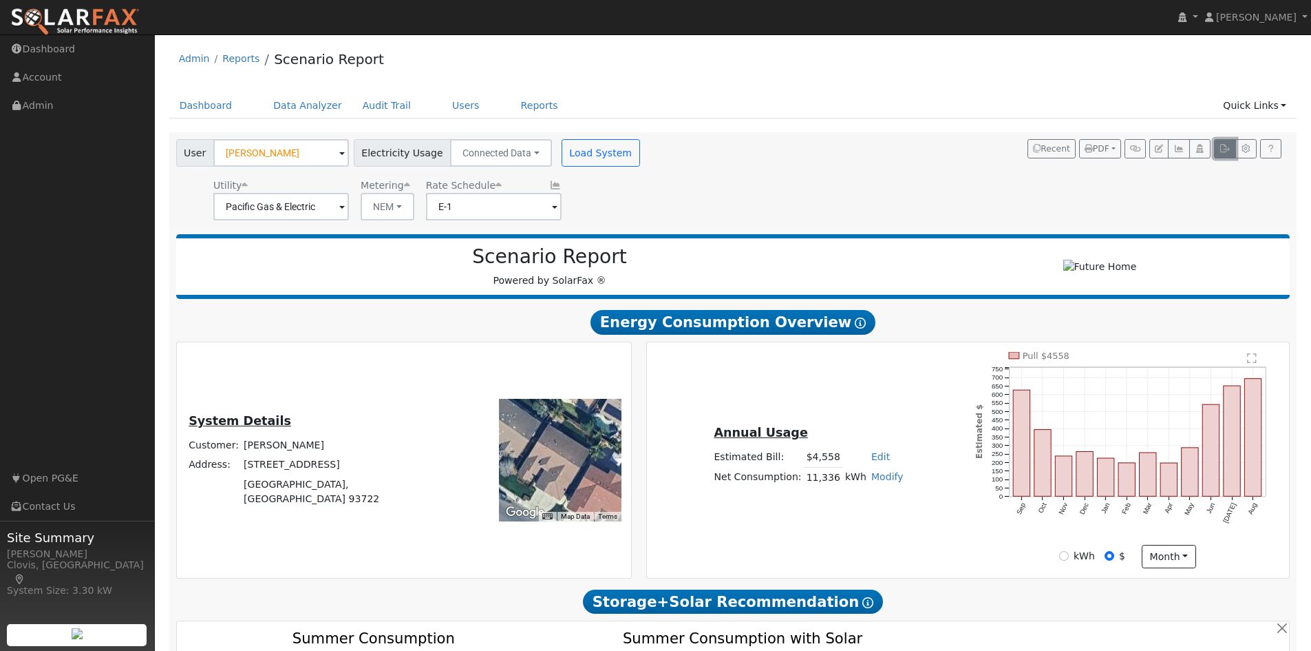
click at [1225, 152] on icon "button" at bounding box center [1225, 149] width 10 height 8
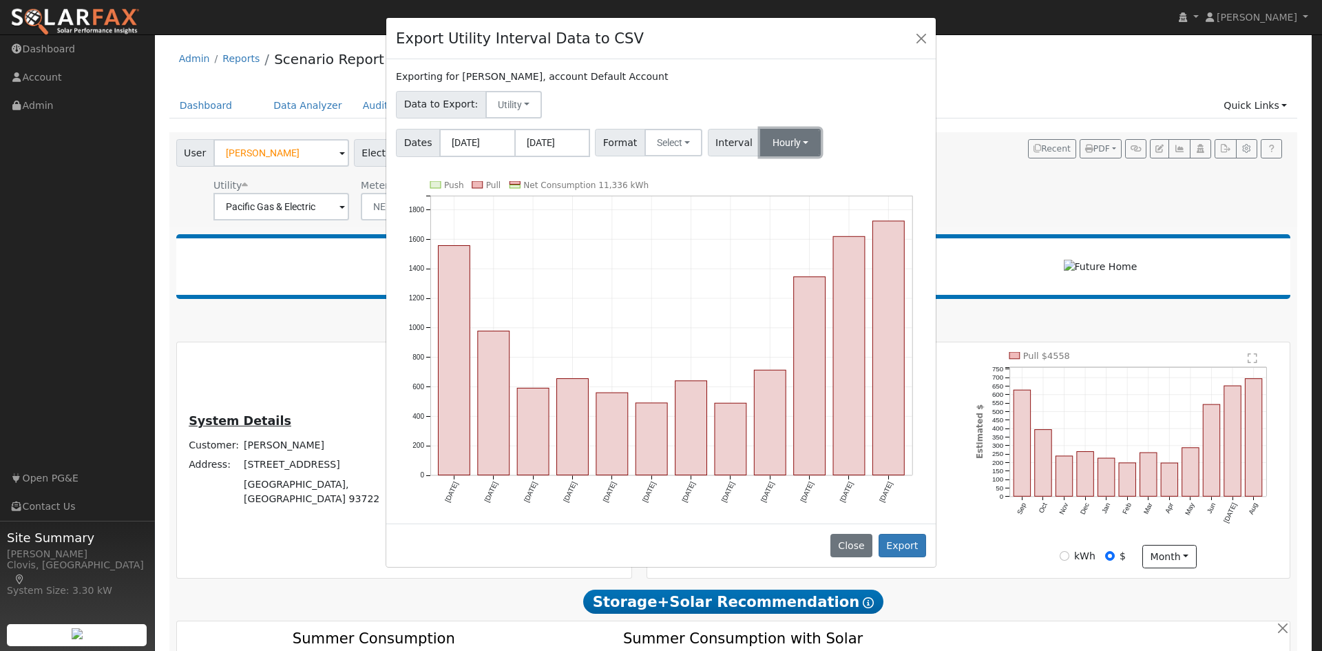
click at [790, 155] on button "Hourly" at bounding box center [790, 143] width 61 height 28
click at [863, 136] on div "Dates 09/01/2024 08/31/2025 Format Select Generic PG&E SCE SDGE Aurora Energy T…" at bounding box center [661, 140] width 535 height 33
click at [925, 37] on button "Close" at bounding box center [920, 37] width 19 height 19
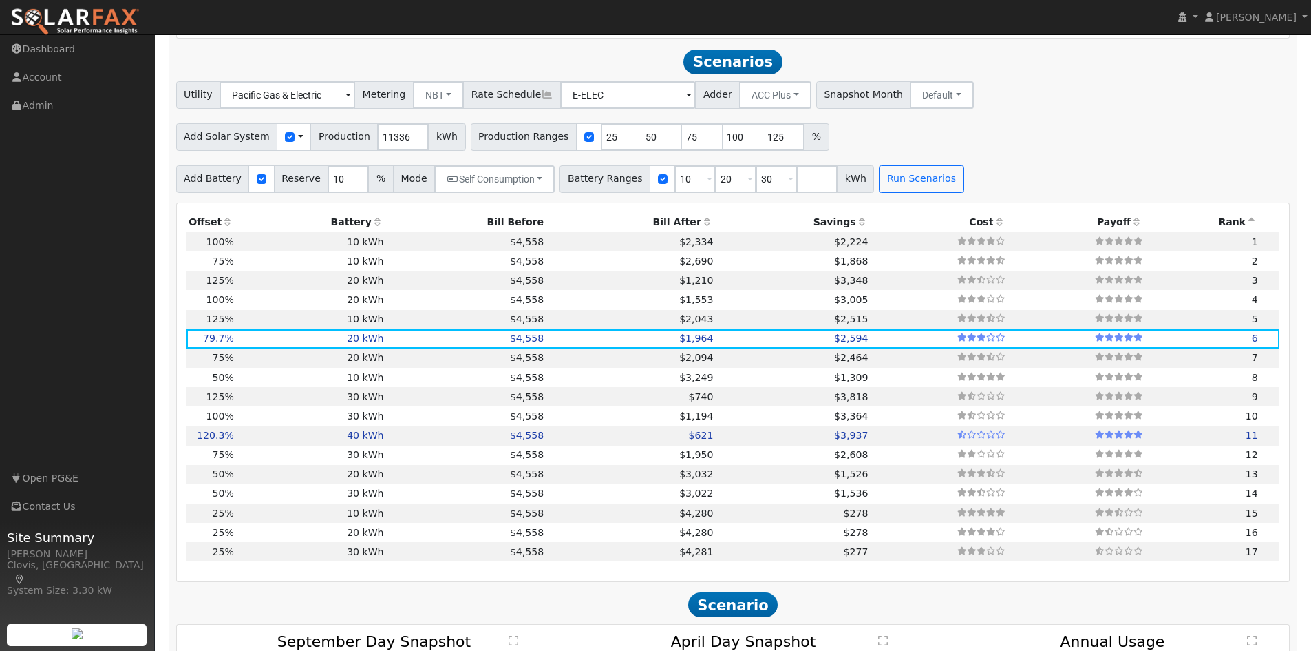
scroll to position [1239, 0]
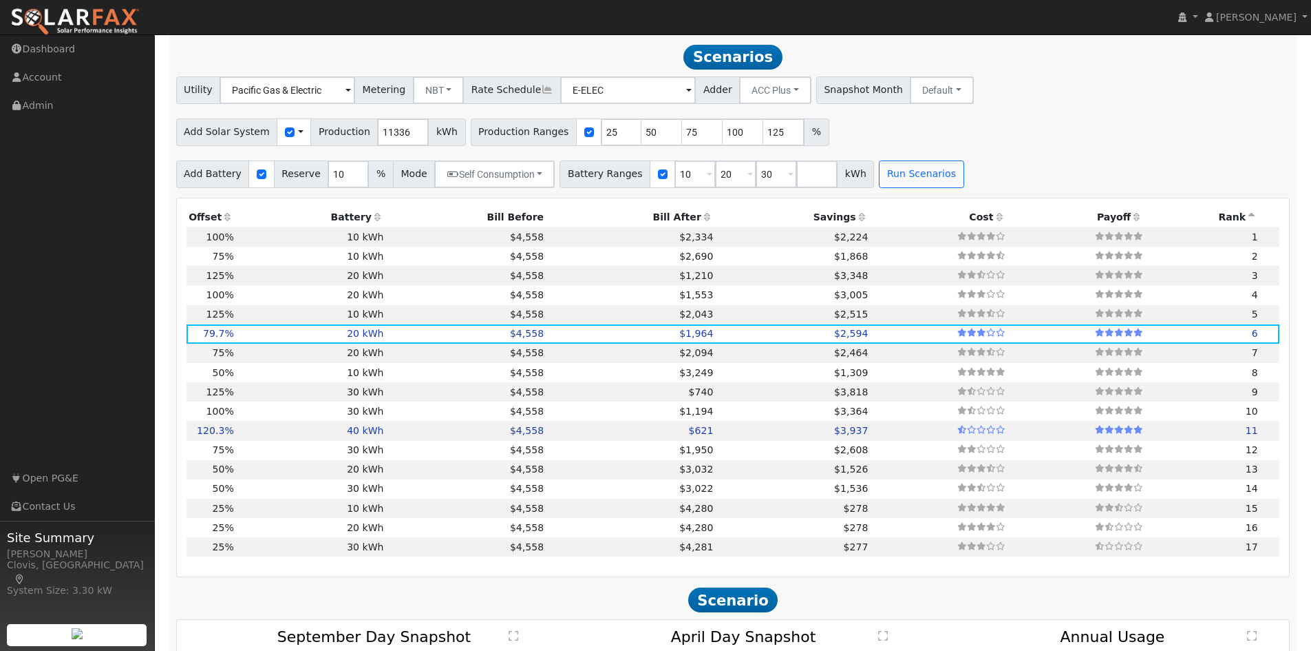
click at [1192, 115] on div "Utility Pacific Gas & Electric Metering NBT NEM NBT Rate Schedule E-ELEC Adder …" at bounding box center [733, 132] width 1129 height 112
click at [459, 238] on td "$4,558" at bounding box center [466, 236] width 160 height 19
type input "7.6"
type input "$22,672"
type input "$14,000"
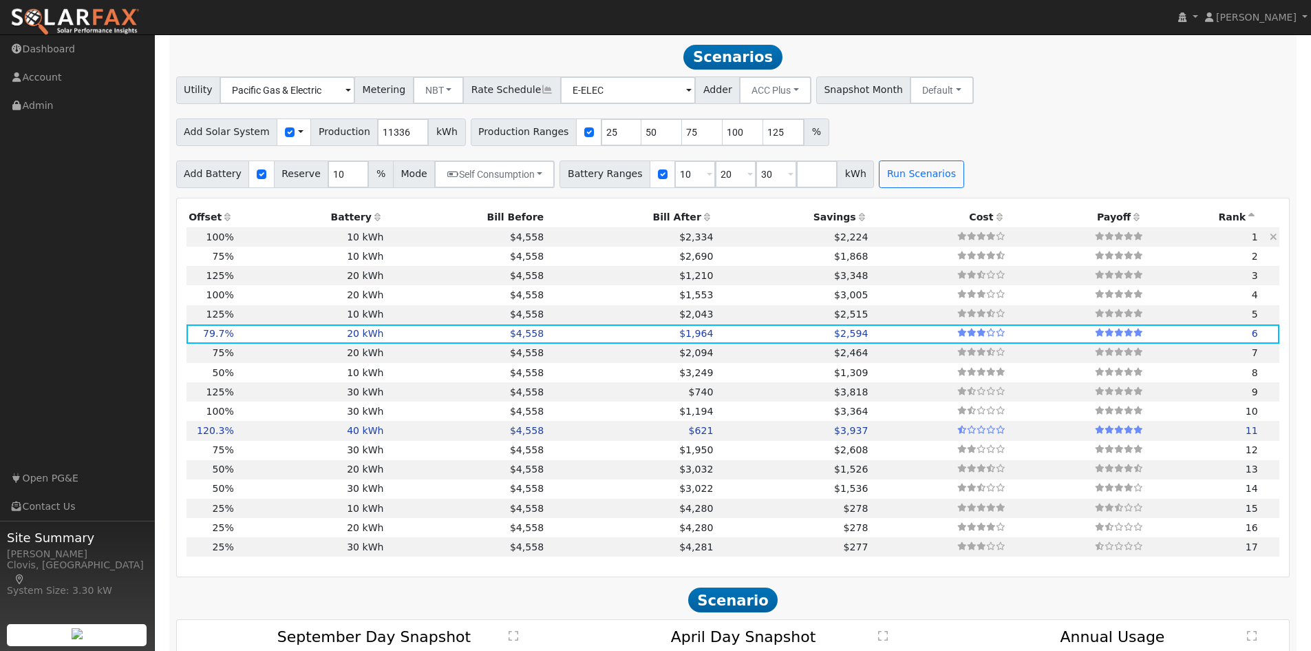
type input "$11,002"
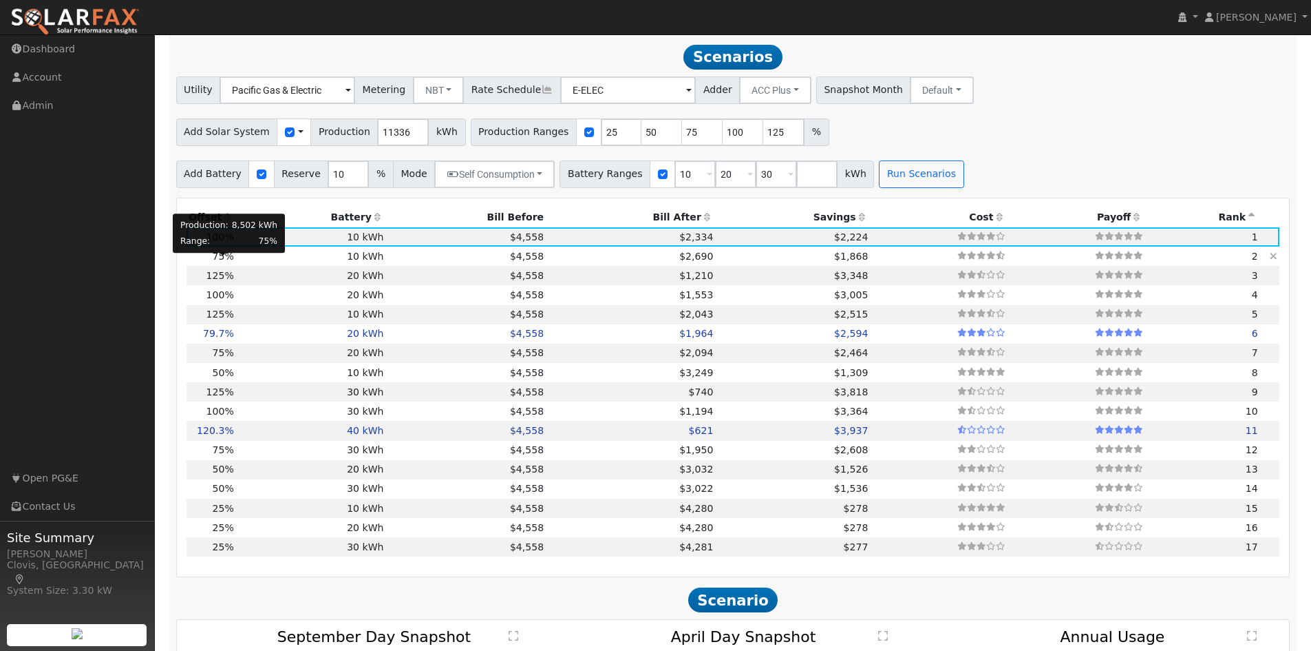
click at [216, 259] on span "75%" at bounding box center [222, 256] width 21 height 11
type input "5.7"
type input "$17,004"
type input "$9,301"
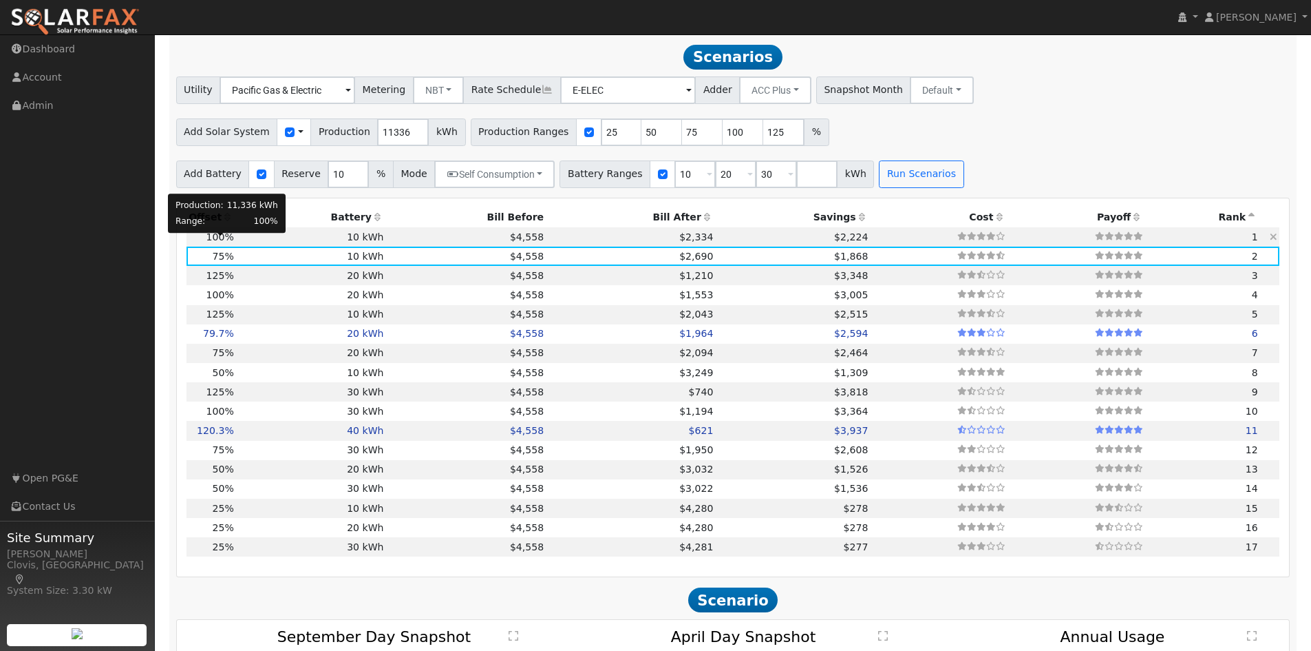
click at [215, 242] on span "100%" at bounding box center [221, 236] width 28 height 11
type input "7.6"
type input "$22,672"
type input "$11,002"
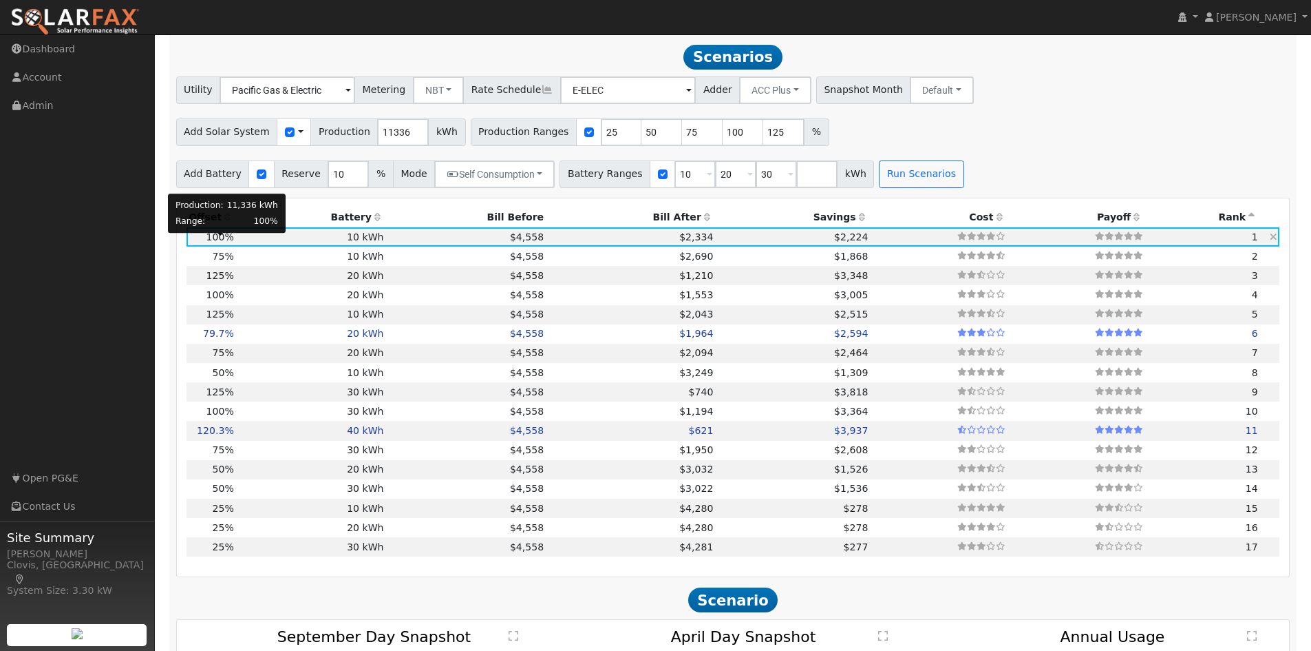
click at [218, 242] on span "100%" at bounding box center [221, 236] width 28 height 11
click at [242, 259] on td "10 kWh" at bounding box center [311, 255] width 150 height 19
type input "5.7"
type input "$17,004"
type input "$9,301"
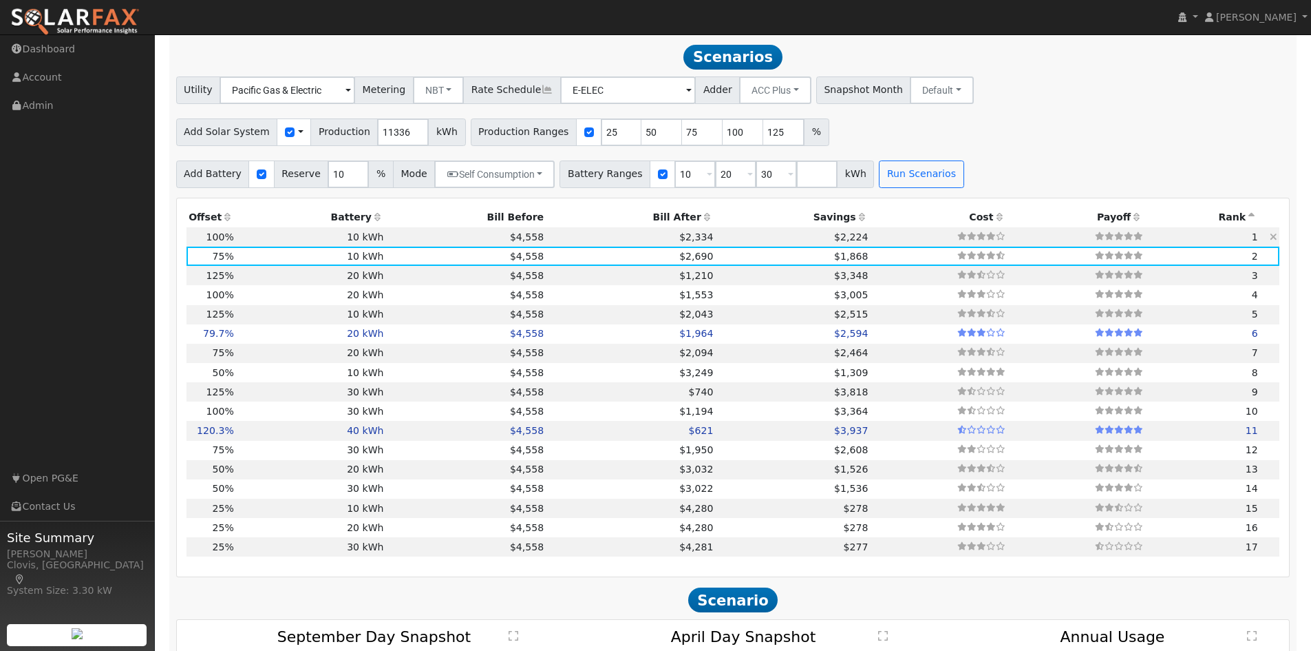
click at [239, 244] on td "10 kWh" at bounding box center [311, 236] width 150 height 19
type input "7.6"
type input "$22,672"
type input "$11,002"
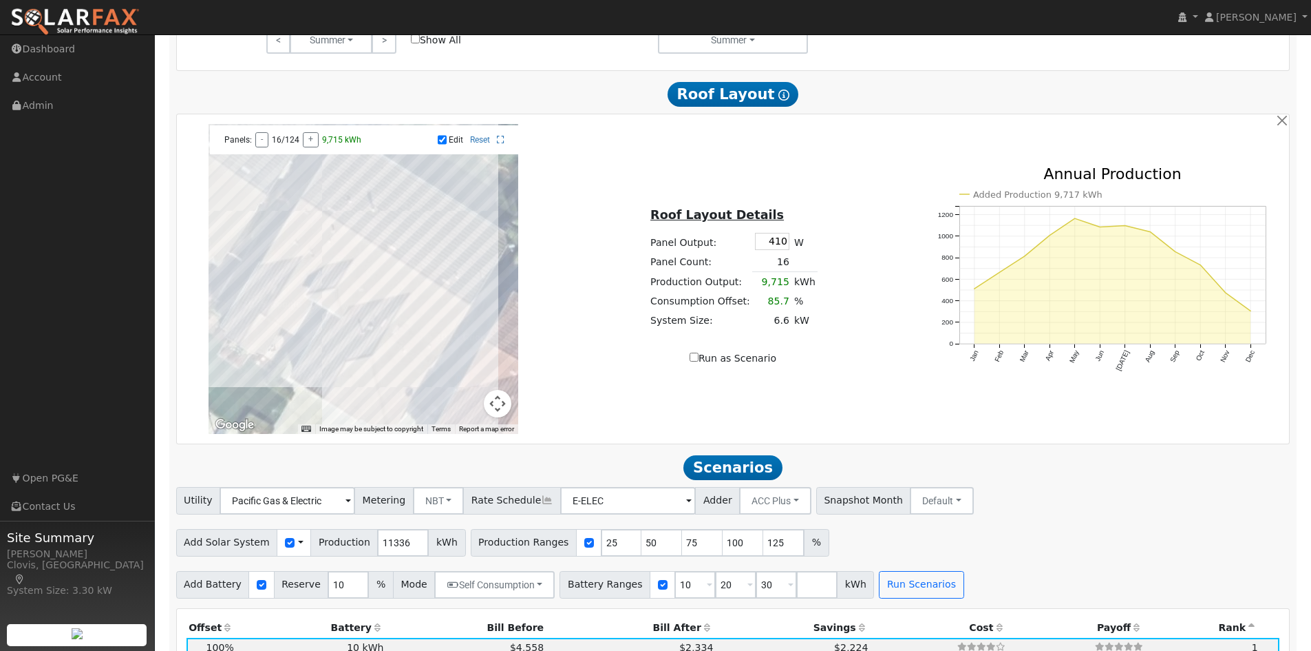
scroll to position [757, 0]
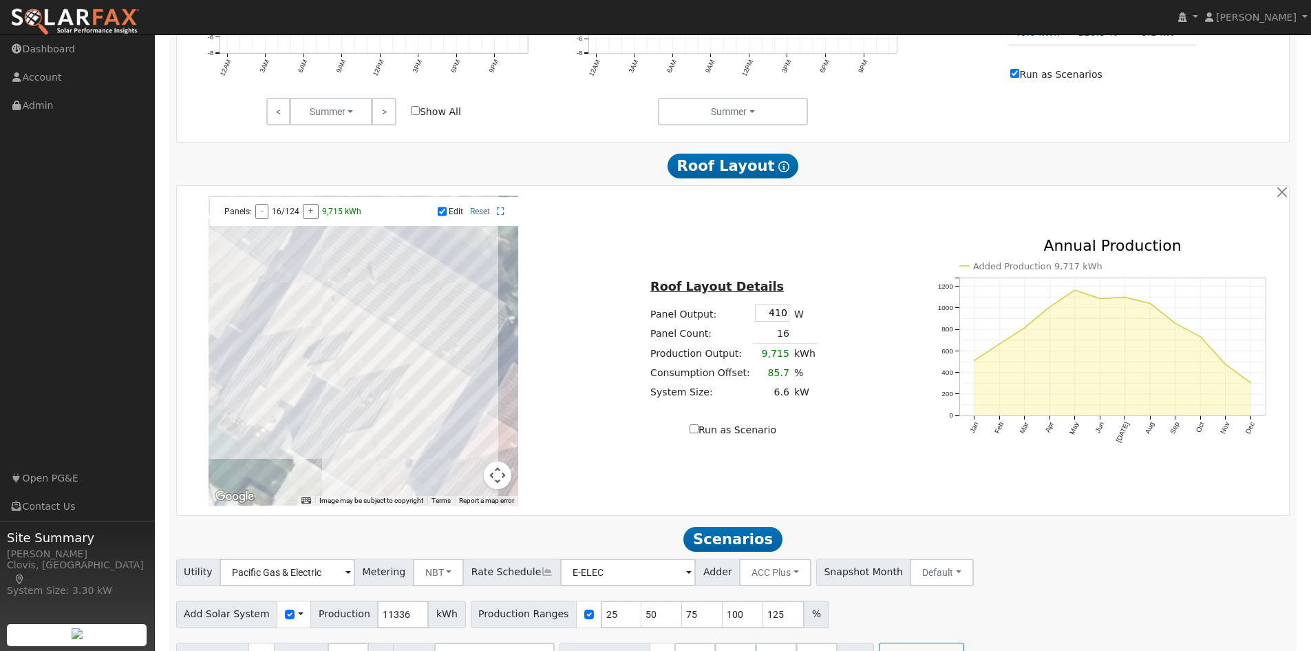
click at [410, 313] on div at bounding box center [364, 351] width 310 height 310
click at [400, 303] on div at bounding box center [364, 351] width 310 height 310
click at [397, 315] on div at bounding box center [364, 351] width 310 height 310
click at [402, 324] on div at bounding box center [364, 351] width 310 height 310
click at [399, 321] on div at bounding box center [364, 351] width 310 height 310
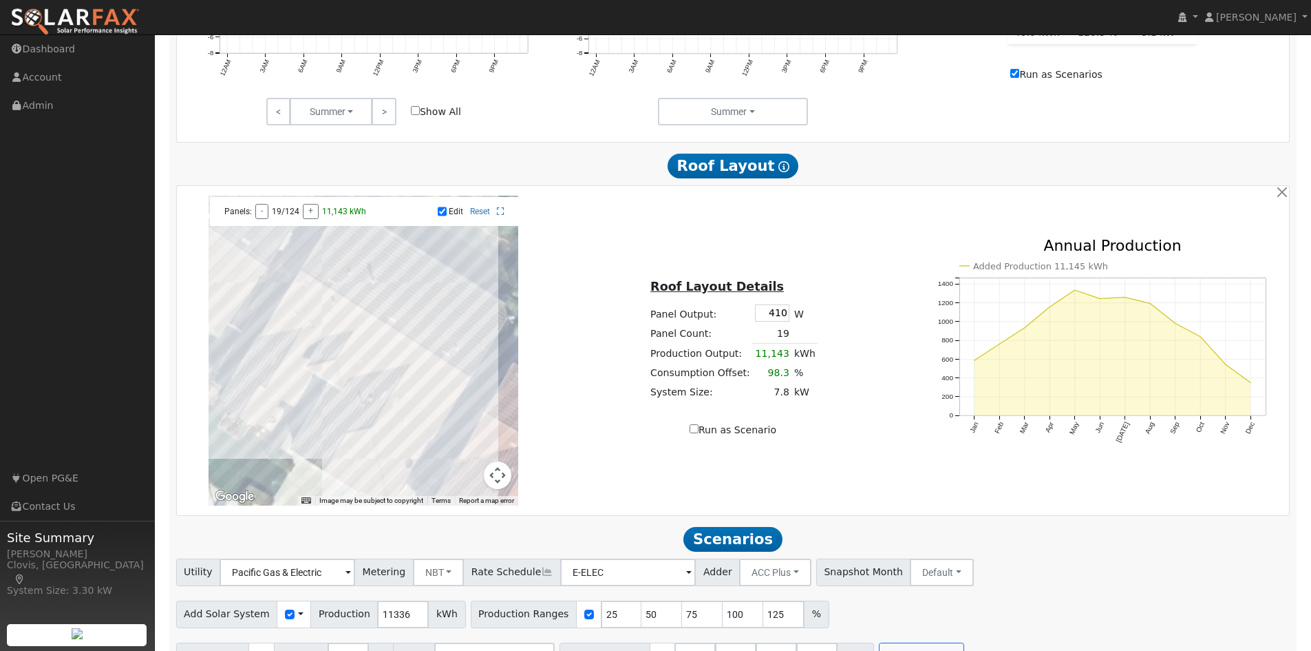
click at [390, 319] on div at bounding box center [364, 351] width 310 height 310
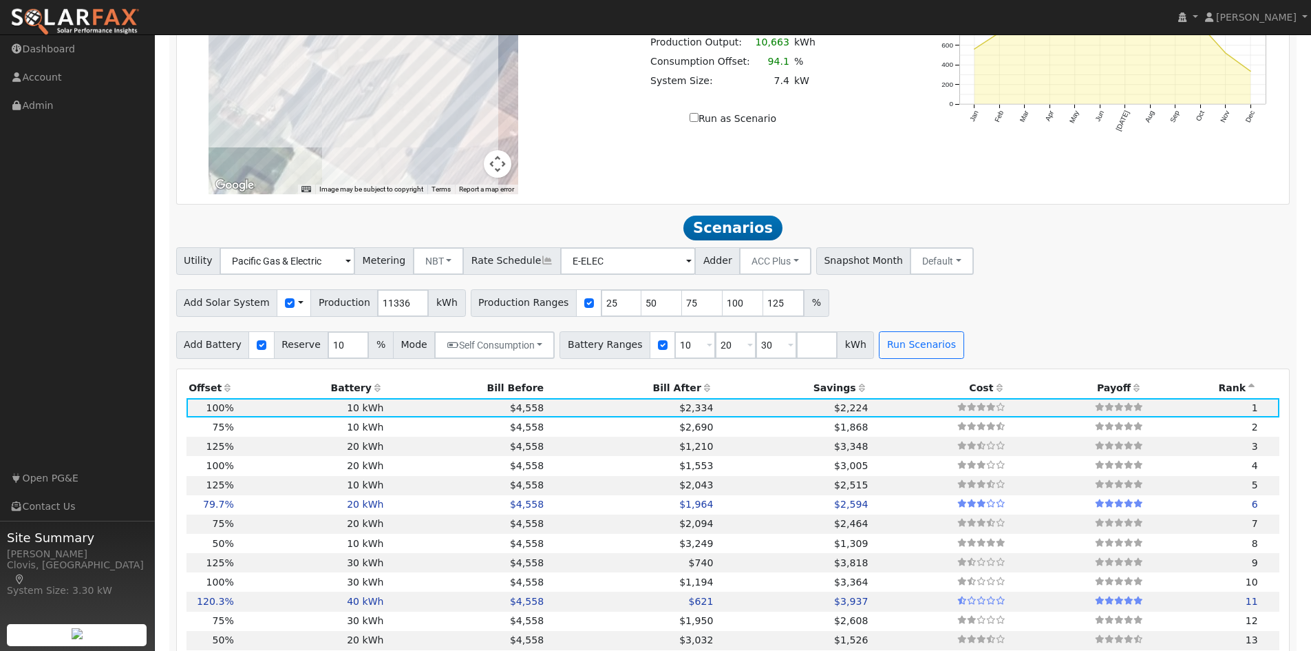
scroll to position [1101, 0]
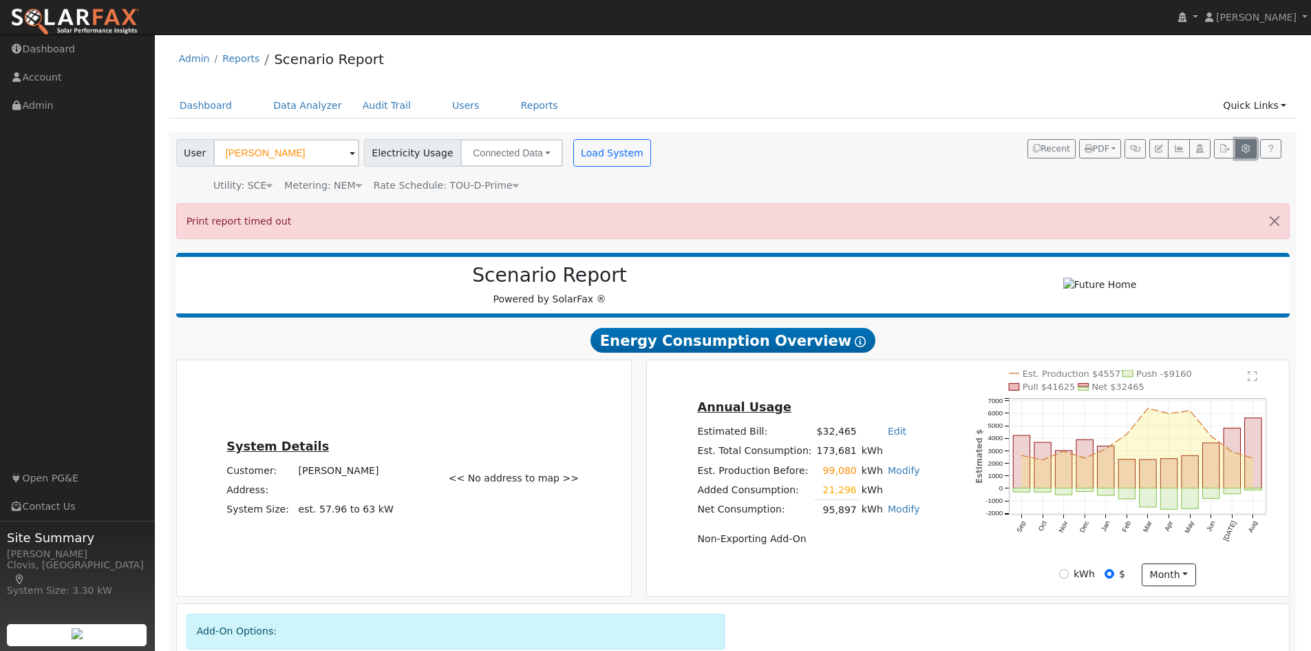
click at [1243, 156] on button "button" at bounding box center [1246, 148] width 21 height 19
type input "25"
type input "50"
type input "75"
type input "100"
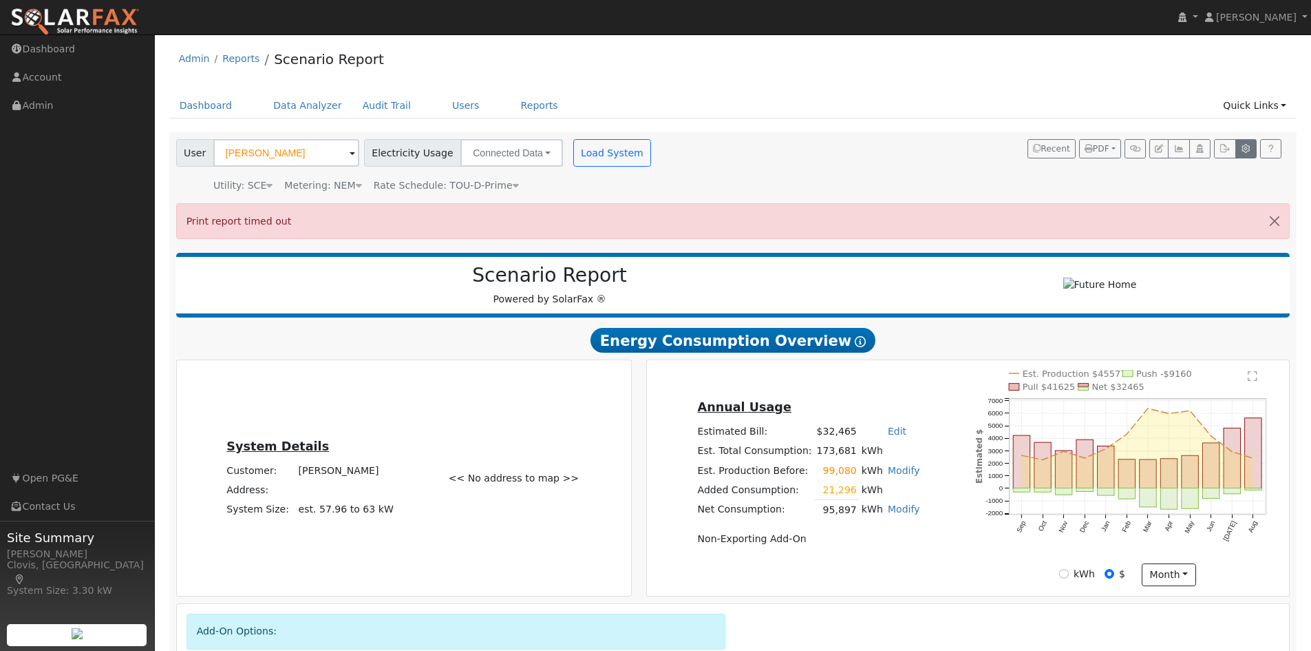
type input "125"
type input "10"
type input "20"
type input "10"
type input "3"
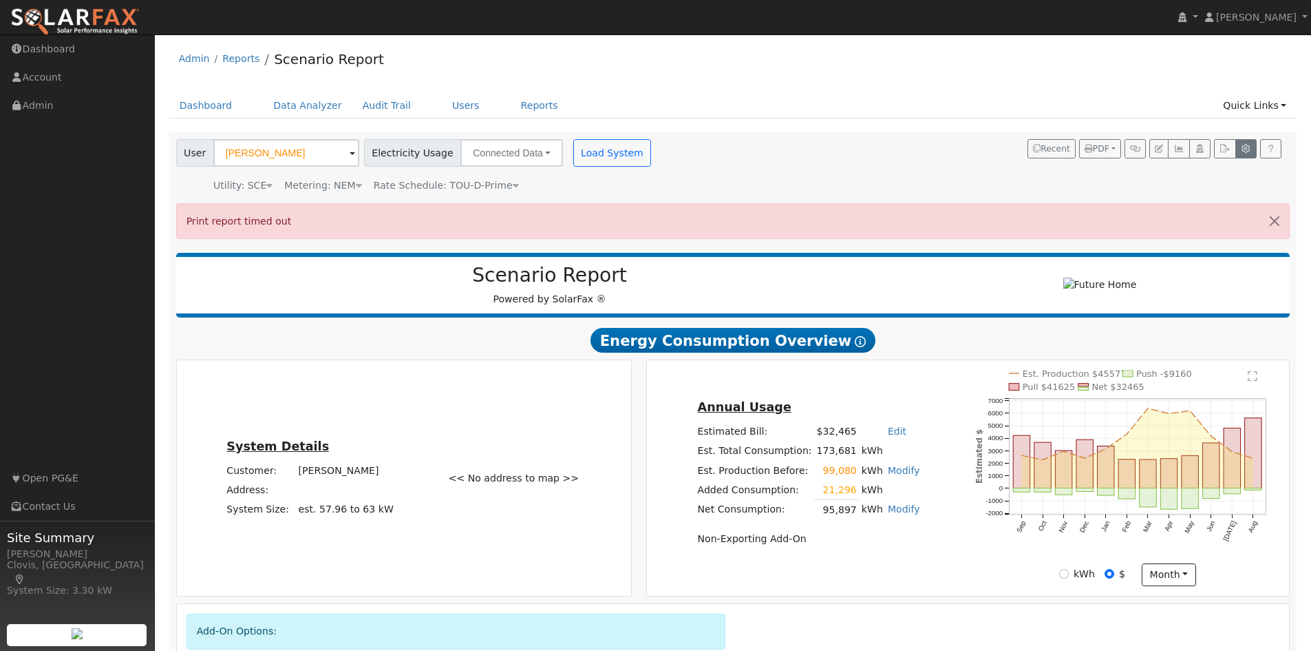
type input "14000"
type input "410"
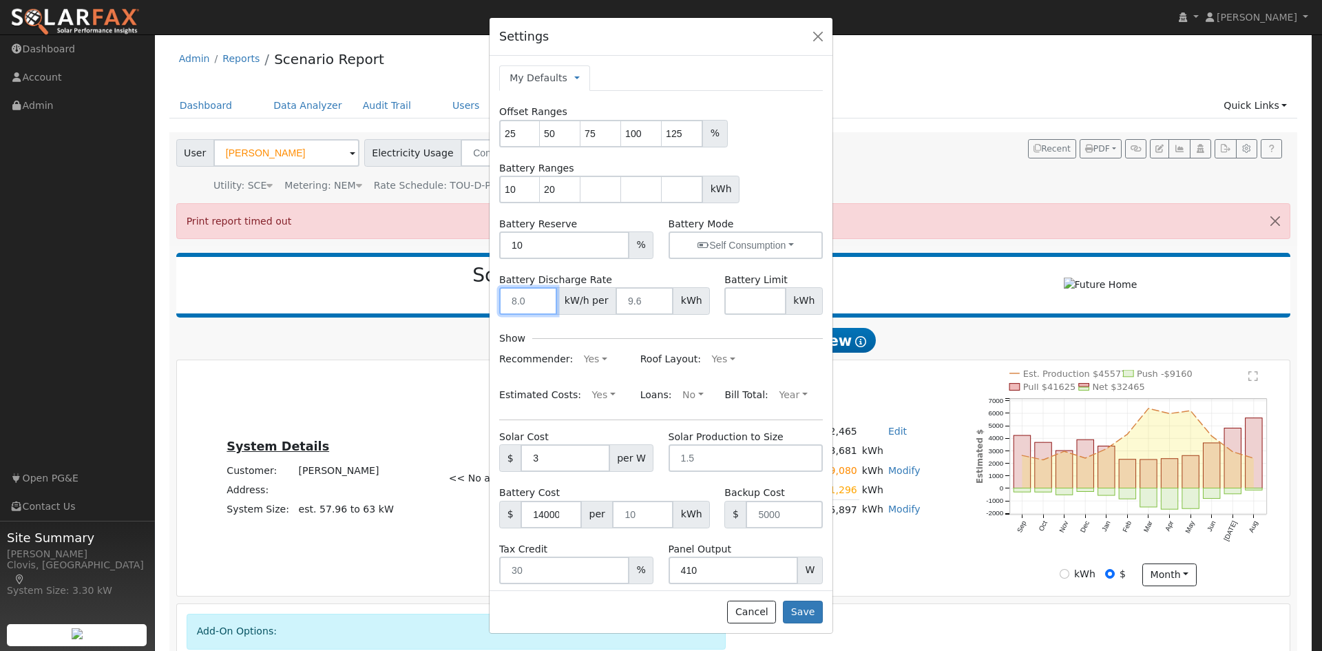
drag, startPoint x: 528, startPoint y: 303, endPoint x: 469, endPoint y: 304, distance: 59.2
click at [469, 304] on div "Settings My Defaults Temporary My Defaults Company Defaults System Defaults Off…" at bounding box center [661, 325] width 1322 height 651
type input "125"
click at [652, 303] on input "-1" at bounding box center [644, 301] width 58 height 28
click at [650, 297] on input "0" at bounding box center [644, 301] width 58 height 28
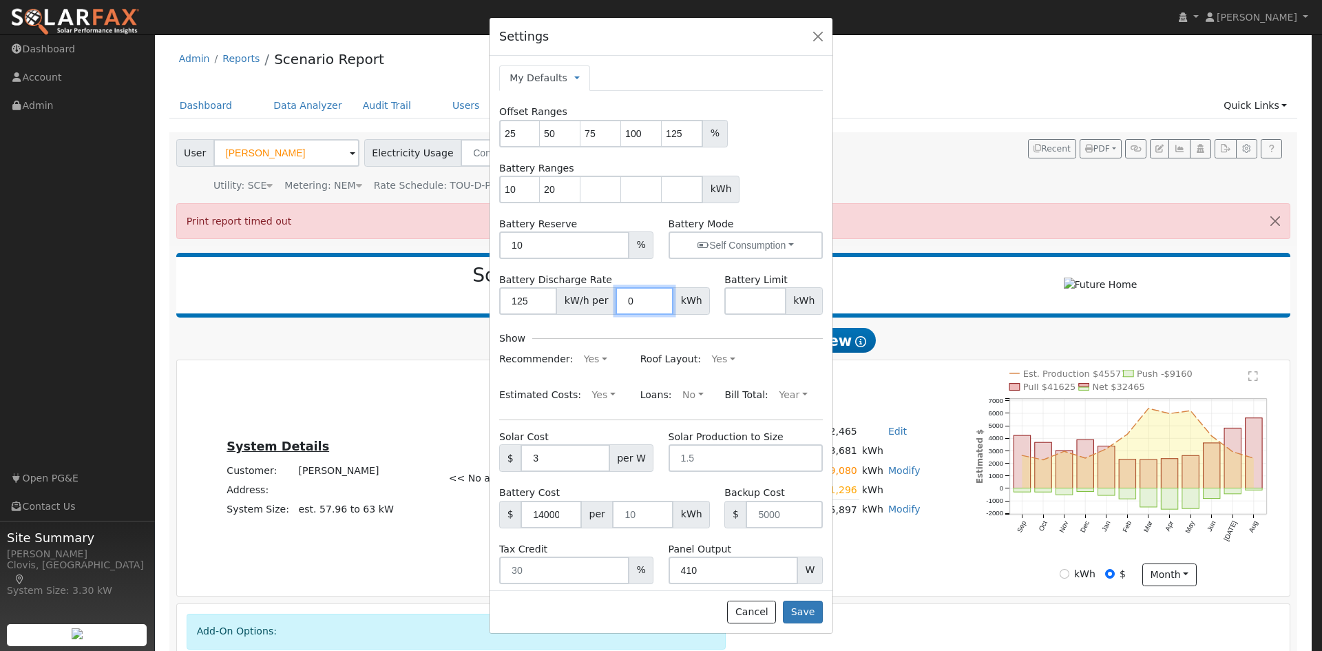
click at [632, 302] on input "0" at bounding box center [644, 301] width 58 height 28
drag, startPoint x: 631, startPoint y: 304, endPoint x: 613, endPoint y: 303, distance: 17.9
click at [615, 303] on input "0" at bounding box center [644, 301] width 58 height 28
type input "277"
click at [808, 615] on button "Save" at bounding box center [803, 611] width 40 height 23
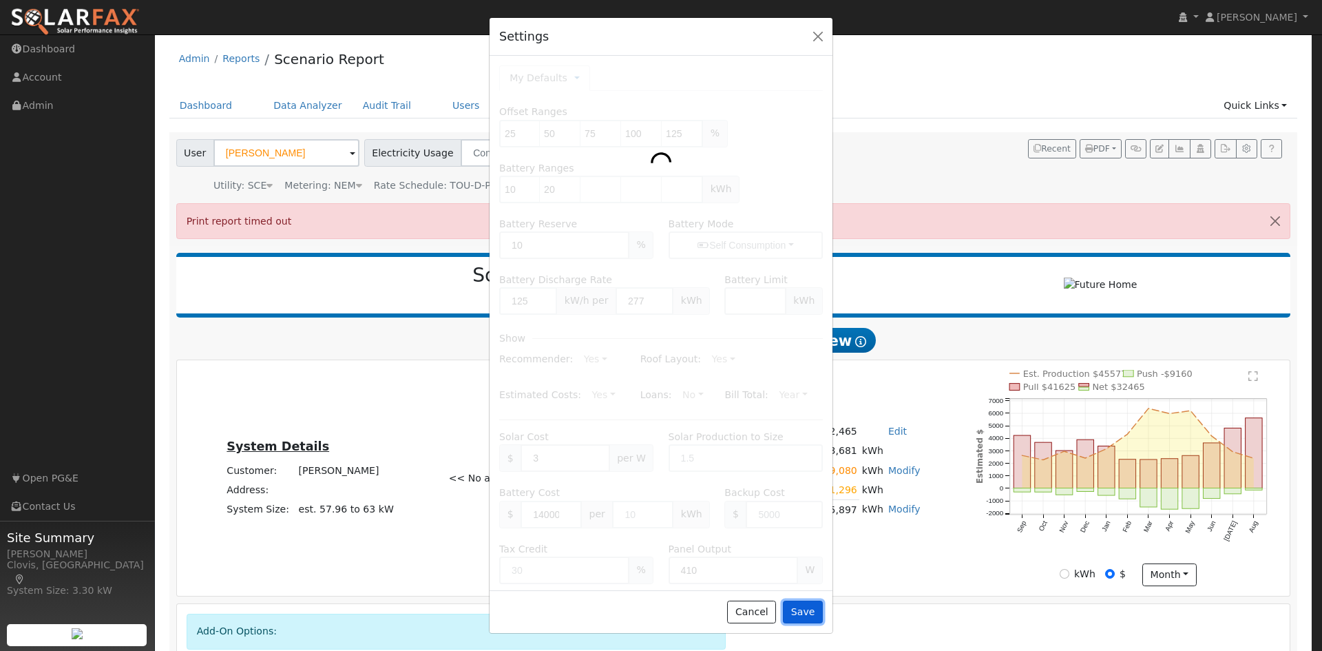
type input "25"
type input "50"
type input "10"
type input "20"
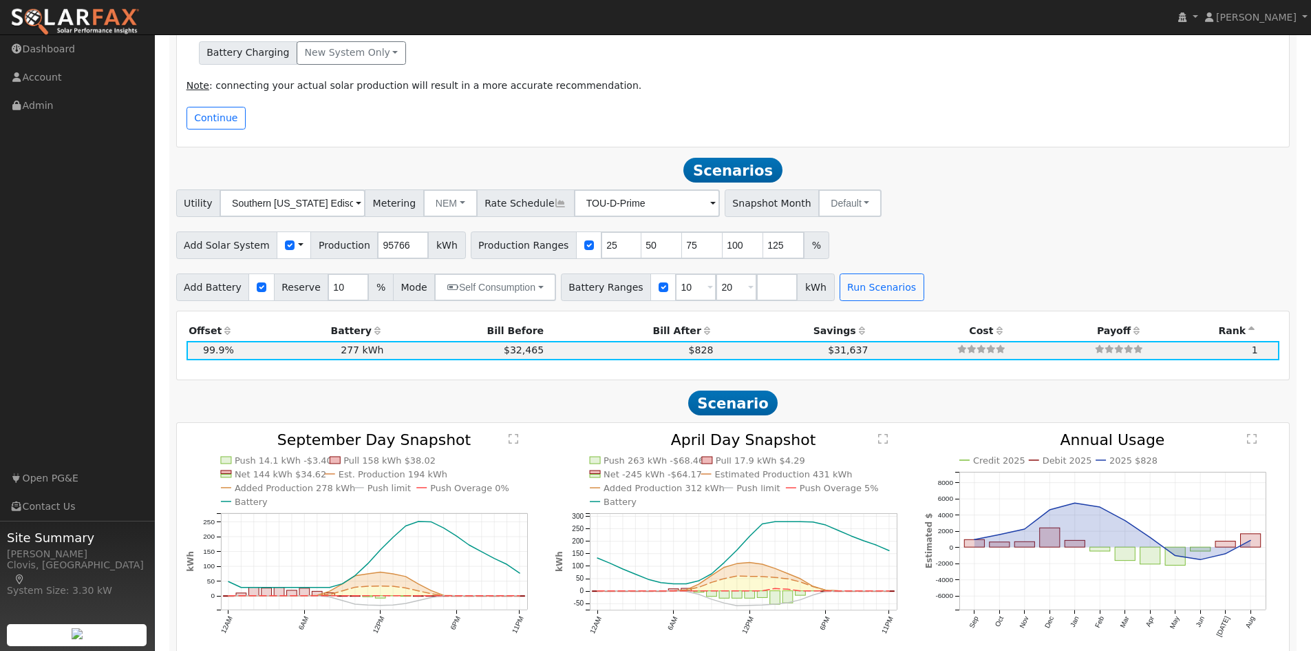
scroll to position [509, 0]
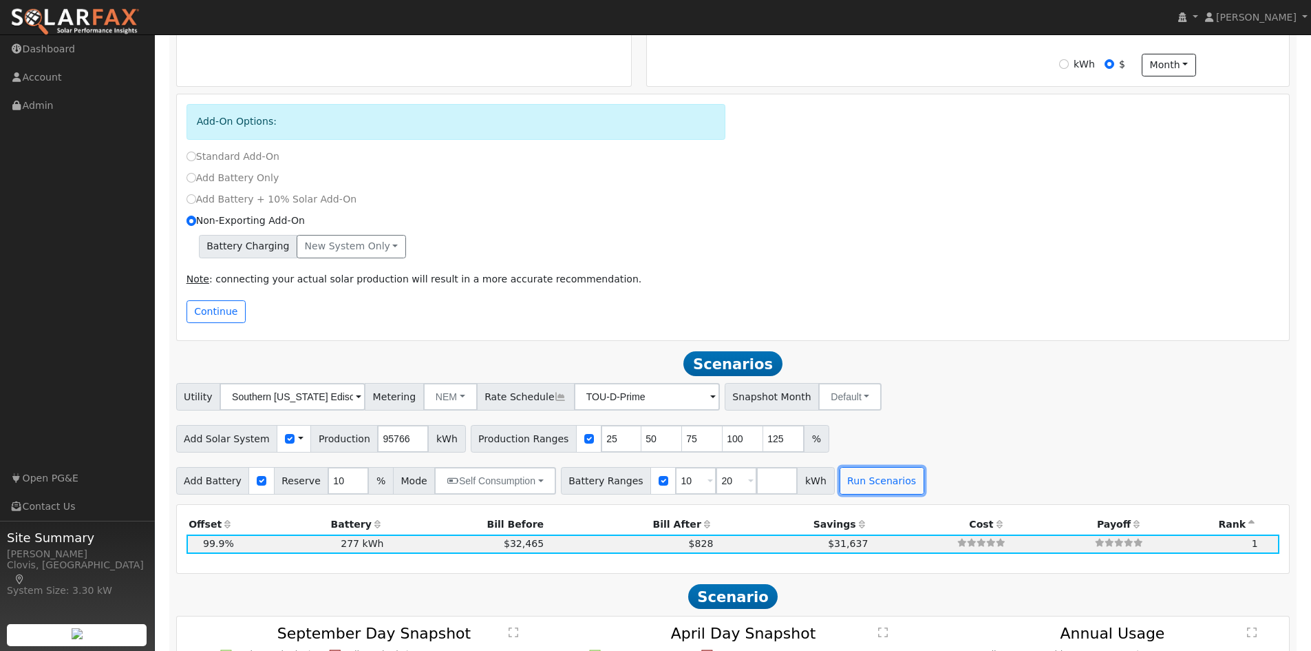
drag, startPoint x: 857, startPoint y: 482, endPoint x: 898, endPoint y: 425, distance: 70.1
click at [898, 425] on div "Utility Southern [US_STATE] Edison Metering NEM NEM NBT Rate Schedule TOU-D-Pri…" at bounding box center [733, 439] width 1129 height 112
drag, startPoint x: 589, startPoint y: 449, endPoint x: 562, endPoint y: 453, distance: 27.8
click at [562, 452] on div "Production Ranges 25 50 75 100 125 %" at bounding box center [650, 439] width 359 height 28
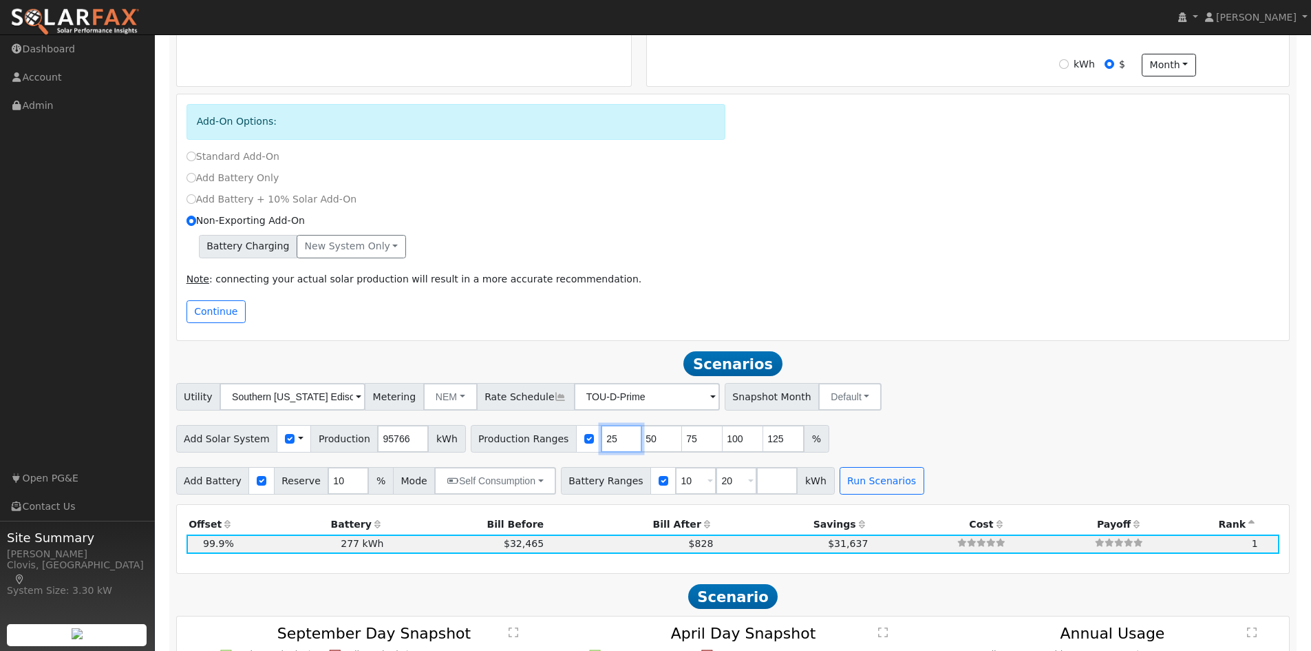
type input "50"
type input "75"
type input "100"
type input "125"
drag, startPoint x: 590, startPoint y: 447, endPoint x: 568, endPoint y: 446, distance: 22.1
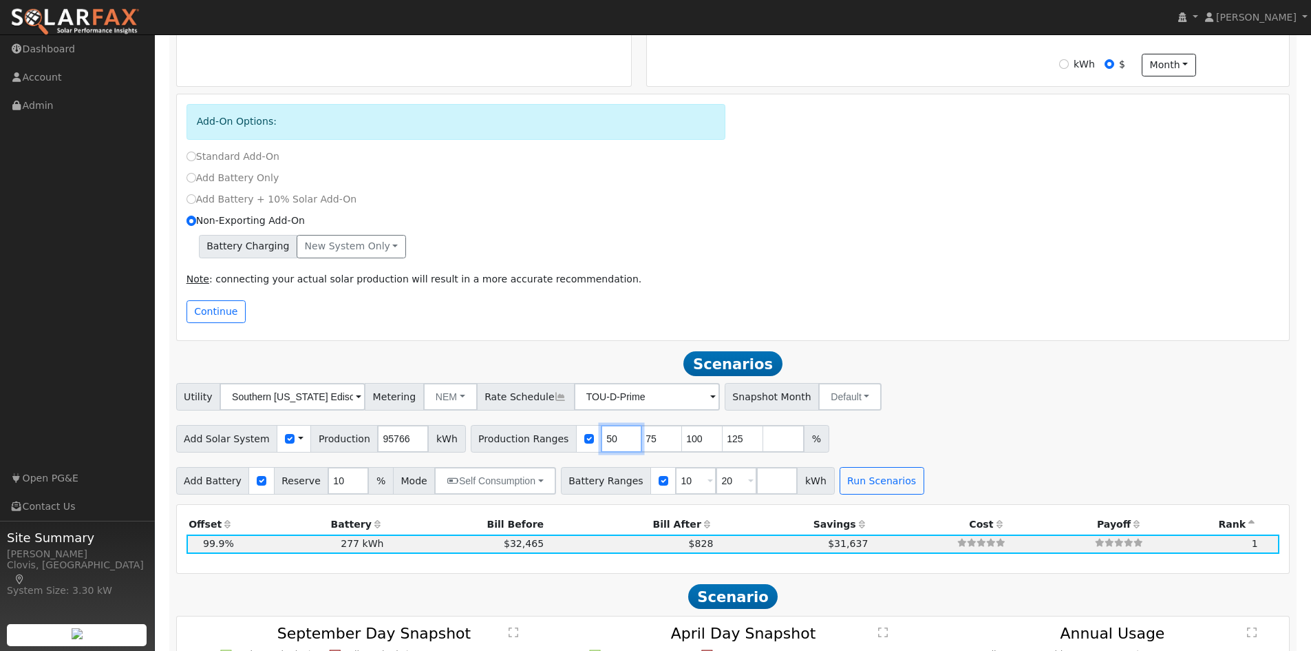
click at [568, 446] on div "Production Ranges 50 75 100 125 %" at bounding box center [650, 439] width 359 height 28
type input "75"
type input "100"
type input "125"
type input "100"
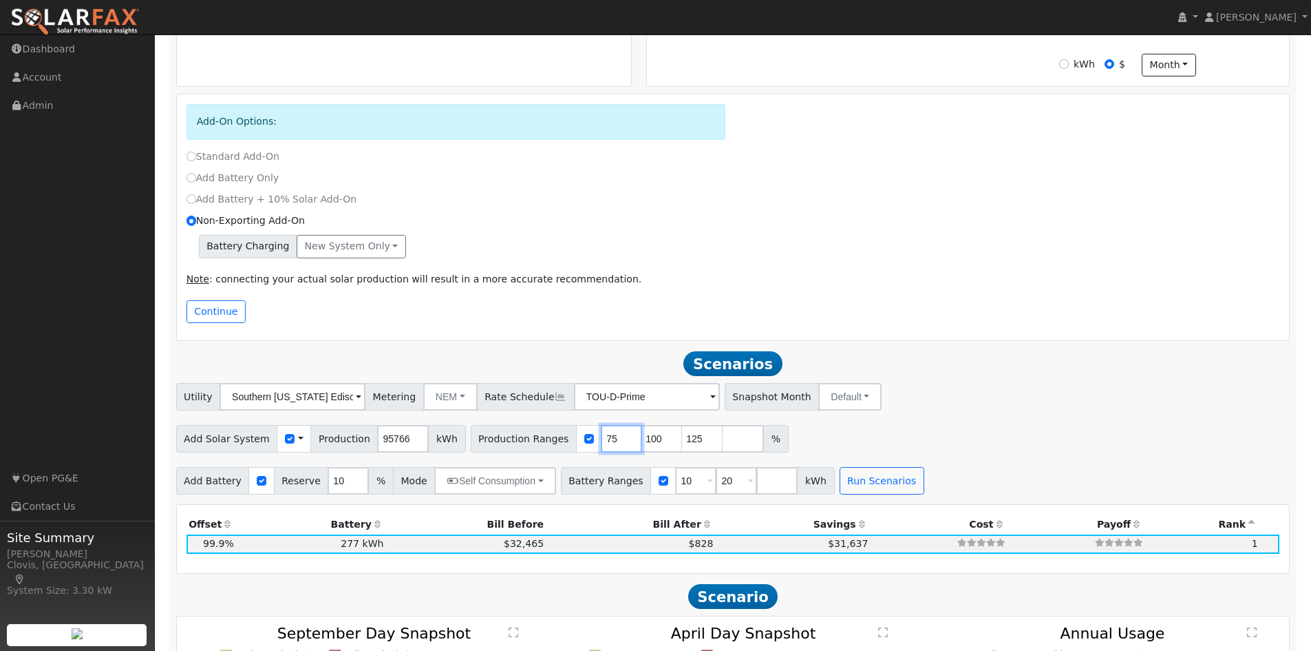
type input "125"
drag, startPoint x: 593, startPoint y: 442, endPoint x: 562, endPoint y: 444, distance: 31.7
click at [562, 444] on div "Production Ranges 100 125 %" at bounding box center [630, 439] width 318 height 28
type input "100"
drag, startPoint x: 637, startPoint y: 443, endPoint x: 619, endPoint y: 405, distance: 41.6
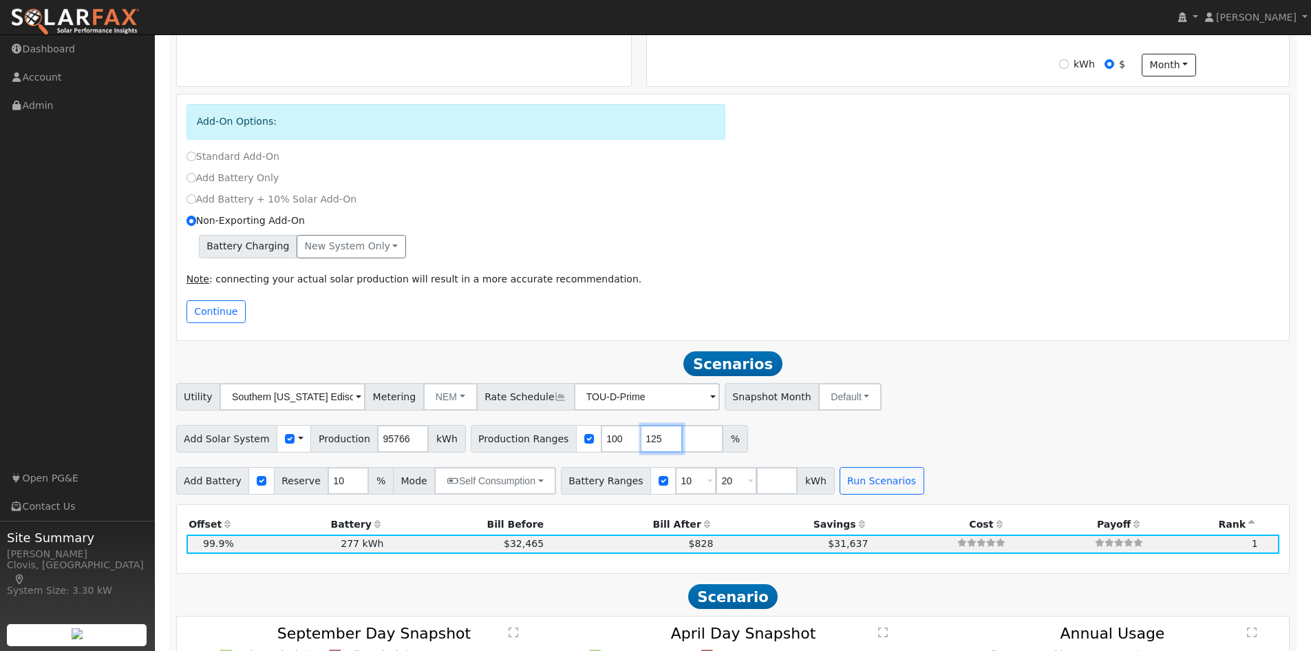
click at [609, 443] on div "Production Ranges 100 125 %" at bounding box center [609, 439] width 277 height 28
click at [760, 439] on div "Add Solar System Use CSV Data Production 95766 kWh Production Ranges 100 %" at bounding box center [732, 436] width 1119 height 32
click at [862, 481] on button "Run Scenarios" at bounding box center [882, 481] width 85 height 28
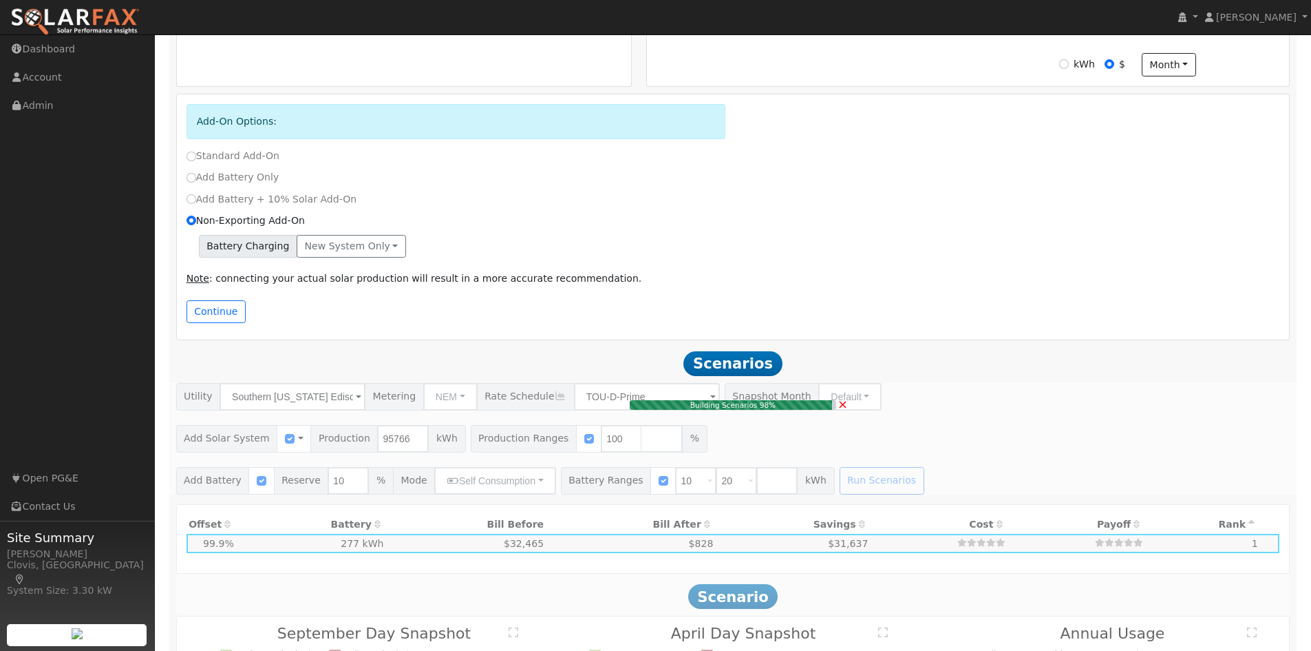
type input "$191,532"
type input "$28,000"
type input "$65,860"
type input "63.8"
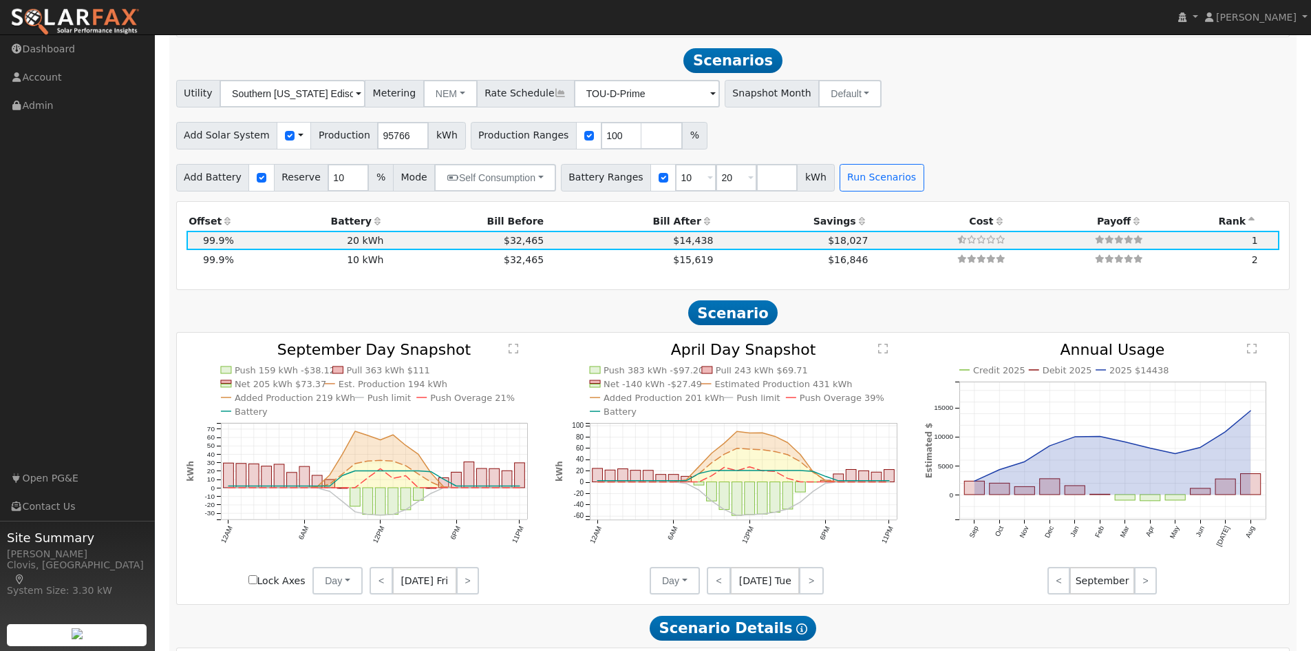
scroll to position [779, 0]
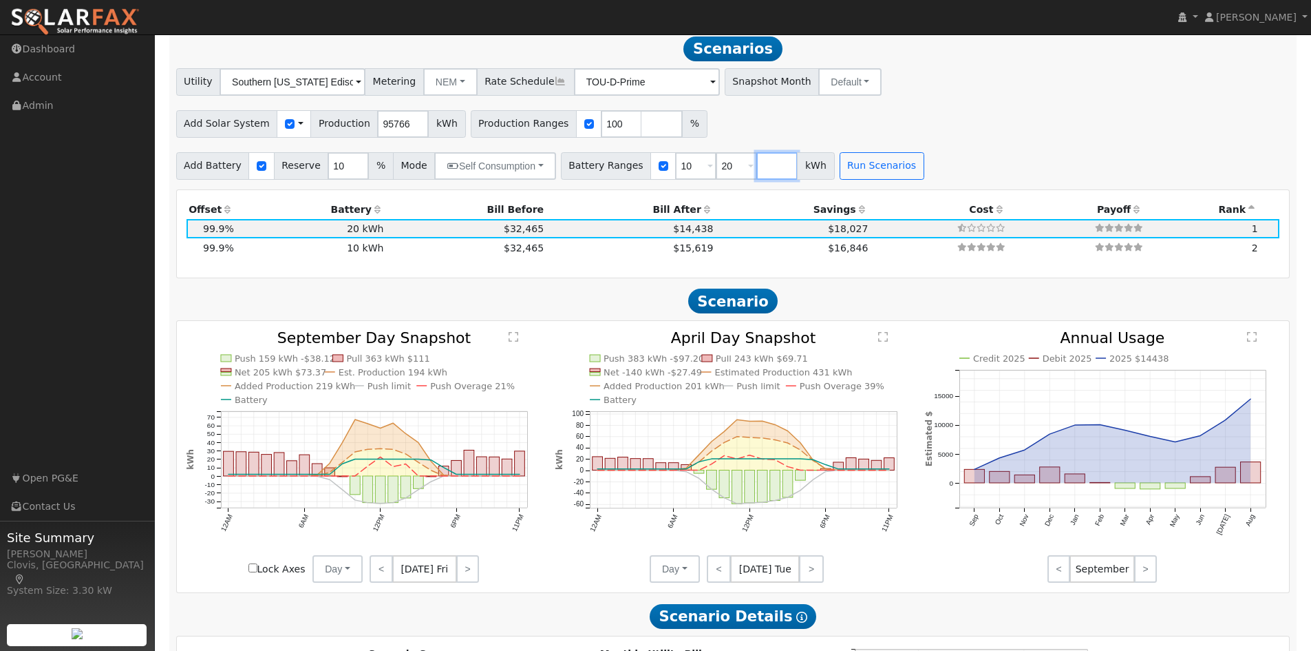
click at [757, 173] on input "number" at bounding box center [777, 166] width 41 height 28
type input "277"
drag, startPoint x: 713, startPoint y: 176, endPoint x: 679, endPoint y: 169, distance: 34.6
click at [679, 169] on div "Battery Ranges 10 Overrides Reserve % Mode None None Self Consumption Peak Savi…" at bounding box center [718, 166] width 315 height 28
type input "277"
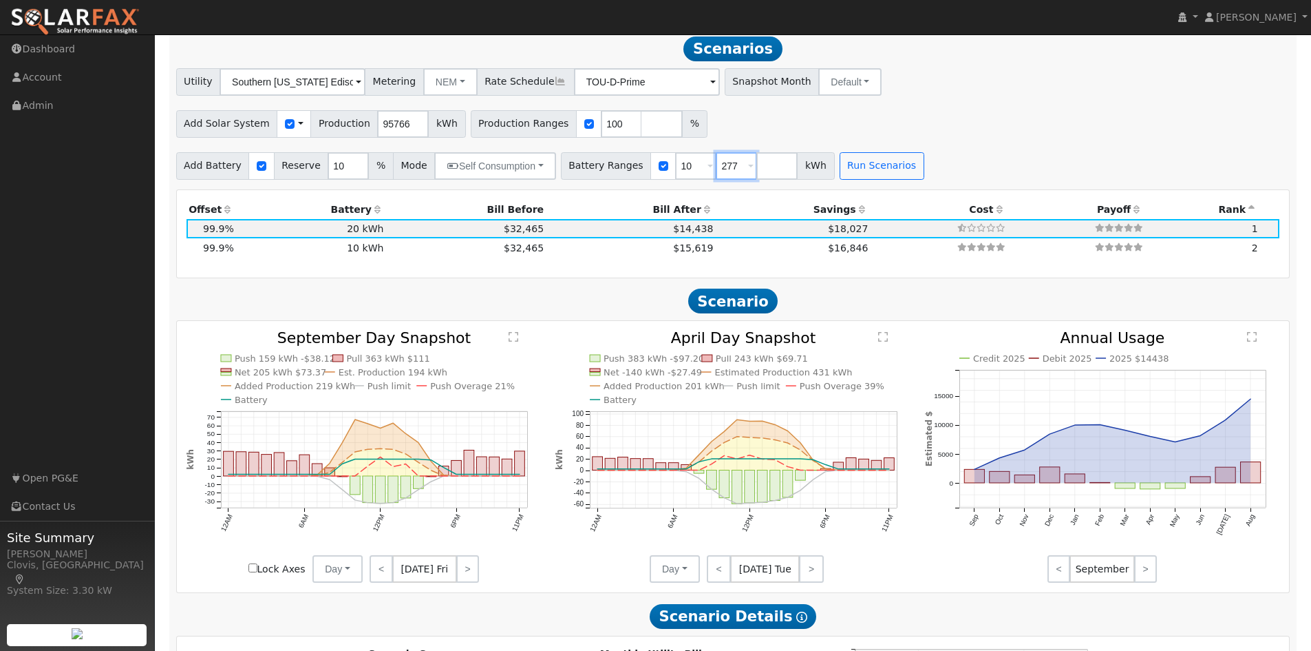
type input "277"
drag, startPoint x: 671, startPoint y: 175, endPoint x: 648, endPoint y: 173, distance: 23.4
click at [640, 175] on div "Battery Ranges 10 Overrides Reserve % Mode None None Self Consumption Peak Savi…" at bounding box center [698, 166] width 274 height 28
type input "277"
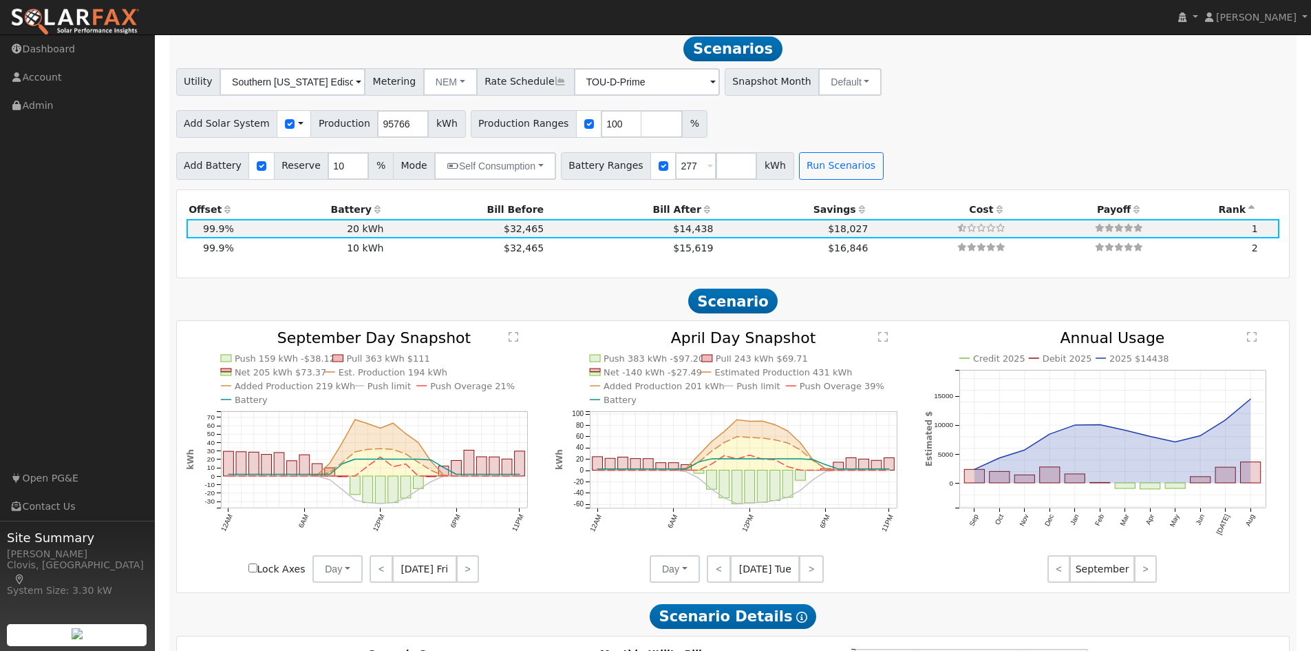
click at [775, 134] on div "Add Solar System Use CSV Data Production 95766 kWh Production Ranges 100 %" at bounding box center [732, 121] width 1119 height 32
click at [801, 175] on button "Run Scenarios" at bounding box center [841, 166] width 85 height 28
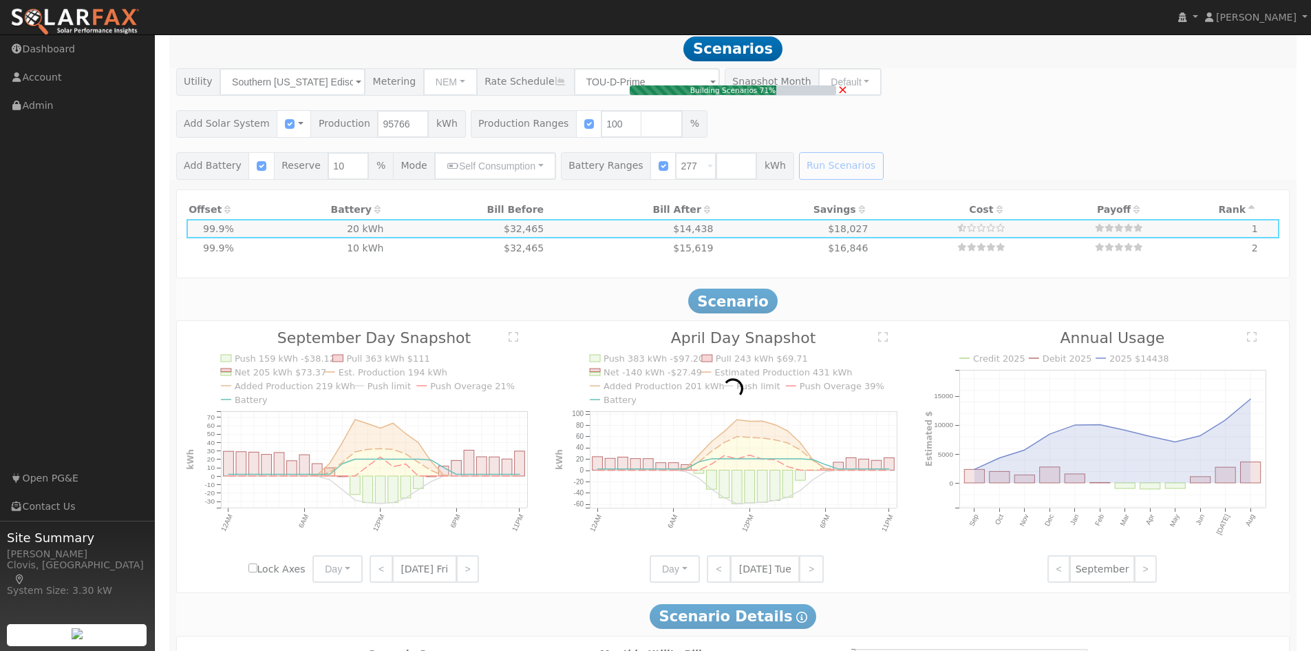
type input "$387,800"
type input "$173,800"
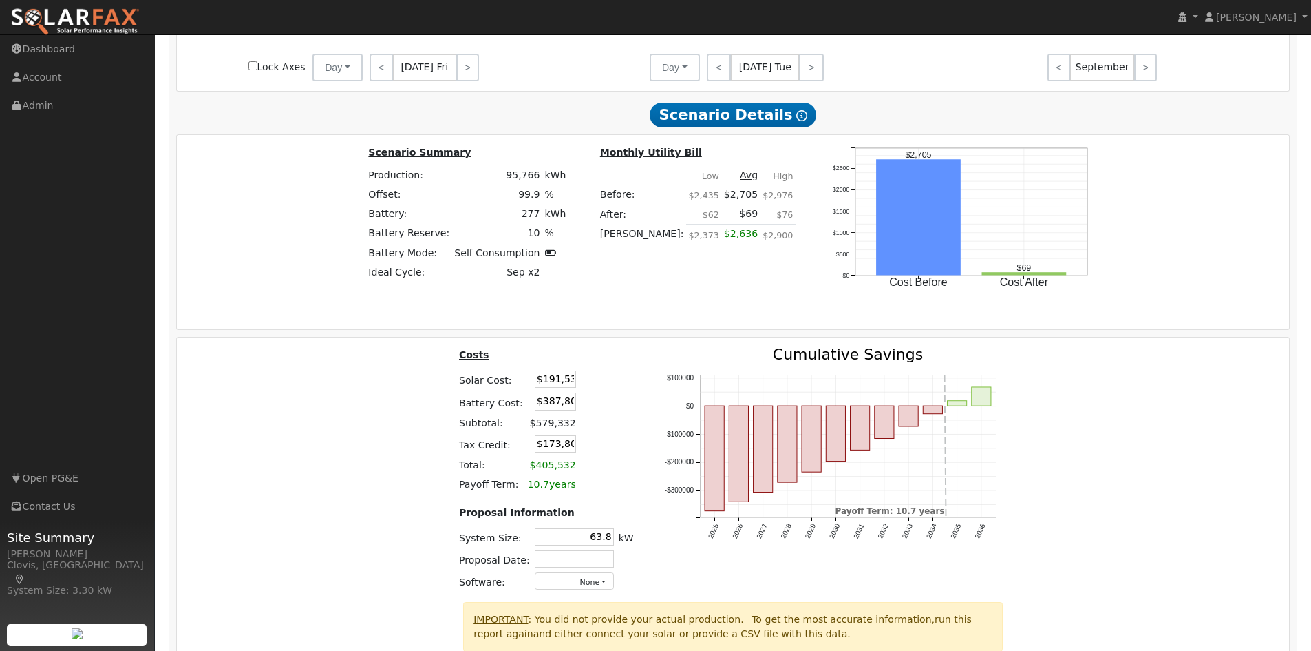
scroll to position [0, 1]
drag, startPoint x: 529, startPoint y: 411, endPoint x: 790, endPoint y: 412, distance: 260.2
click at [790, 412] on div "Costs Solar Cost: $191,532 Battery Cost: $387,800 Subtotal: $579,332 Tax Credit…" at bounding box center [733, 474] width 1123 height 255
type input "$356,000"
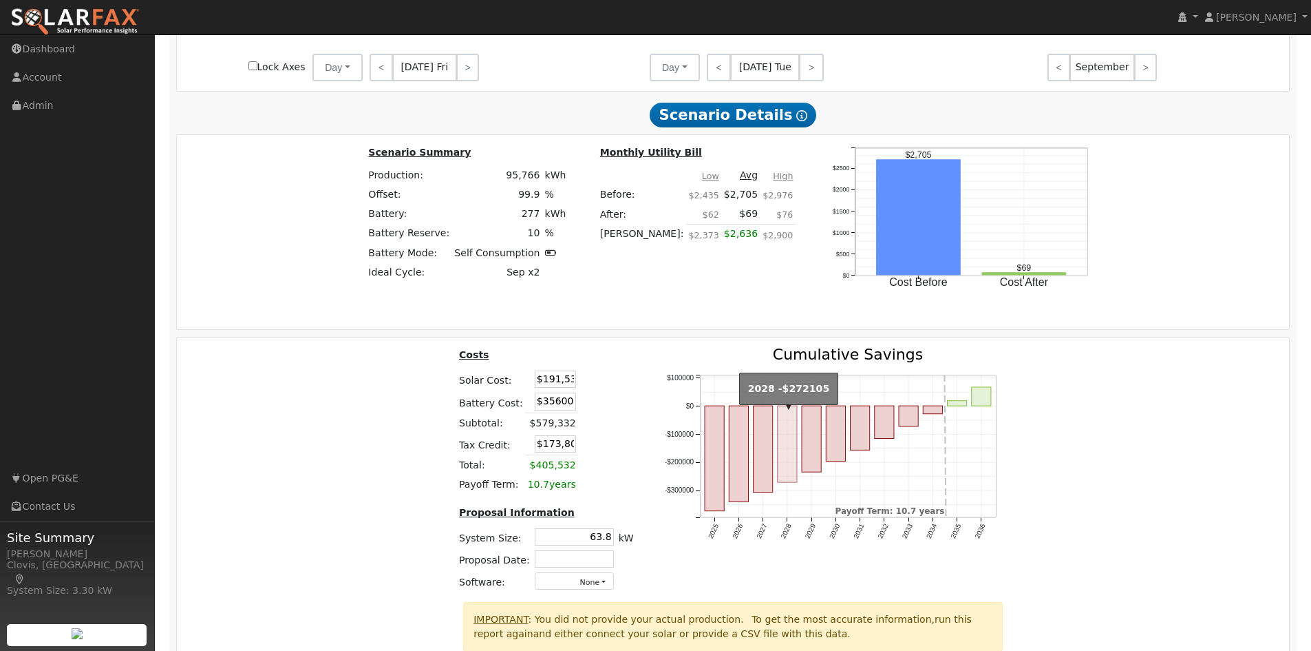
type input "$164,260"
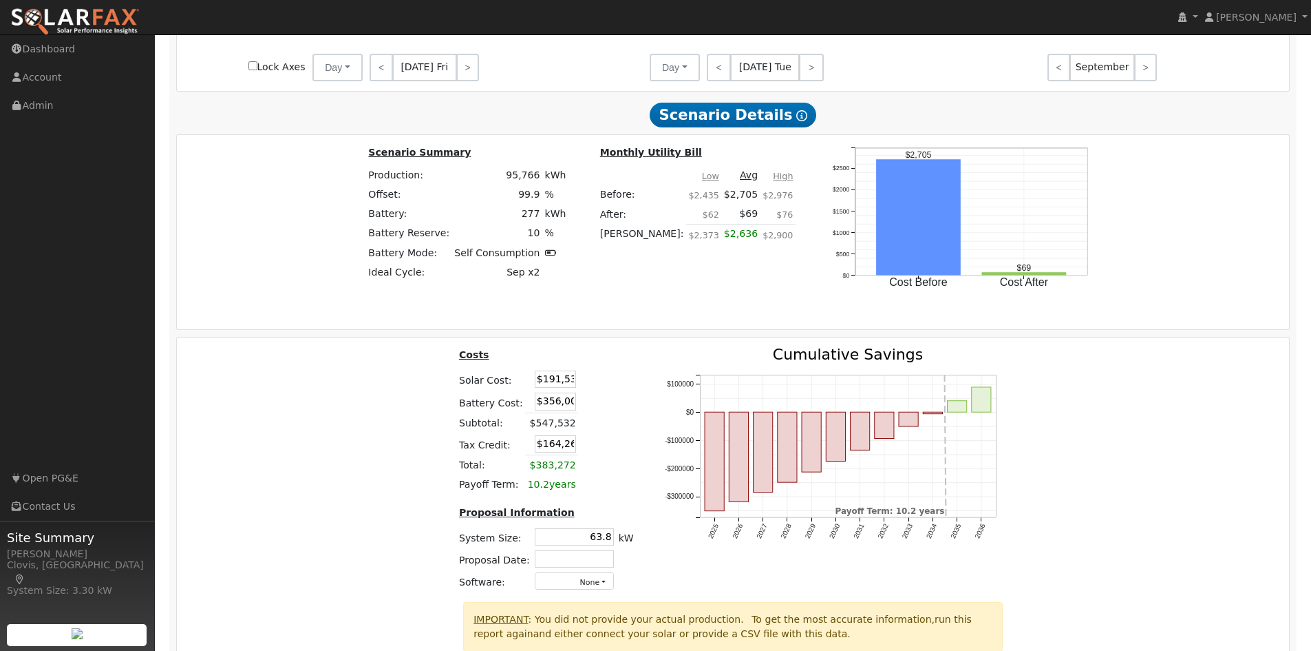
scroll to position [0, 1]
drag, startPoint x: 528, startPoint y: 381, endPoint x: 700, endPoint y: 381, distance: 172.1
click at [700, 381] on div "Costs Solar Cost: $191,532 Battery Cost: $356,000 Subtotal: $547,532 Tax Credit…" at bounding box center [733, 474] width 1123 height 255
click at [536, 388] on input "$191,532" at bounding box center [555, 378] width 41 height 17
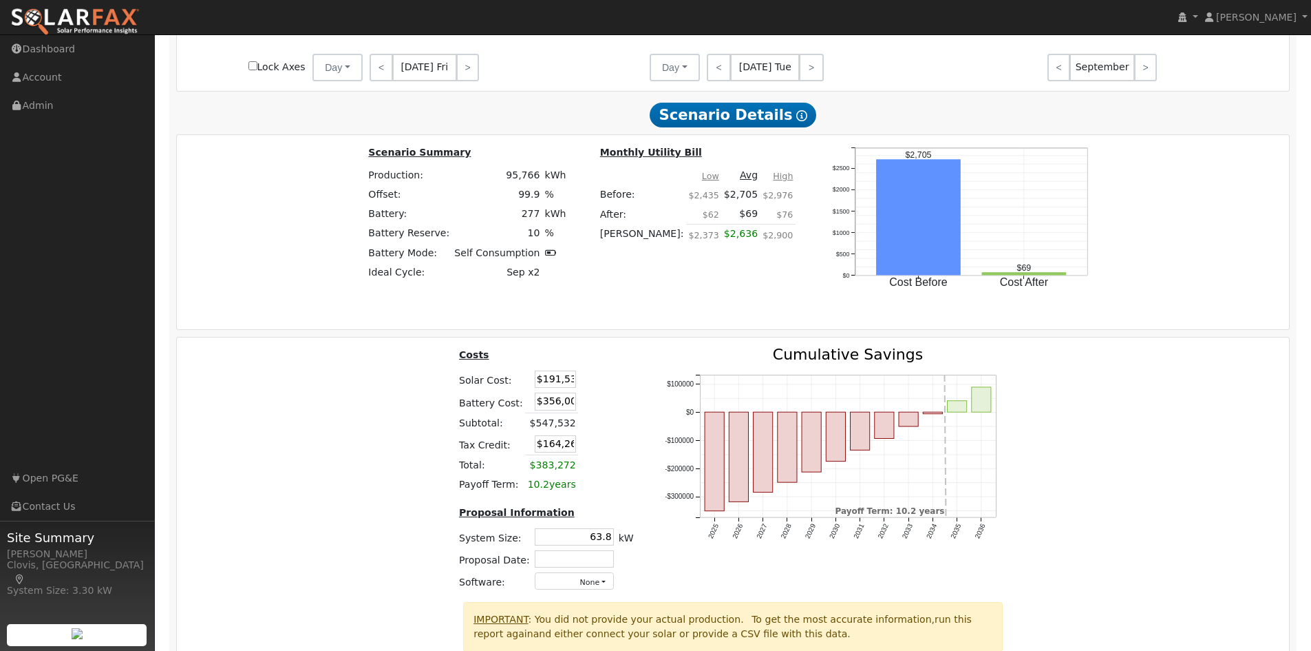
scroll to position [0, 1]
drag, startPoint x: 530, startPoint y: 390, endPoint x: 785, endPoint y: 390, distance: 254.7
click at [785, 390] on div "Costs Solar Cost: $191,532 Battery Cost: $356,000 Subtotal: $547,532 Tax Credit…" at bounding box center [733, 474] width 1123 height 255
type input "$268,535"
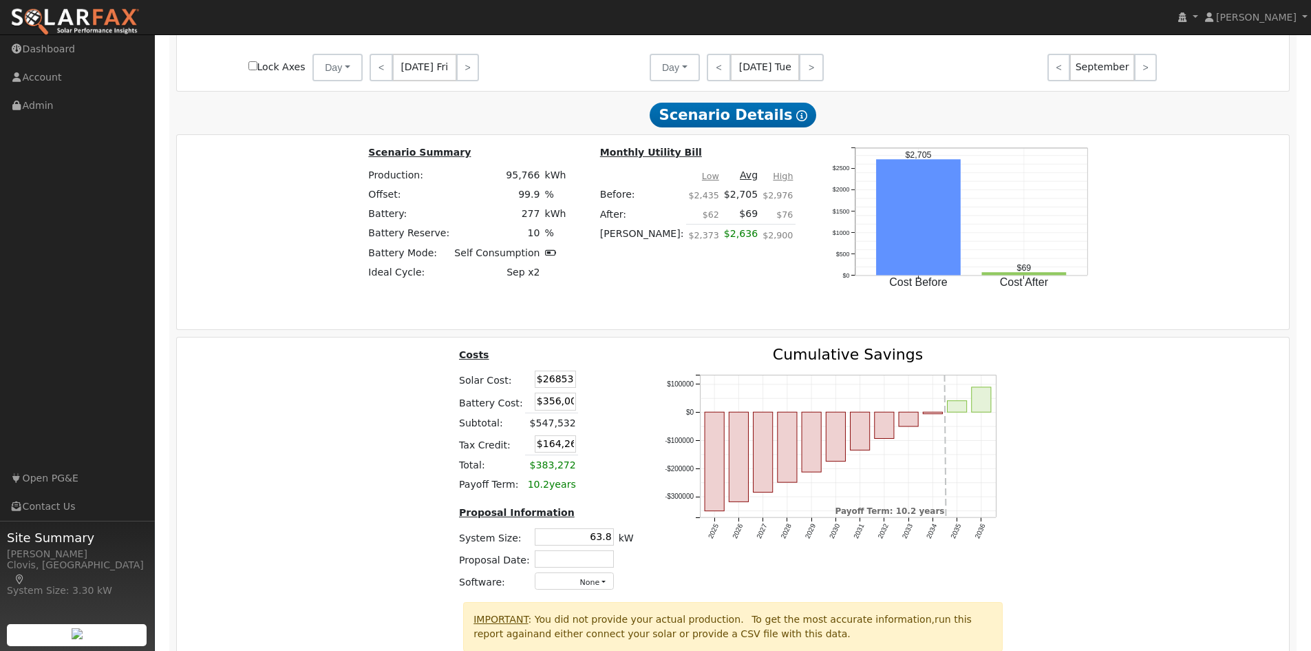
type input "$187,361"
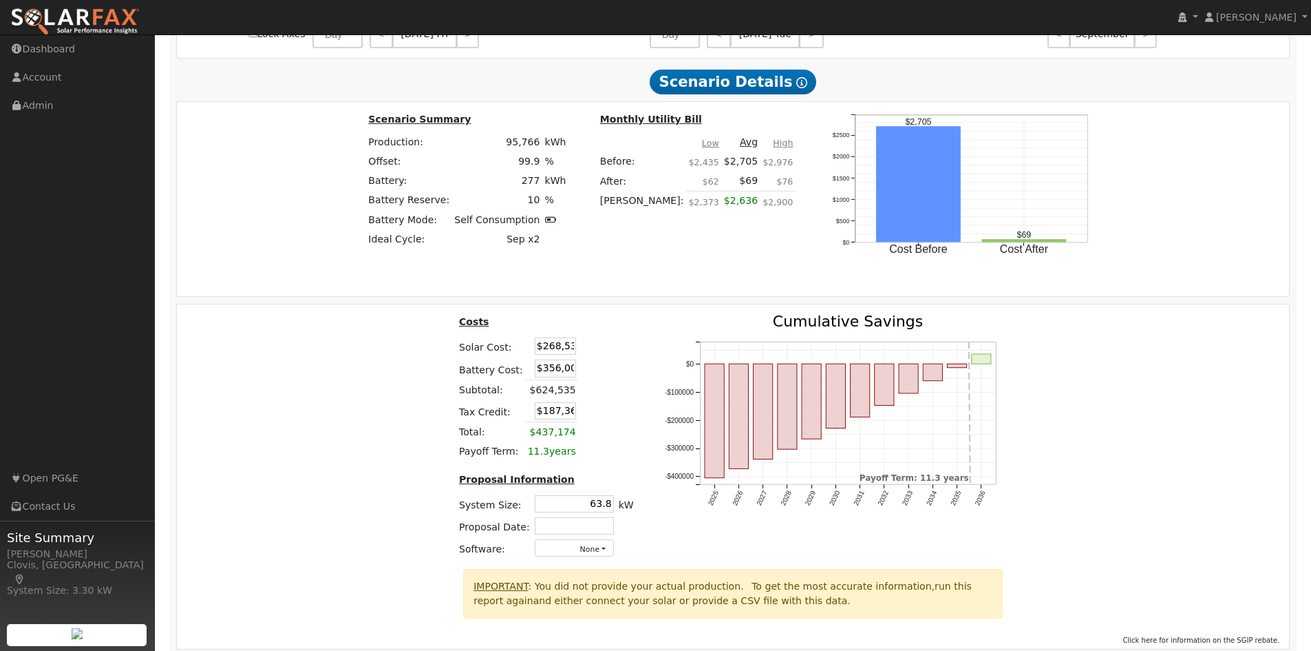
scroll to position [1358, 0]
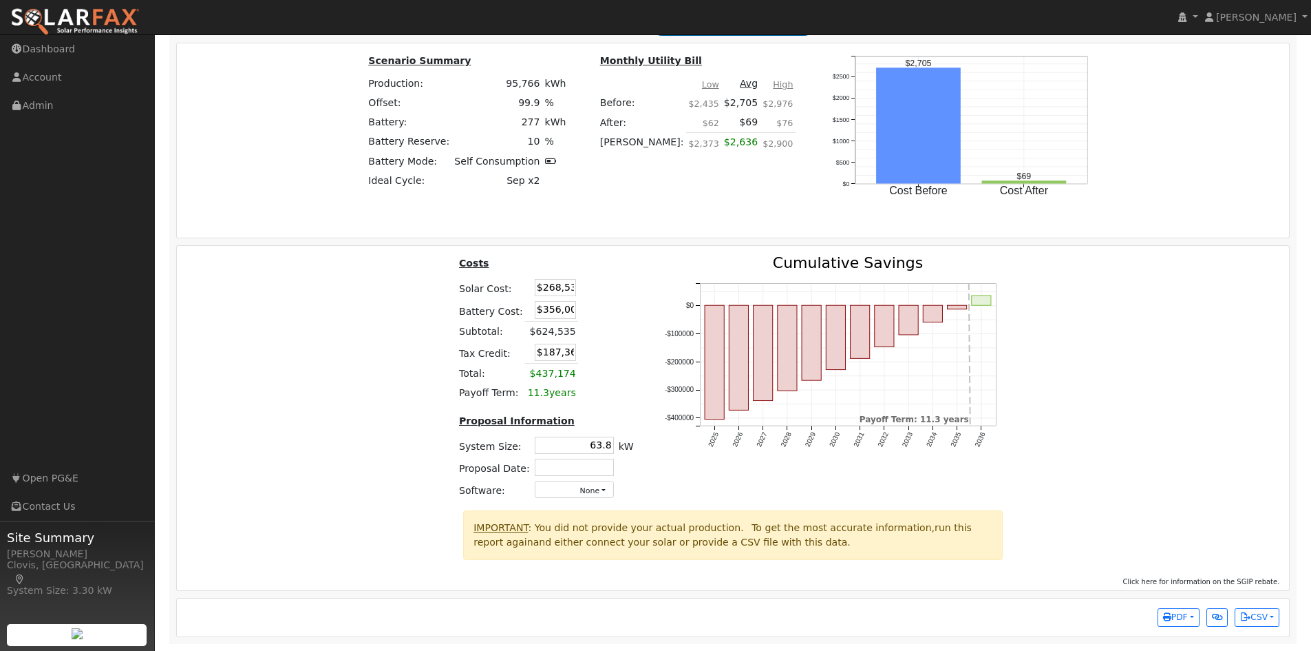
drag, startPoint x: 582, startPoint y: 447, endPoint x: 711, endPoint y: 447, distance: 129.4
click at [711, 447] on div "Costs Solar Cost: $268,535 Battery Cost: $356,000 Subtotal: $624,535 Tax Credit…" at bounding box center [733, 382] width 1123 height 255
drag, startPoint x: 622, startPoint y: 448, endPoint x: 706, endPoint y: 454, distance: 84.2
click at [706, 454] on div "Costs Solar Cost: $268,535 Battery Cost: $356,000 Subtotal: $624,535 Tax Credit…" at bounding box center [733, 382] width 1123 height 255
type input "57.6"
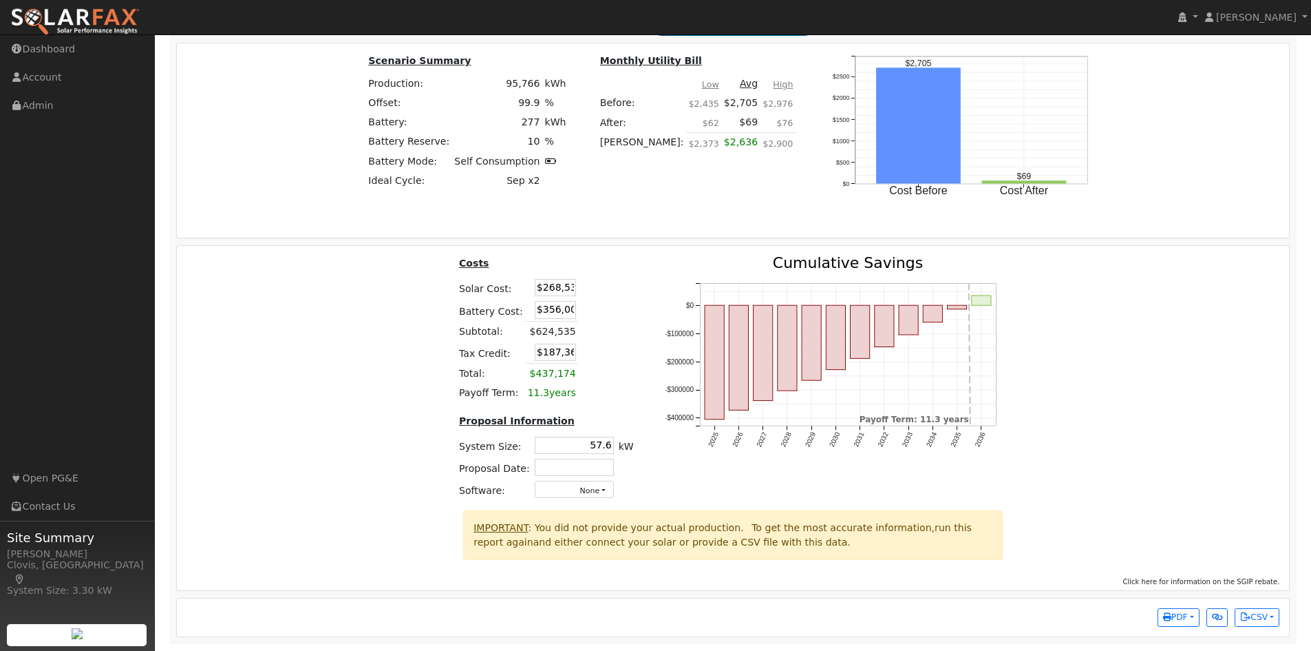
click at [689, 470] on icon "2025 2026 2027 2028 2029 2030 2031 2032 2033 2034 2035 2036 -$400000 -$300000 -…" at bounding box center [838, 367] width 344 height 225
